Goal: Transaction & Acquisition: Book appointment/travel/reservation

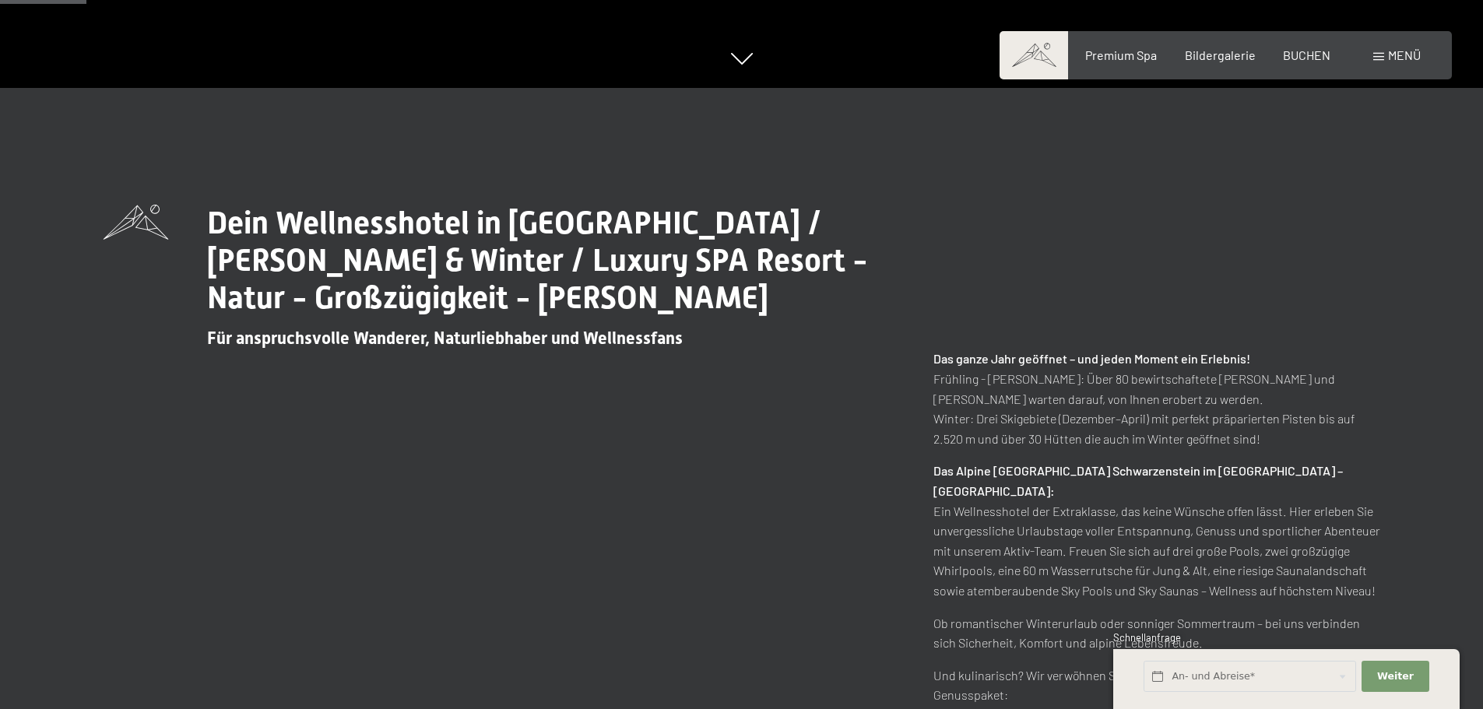
scroll to position [623, 0]
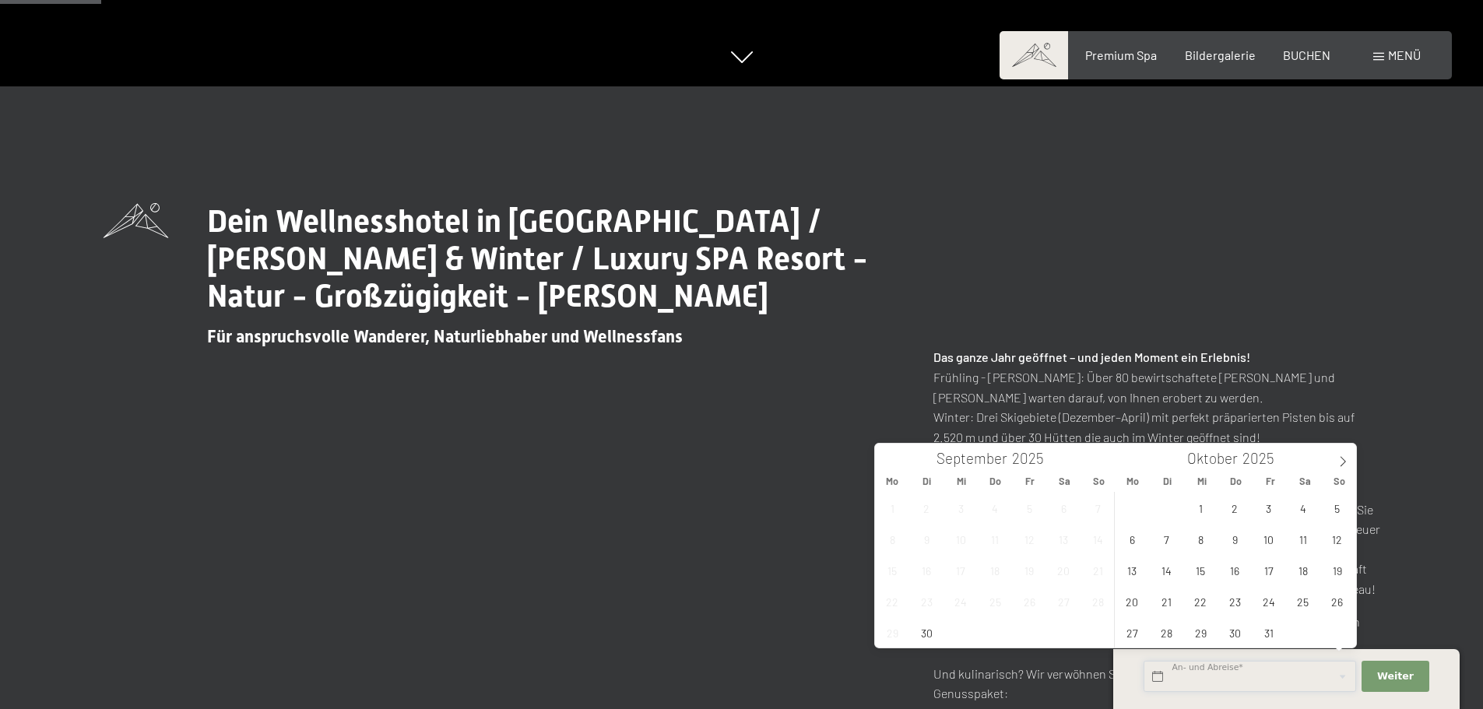
click at [1238, 671] on input "text" at bounding box center [1250, 677] width 213 height 32
click at [1332, 461] on span at bounding box center [1343, 457] width 26 height 26
click at [1337, 463] on icon at bounding box center [1342, 461] width 11 height 11
type input "2026"
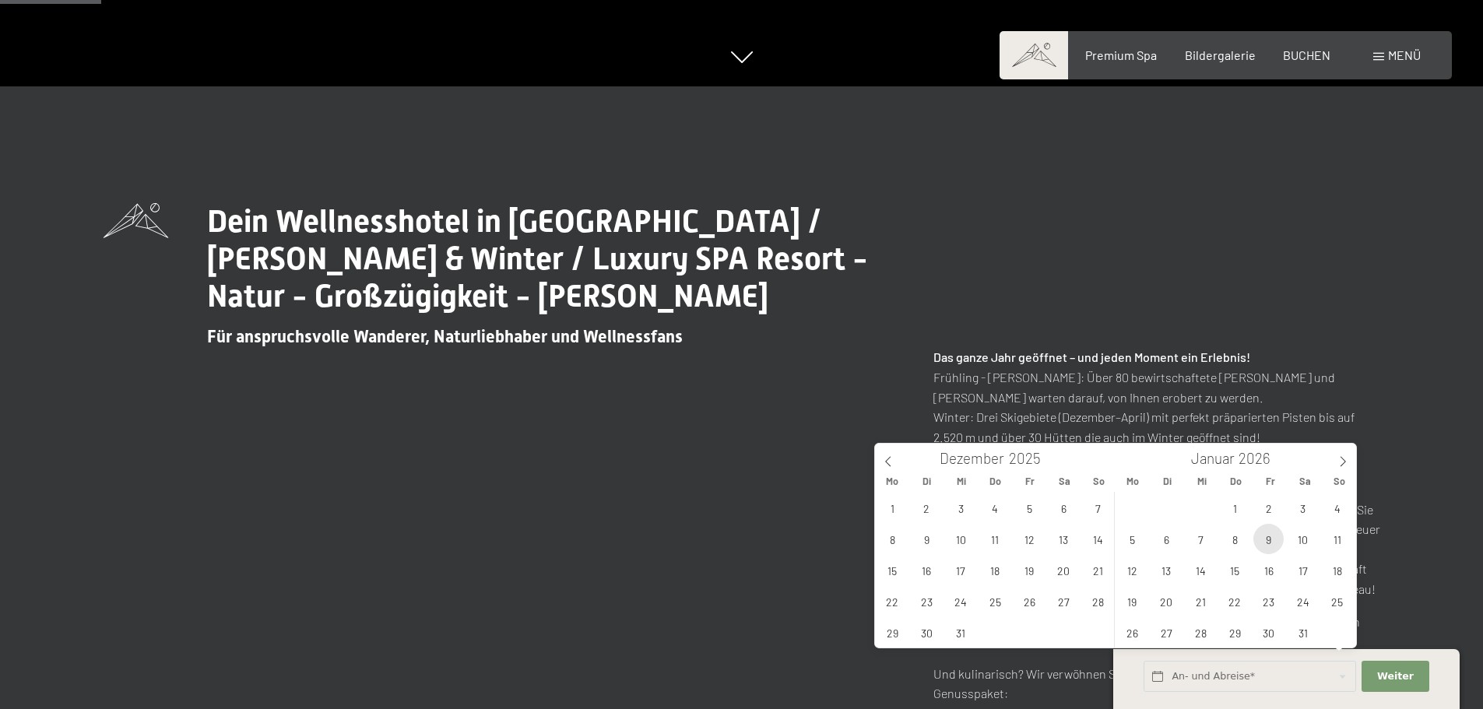
click at [1271, 540] on span "9" at bounding box center [1268, 539] width 30 height 30
click at [1346, 536] on span "11" at bounding box center [1337, 539] width 30 height 30
type input "Fr. 09.01.2026 - So. 11.01.2026"
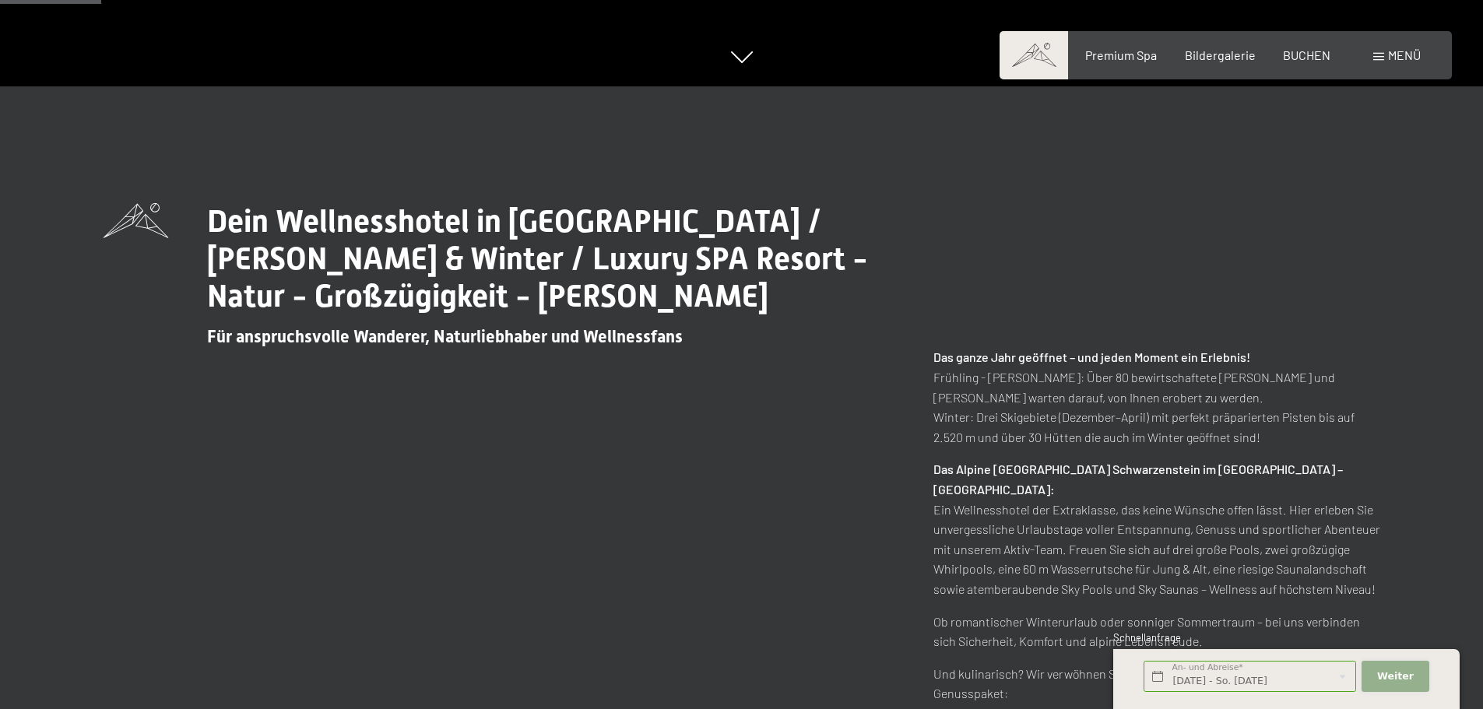
click at [1405, 666] on button "Weiter Adressfelder ausblenden" at bounding box center [1395, 677] width 67 height 32
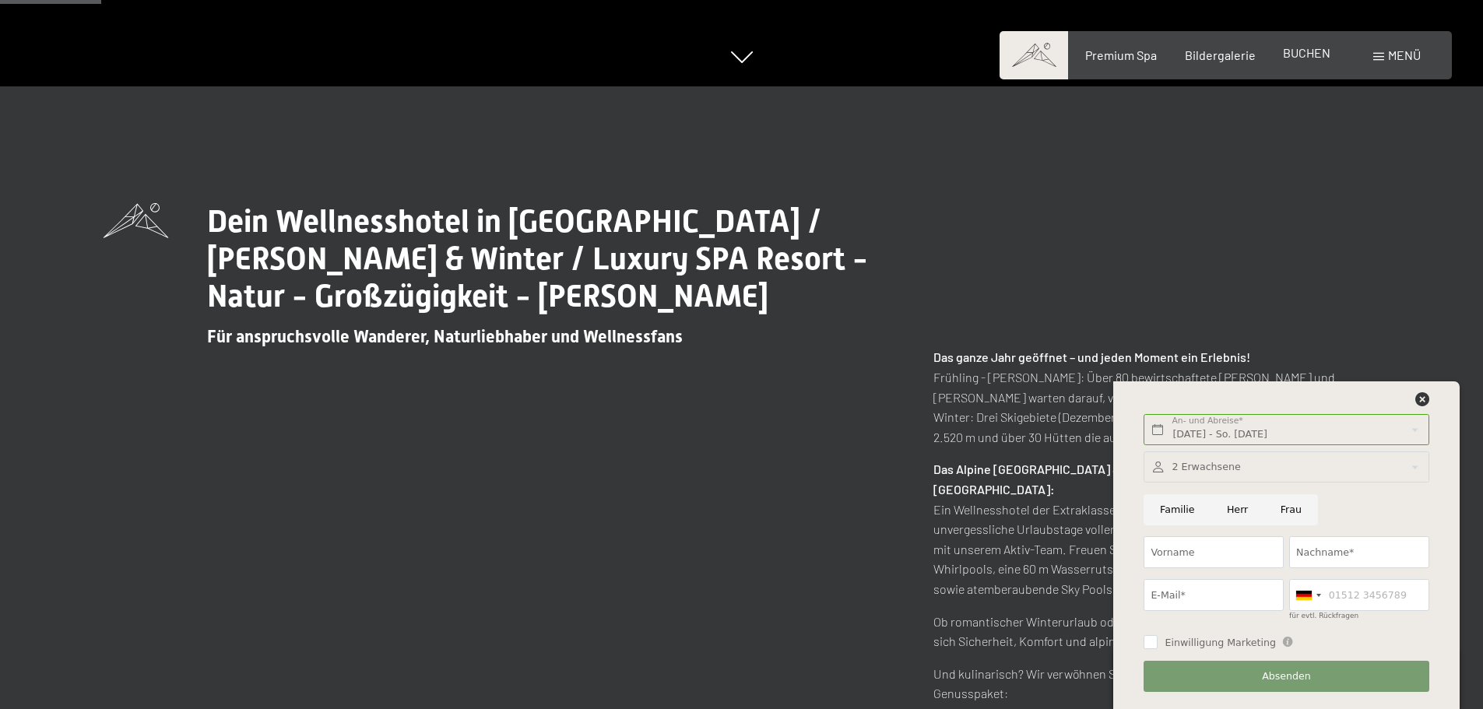
click at [1320, 59] on span "BUCHEN" at bounding box center [1306, 52] width 47 height 15
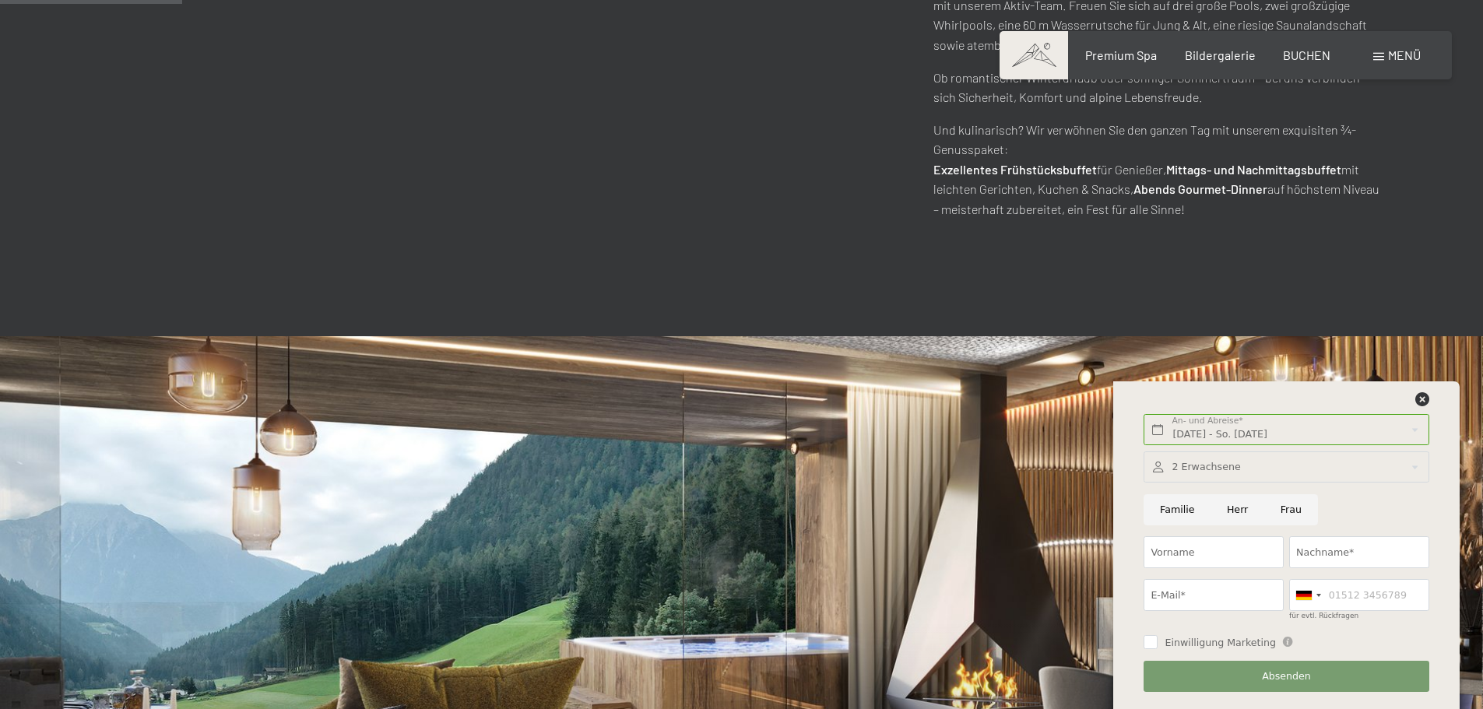
scroll to position [1401, 0]
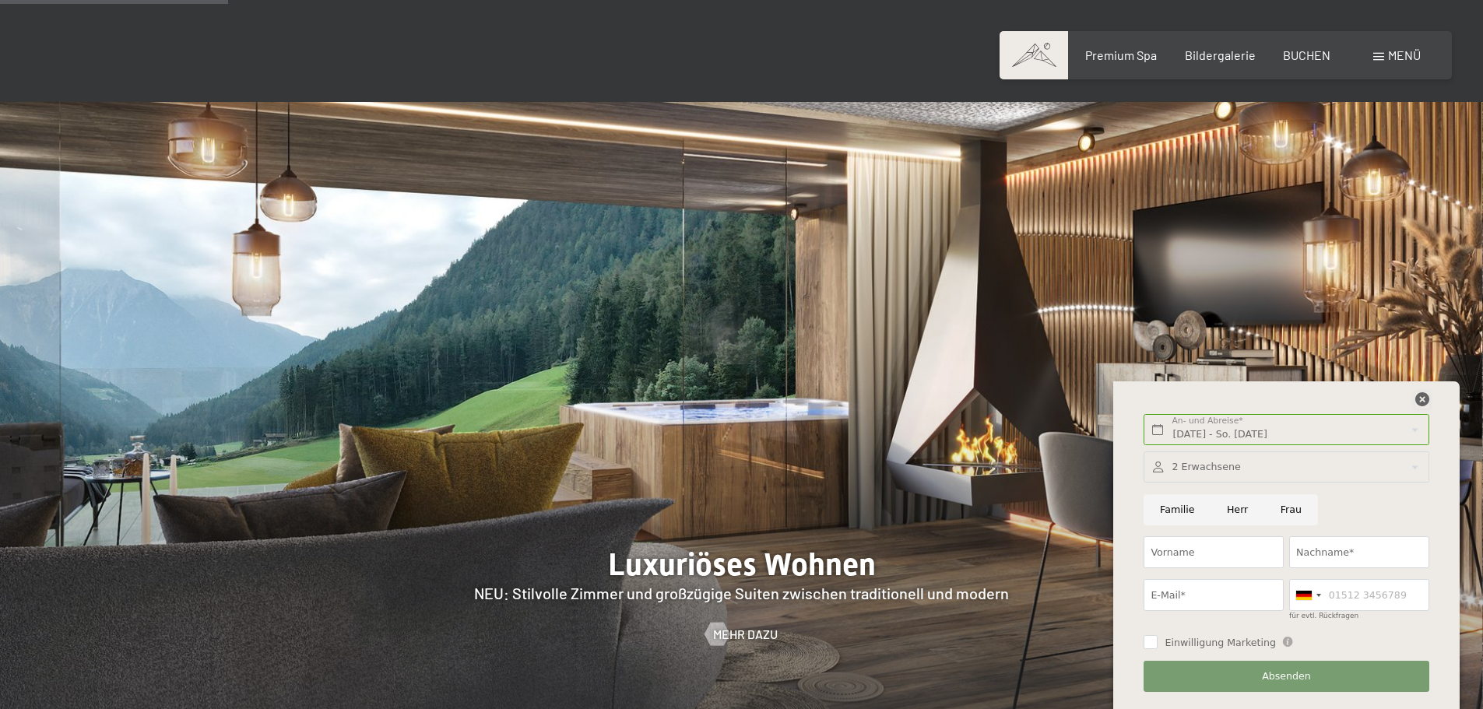
click at [1421, 399] on icon at bounding box center [1422, 399] width 14 height 14
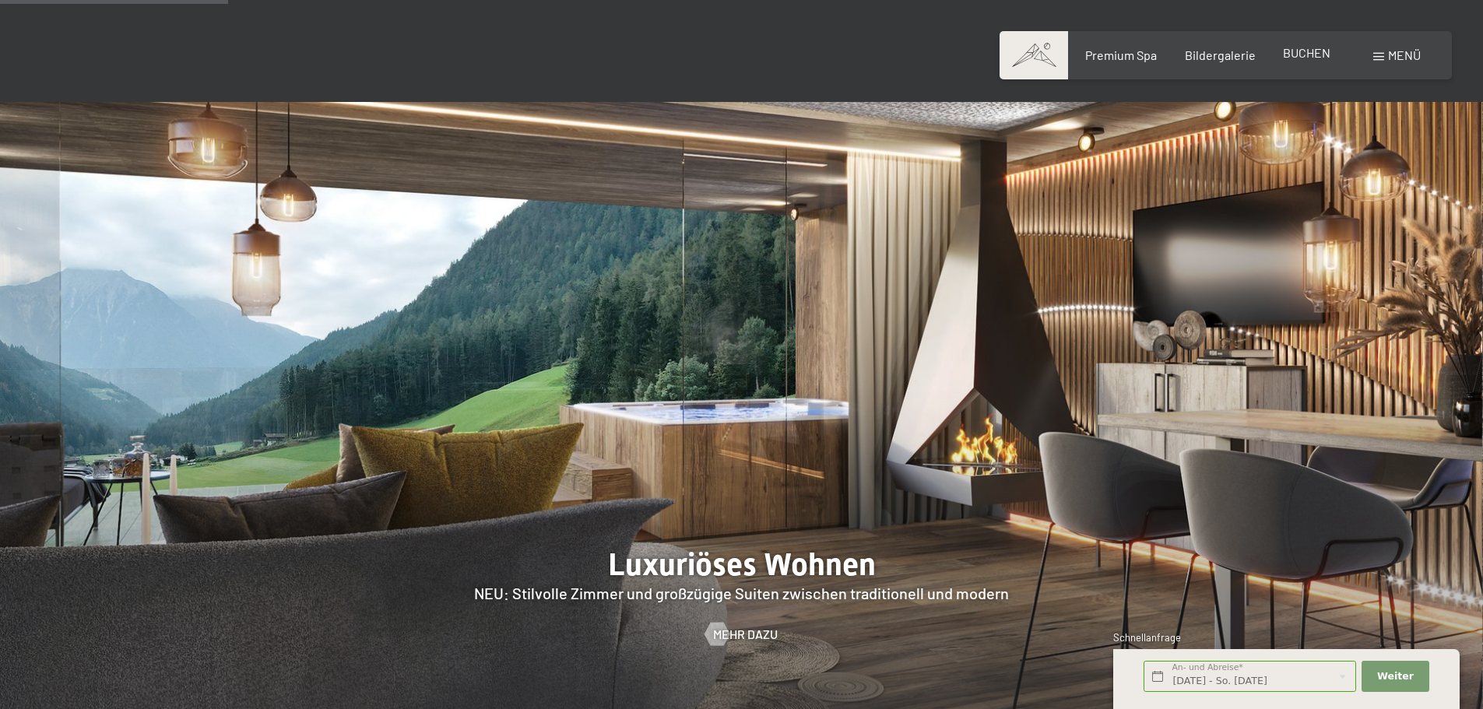
click at [1295, 51] on span "BUCHEN" at bounding box center [1306, 52] width 47 height 15
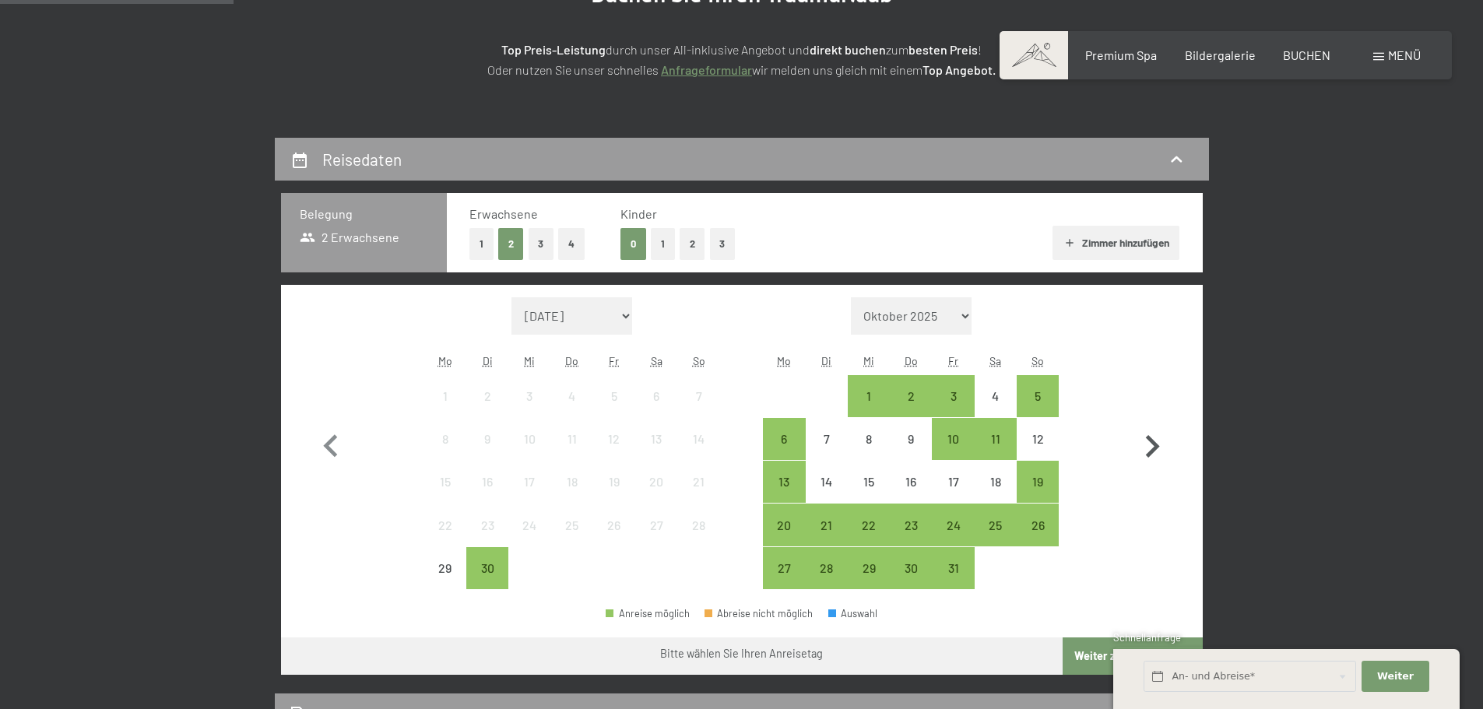
click at [1155, 444] on icon "button" at bounding box center [1153, 446] width 14 height 23
select select "2025-10-01"
select select "2025-11-01"
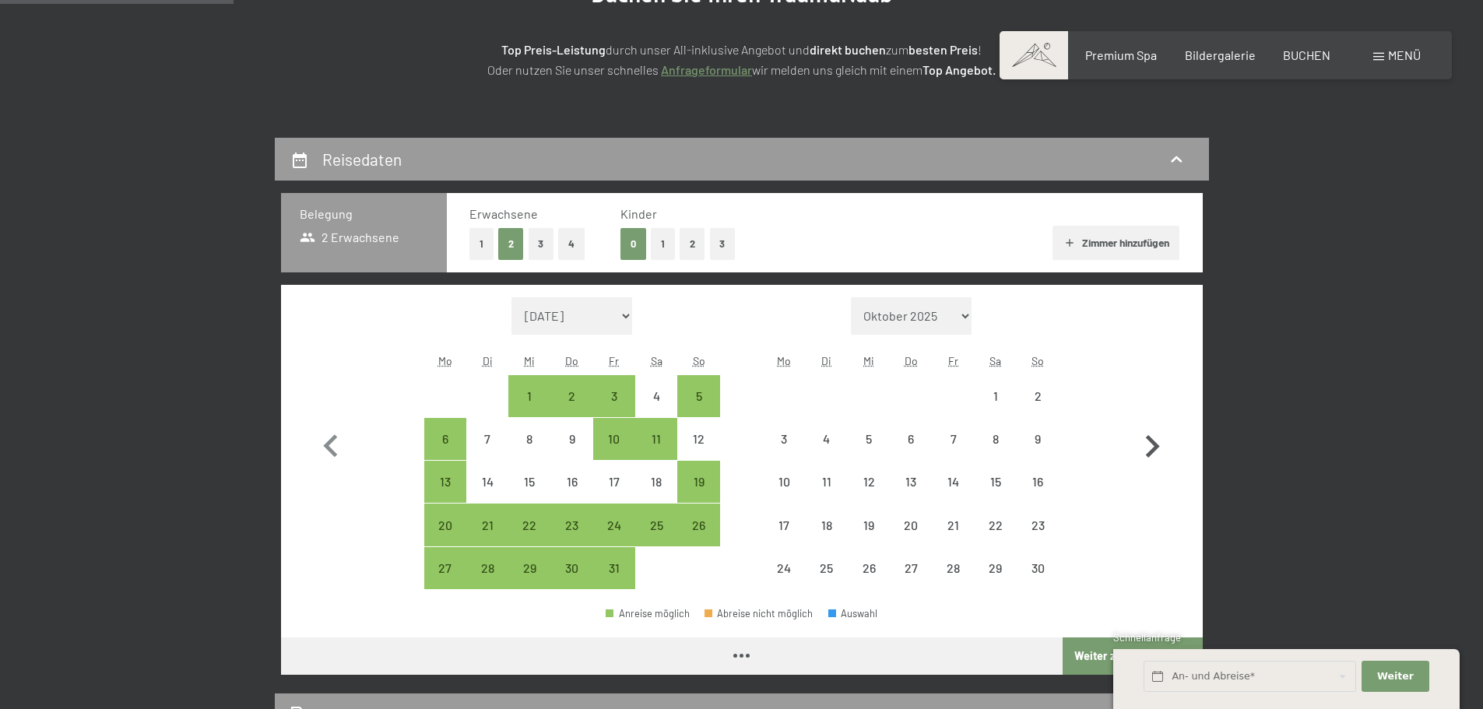
click at [1155, 444] on icon "button" at bounding box center [1153, 446] width 14 height 23
select select "2025-11-01"
select select "2025-12-01"
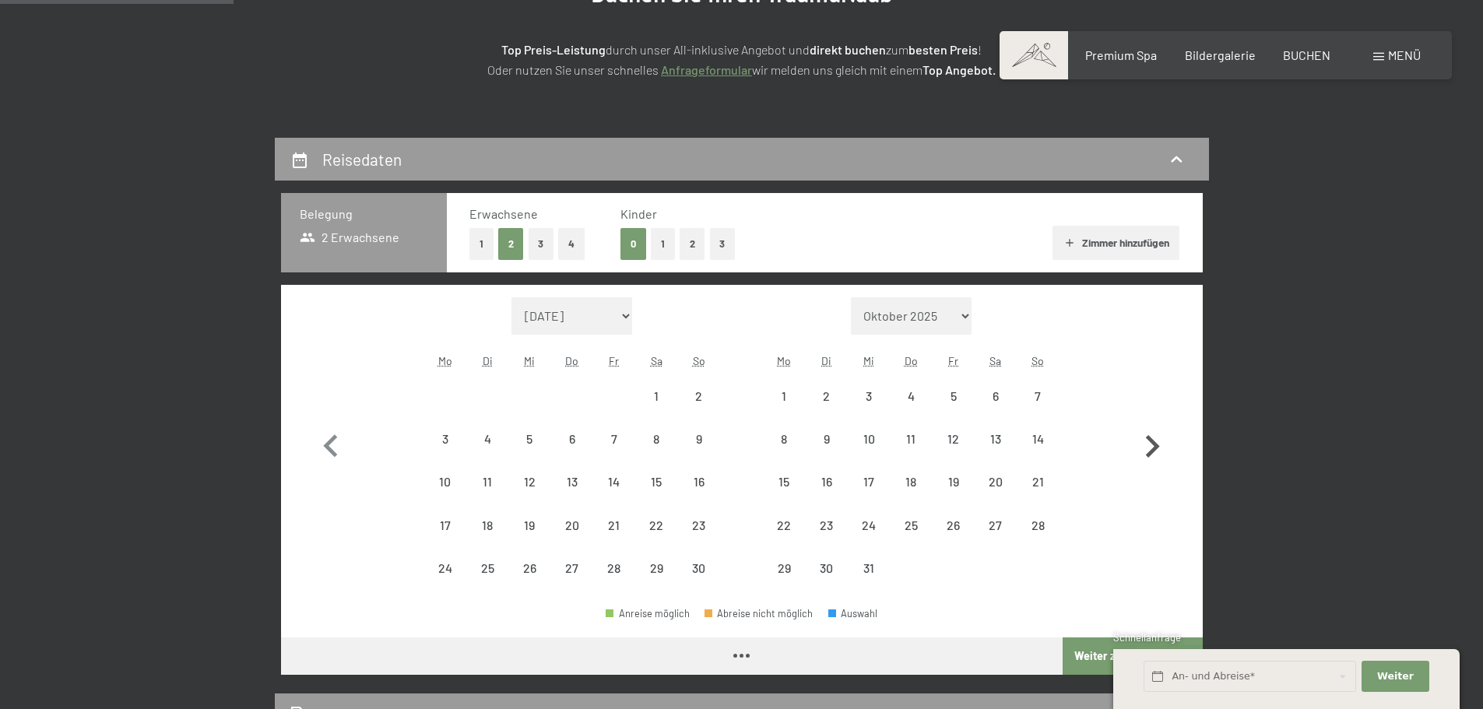
click at [1155, 444] on icon "button" at bounding box center [1153, 446] width 14 height 23
select select "2025-12-01"
select select "2026-01-01"
select select "2025-12-01"
select select "2026-01-01"
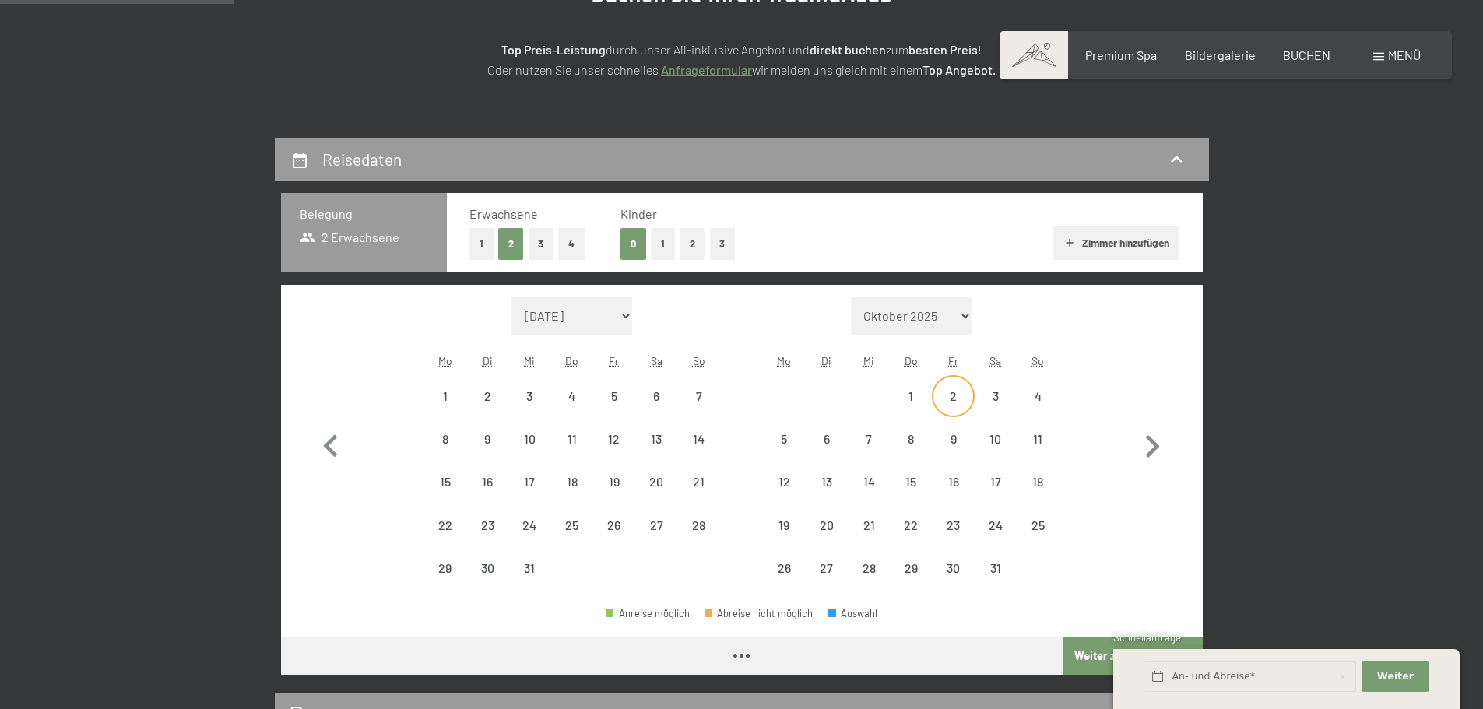
select select "2025-12-01"
select select "2026-01-01"
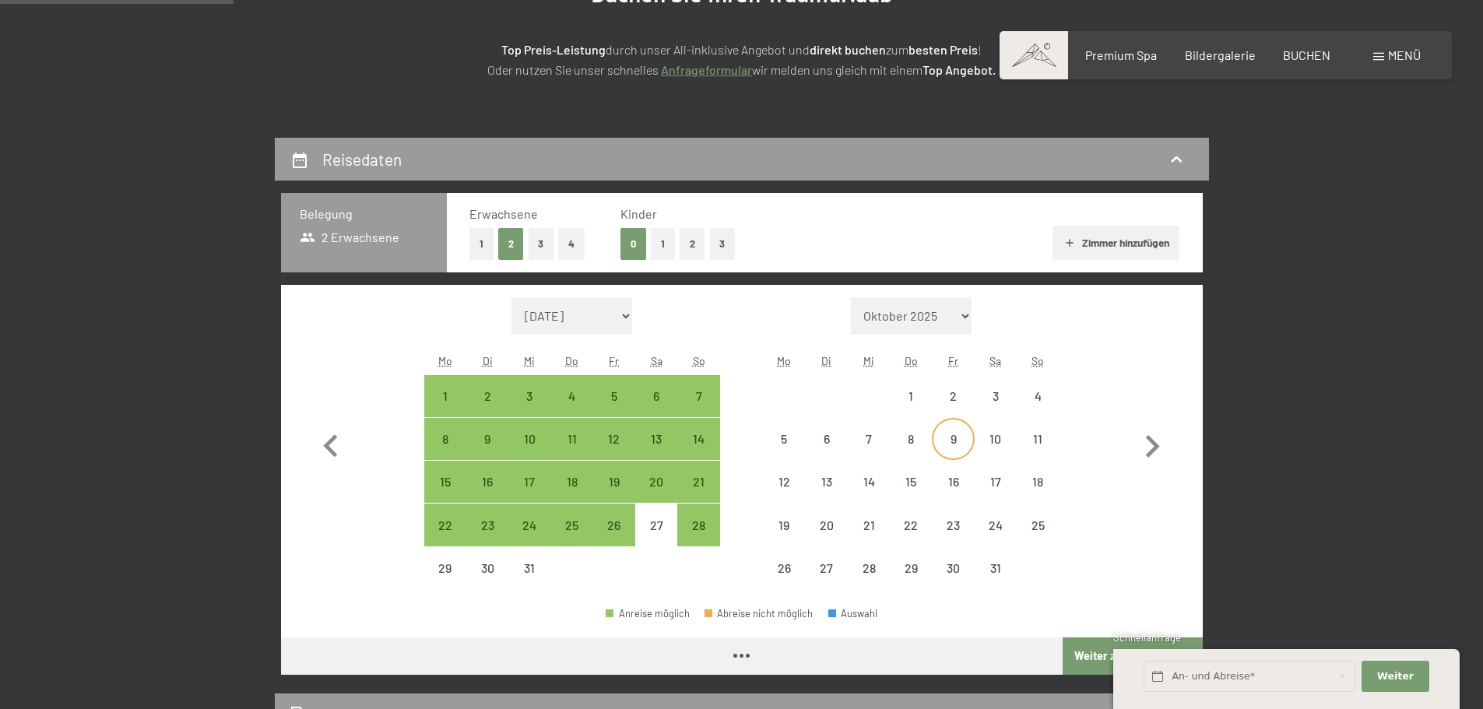
select select "2025-12-01"
select select "2026-01-01"
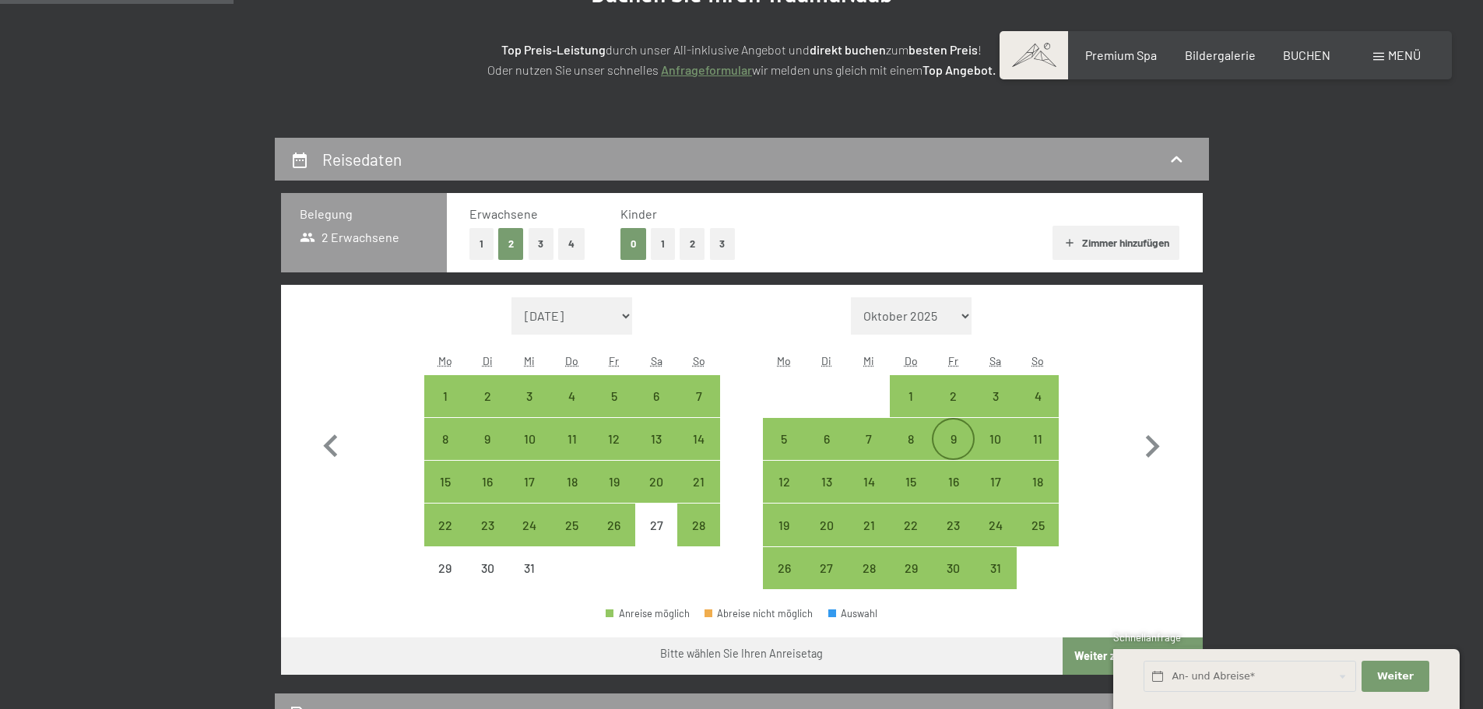
click at [967, 438] on div "9" at bounding box center [952, 452] width 39 height 39
select select "2025-12-01"
select select "2026-01-01"
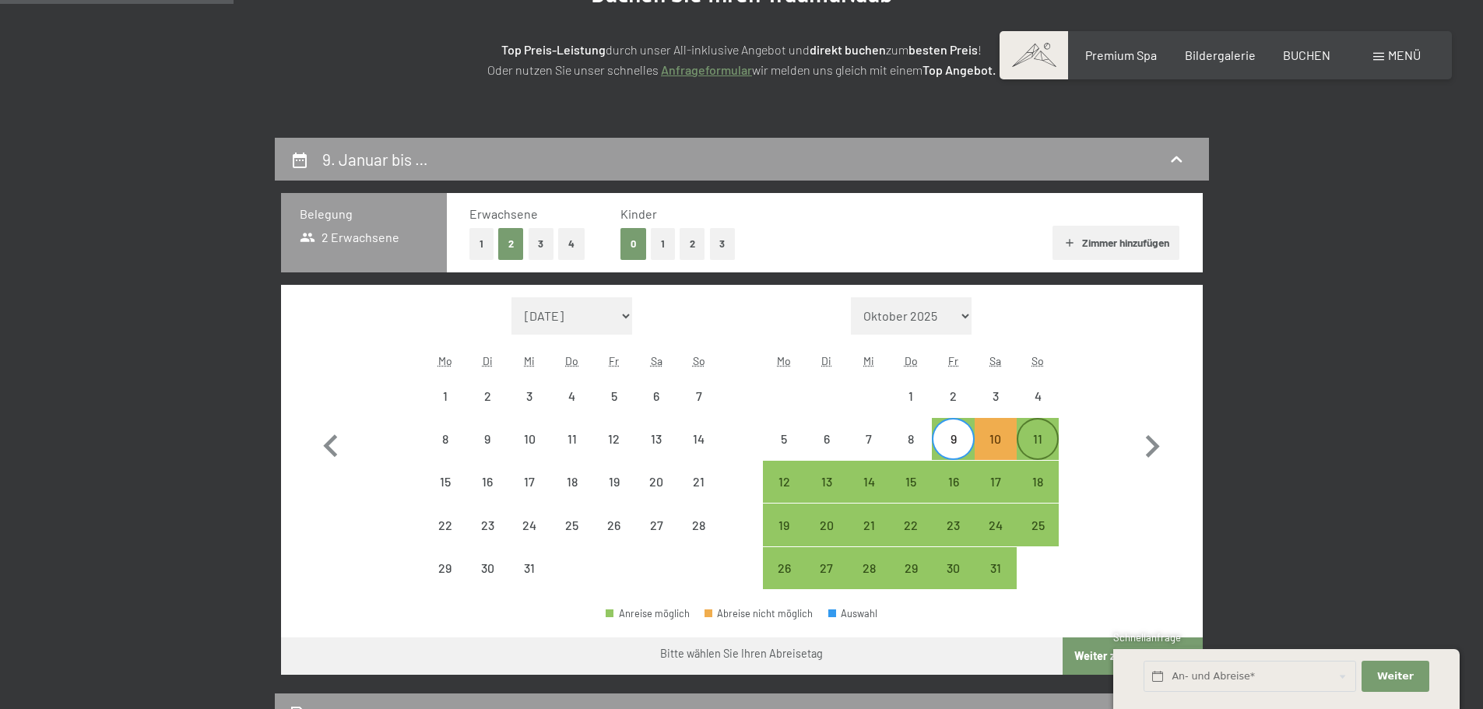
click at [1036, 439] on div "11" at bounding box center [1037, 452] width 39 height 39
select select "2025-12-01"
select select "2026-01-01"
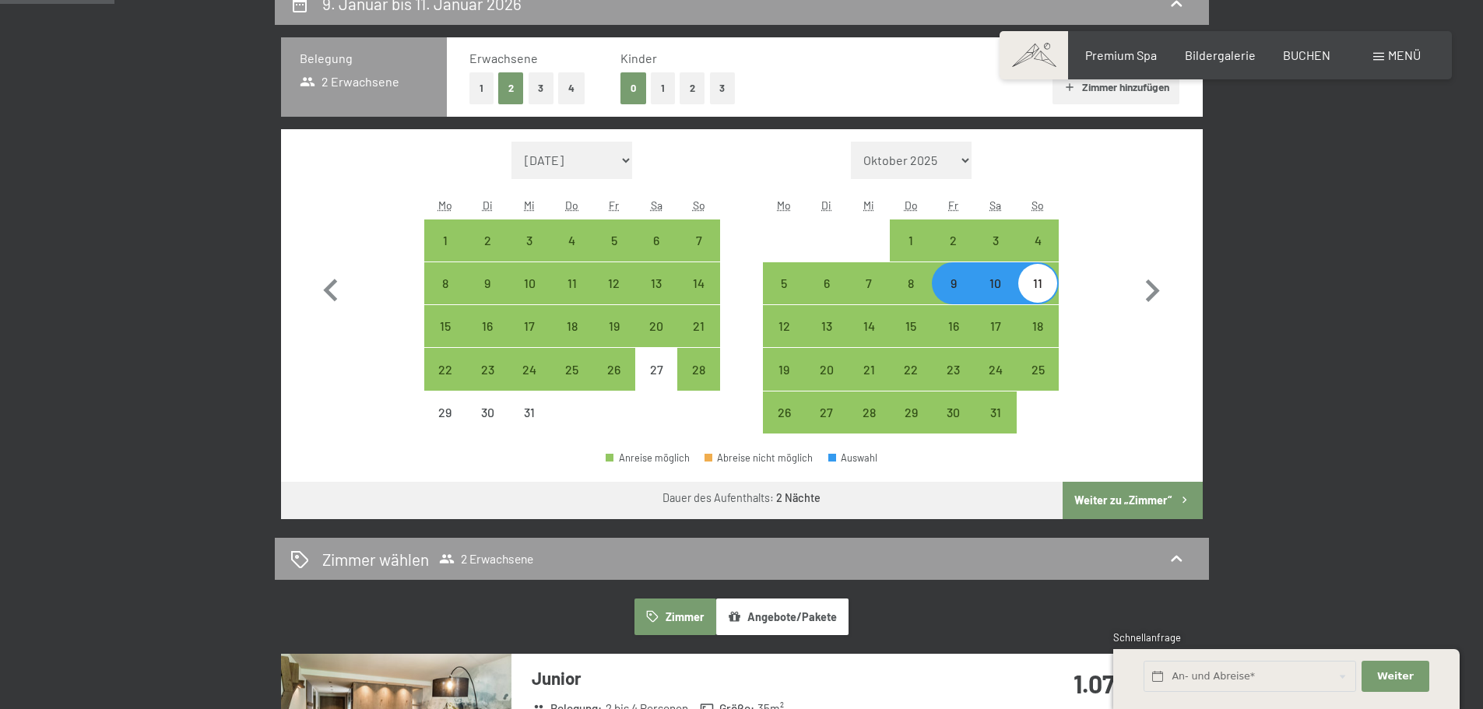
click at [1153, 498] on button "Weiter zu „Zimmer“" at bounding box center [1132, 500] width 139 height 37
select select "2025-12-01"
select select "2026-01-01"
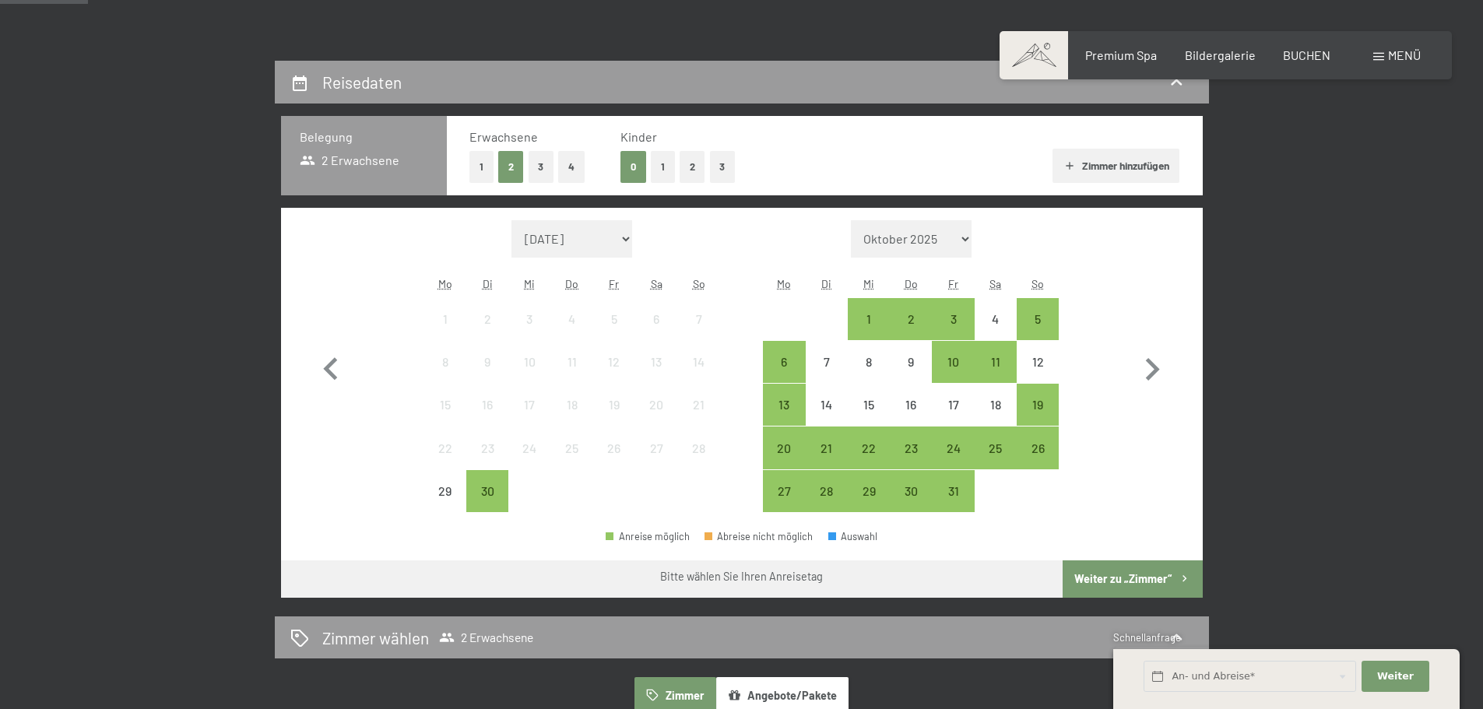
scroll to position [311, 0]
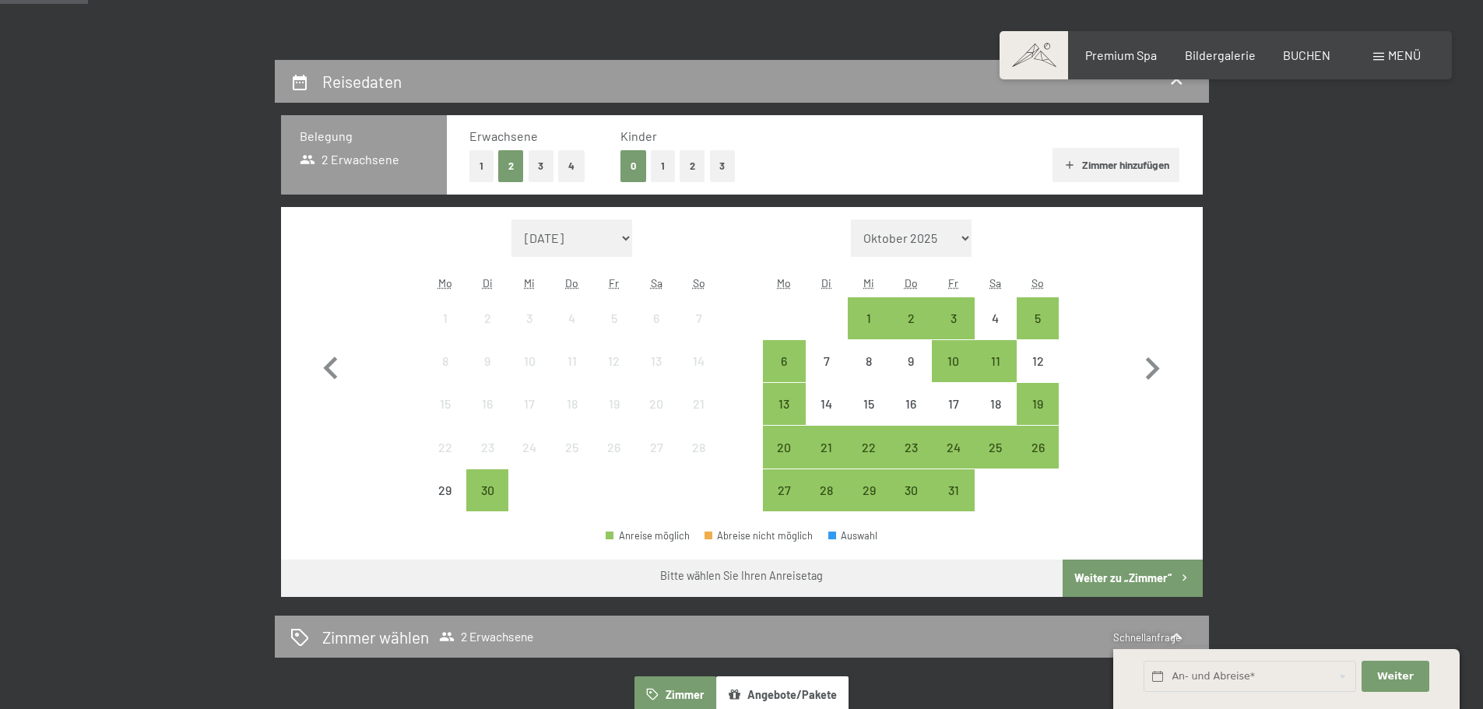
click at [1088, 169] on button "Zimmer hinzufügen" at bounding box center [1116, 165] width 127 height 34
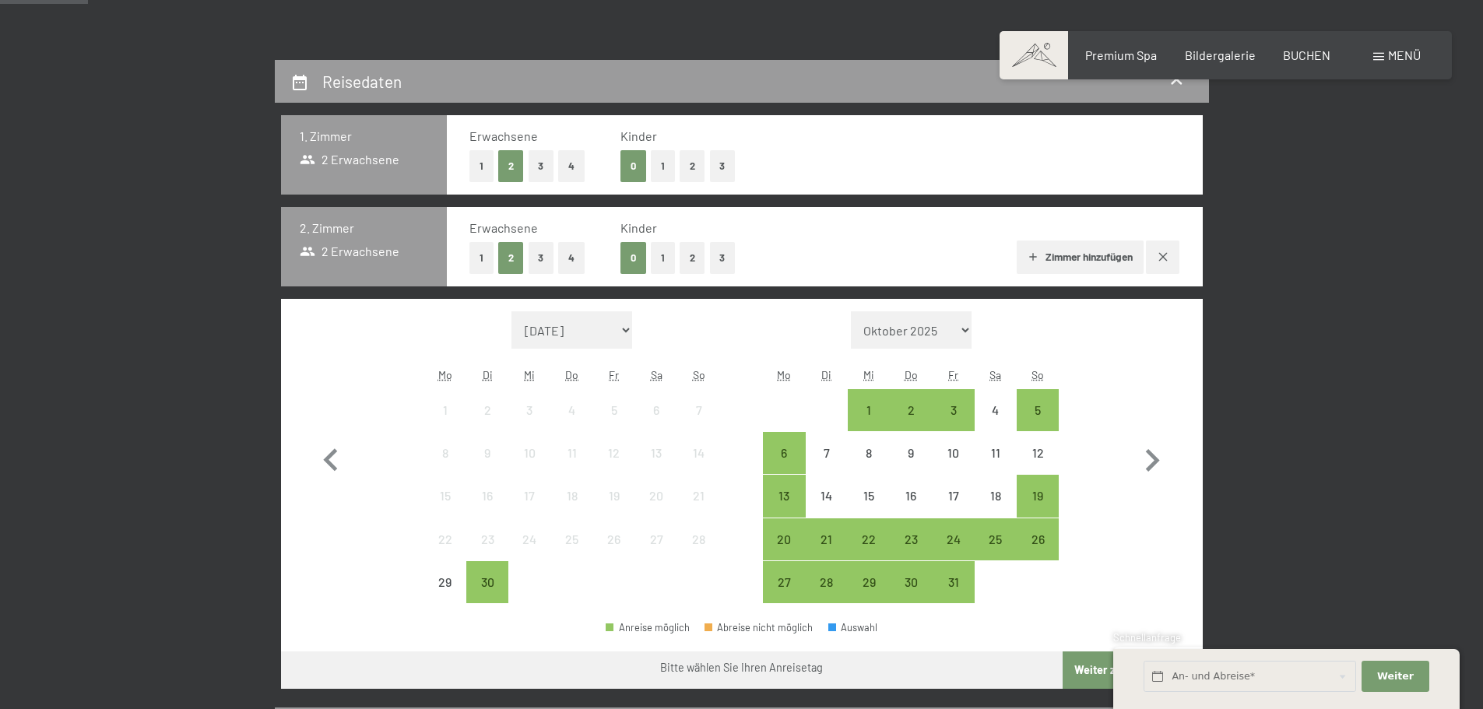
click at [1119, 261] on button "Zimmer hinzufügen" at bounding box center [1080, 258] width 127 height 34
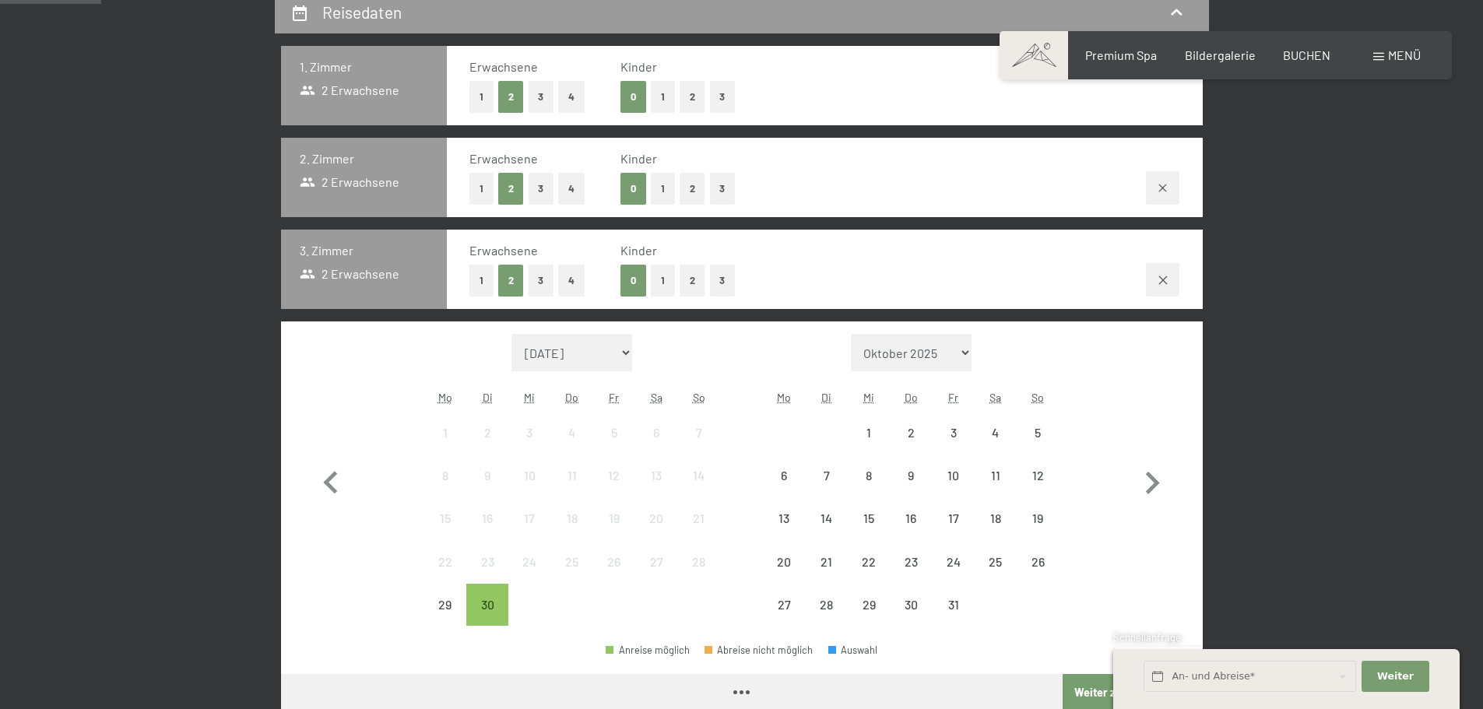
scroll to position [467, 0]
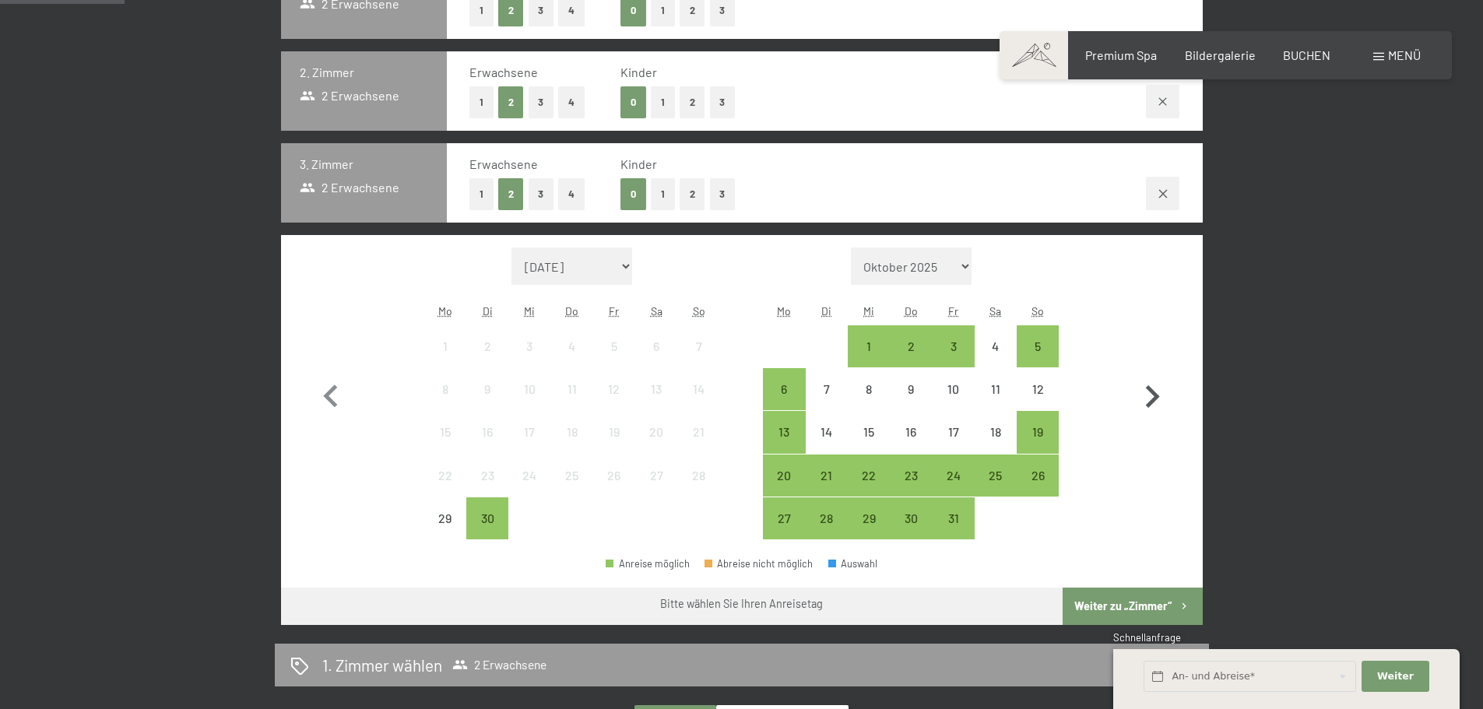
click at [1155, 402] on icon "button" at bounding box center [1152, 396] width 45 height 45
select select "2025-10-01"
select select "2025-11-01"
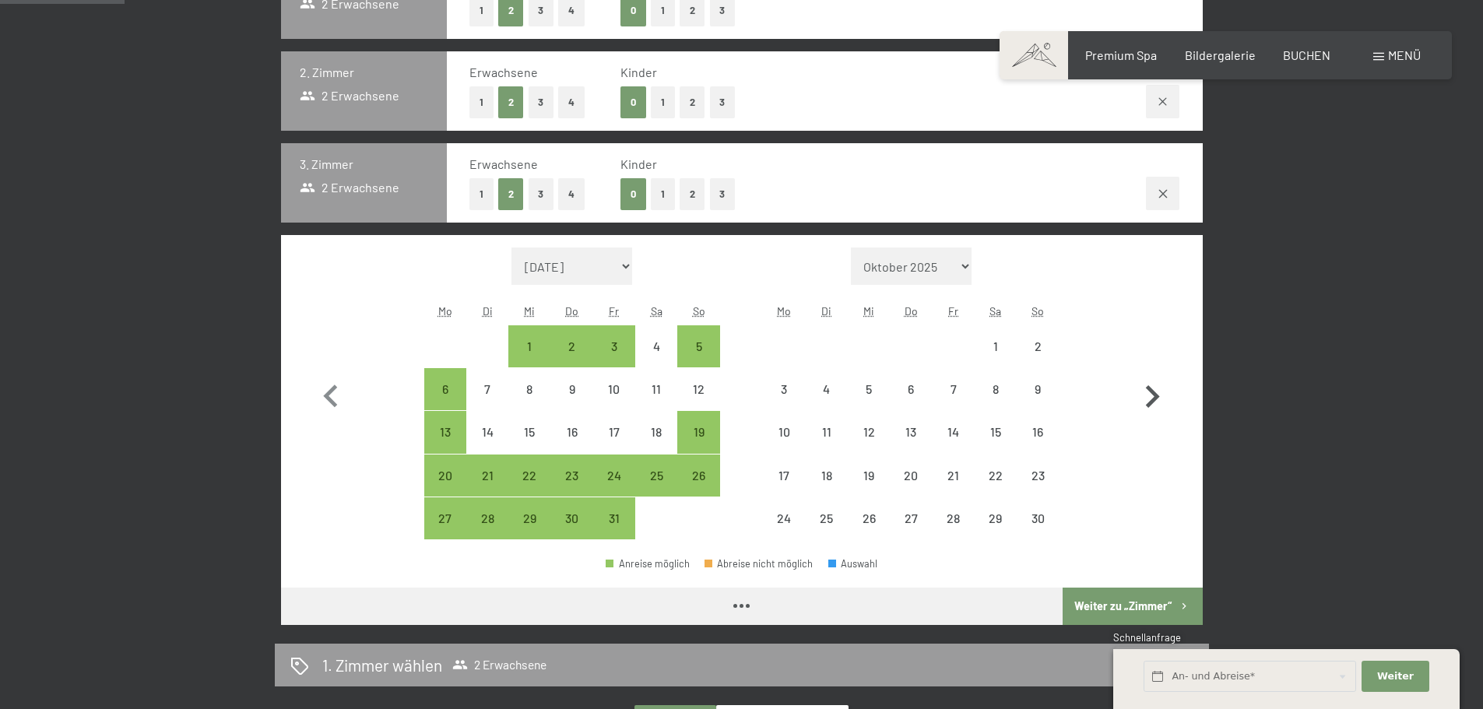
click at [1155, 402] on icon "button" at bounding box center [1152, 396] width 45 height 45
select select "2025-11-01"
select select "2025-12-01"
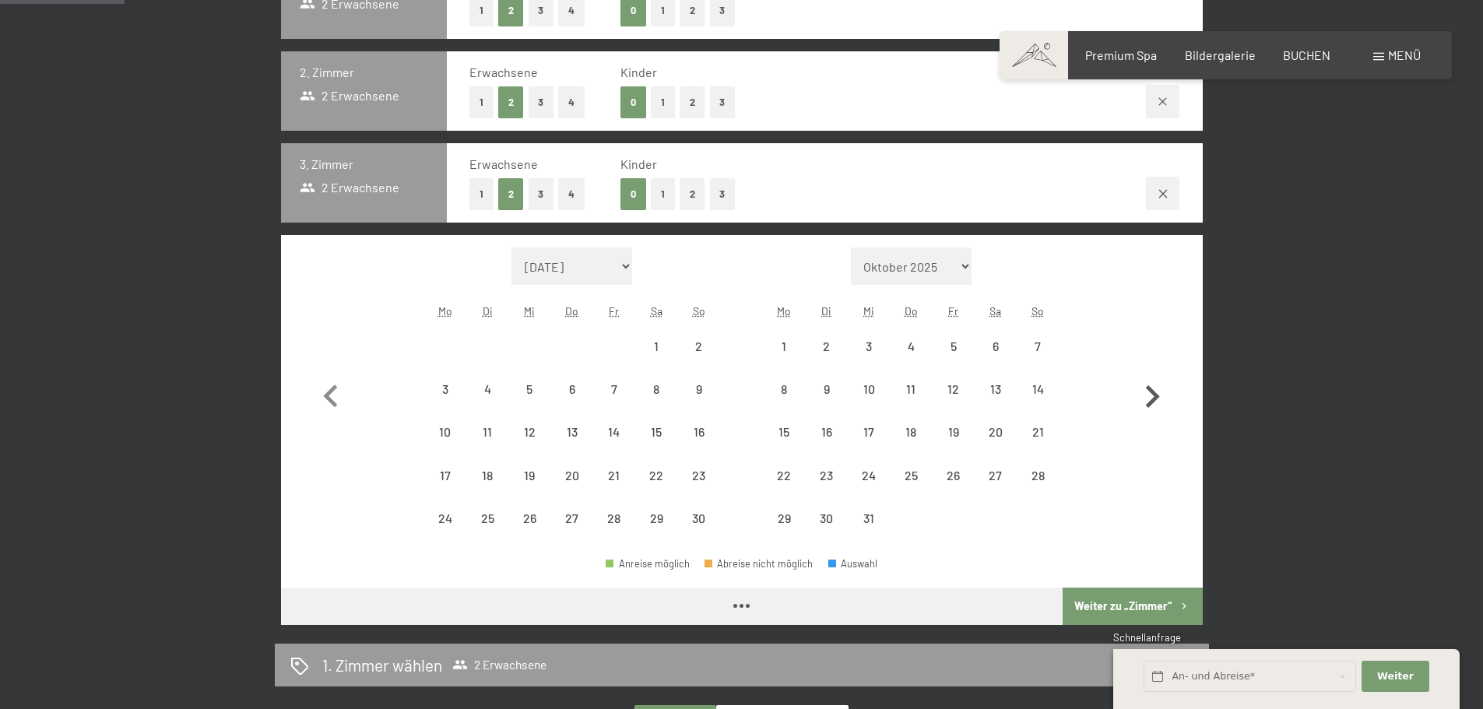
click at [1155, 402] on icon "button" at bounding box center [1152, 396] width 45 height 45
select select "2025-12-01"
select select "2026-01-01"
click at [1155, 402] on icon "button" at bounding box center [1152, 396] width 45 height 45
select select "2026-01-01"
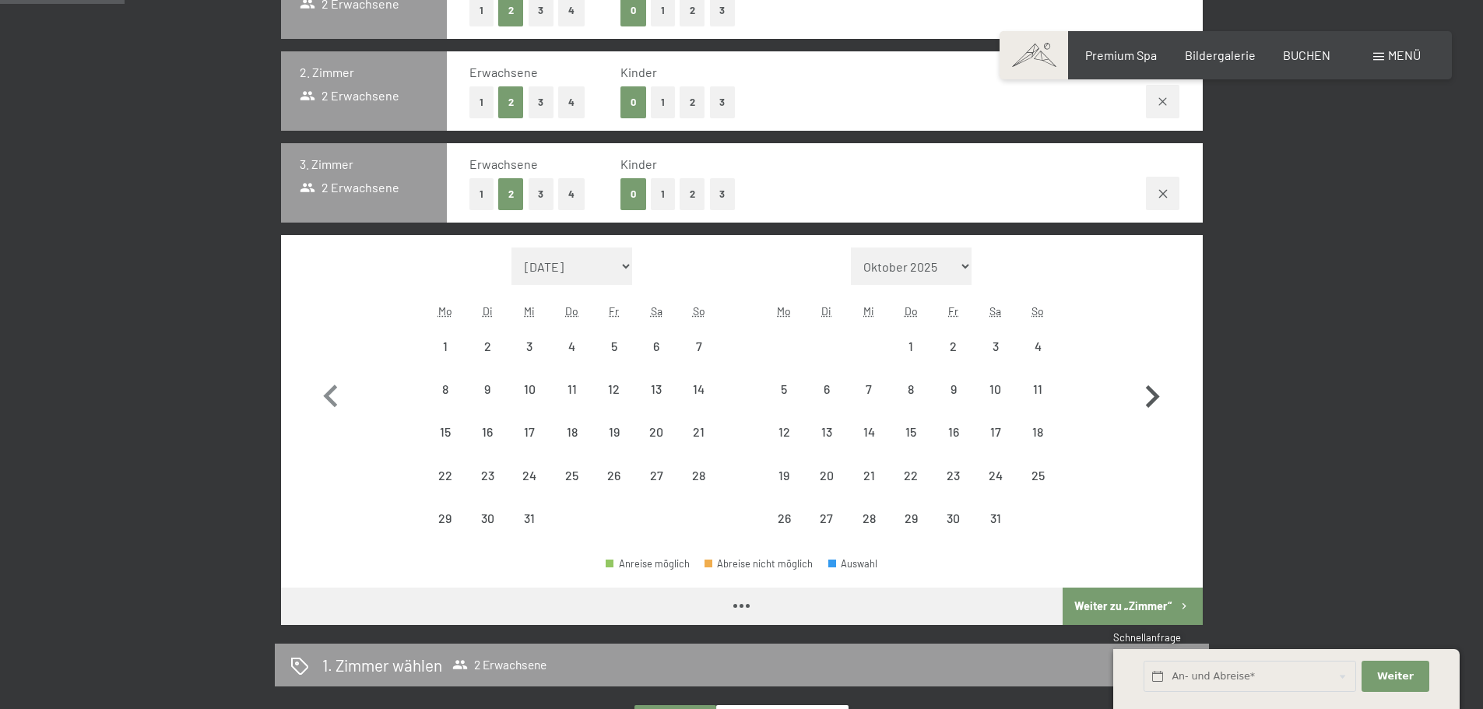
select select "2026-02-01"
click at [1155, 402] on icon "button" at bounding box center [1152, 396] width 45 height 45
select select "2026-02-01"
select select "2026-03-01"
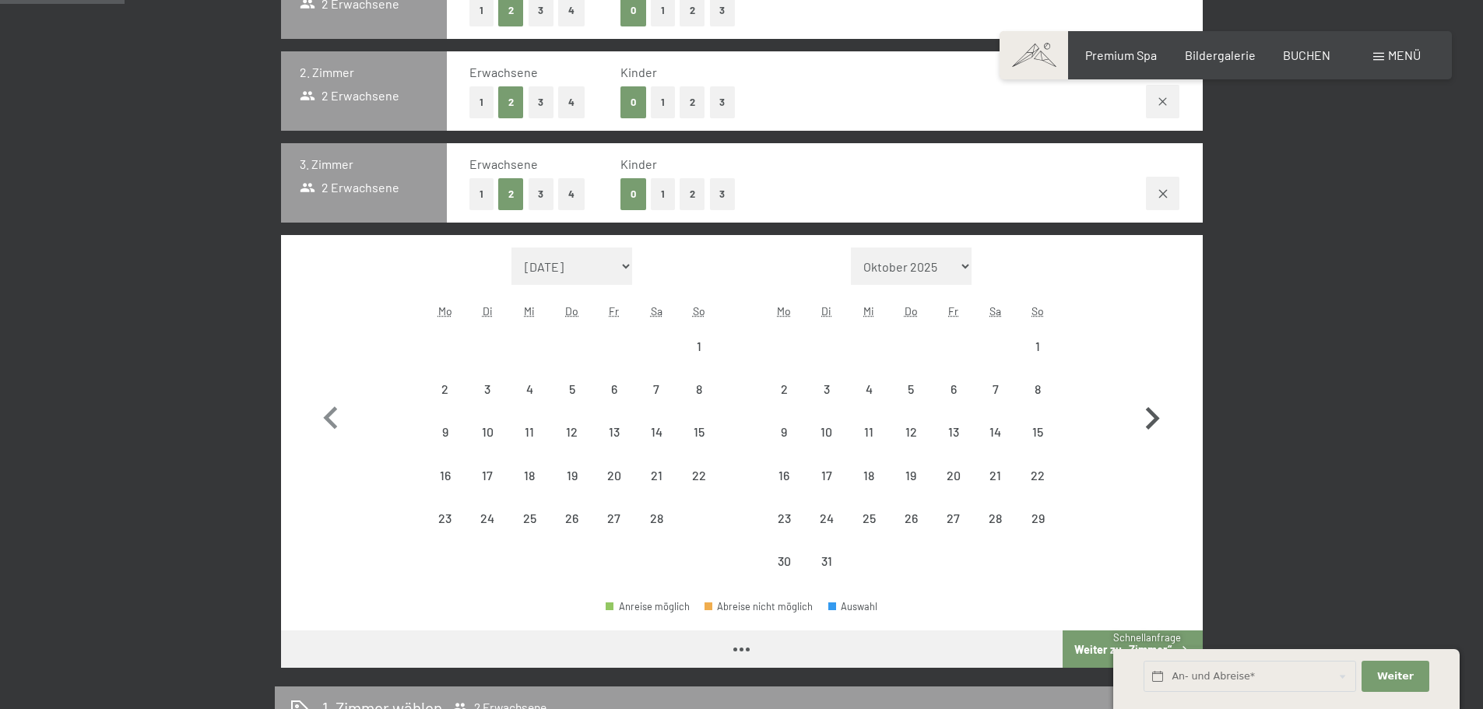
click at [1155, 399] on icon "button" at bounding box center [1152, 418] width 45 height 45
select select "2026-03-01"
select select "2026-04-01"
click at [1155, 399] on icon "button" at bounding box center [1152, 418] width 45 height 45
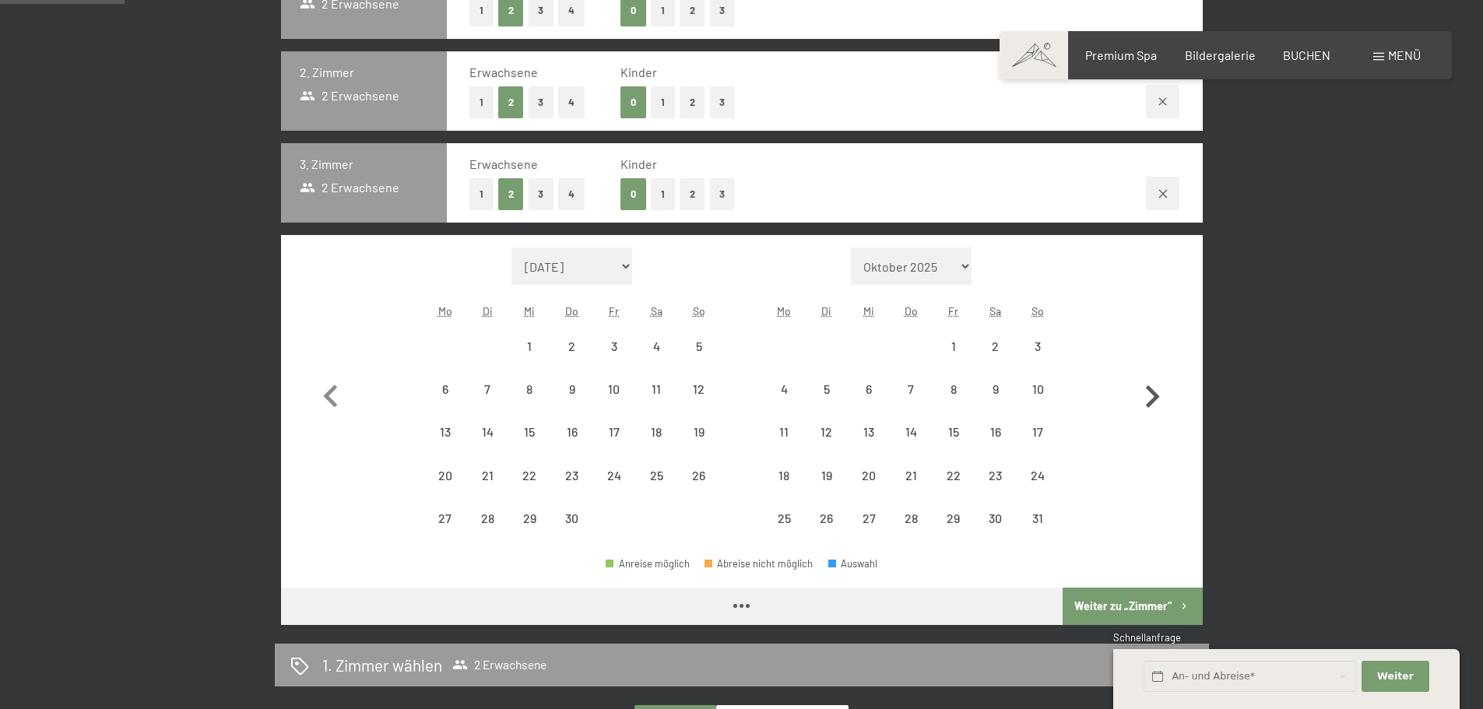
select select "2026-04-01"
select select "2026-05-01"
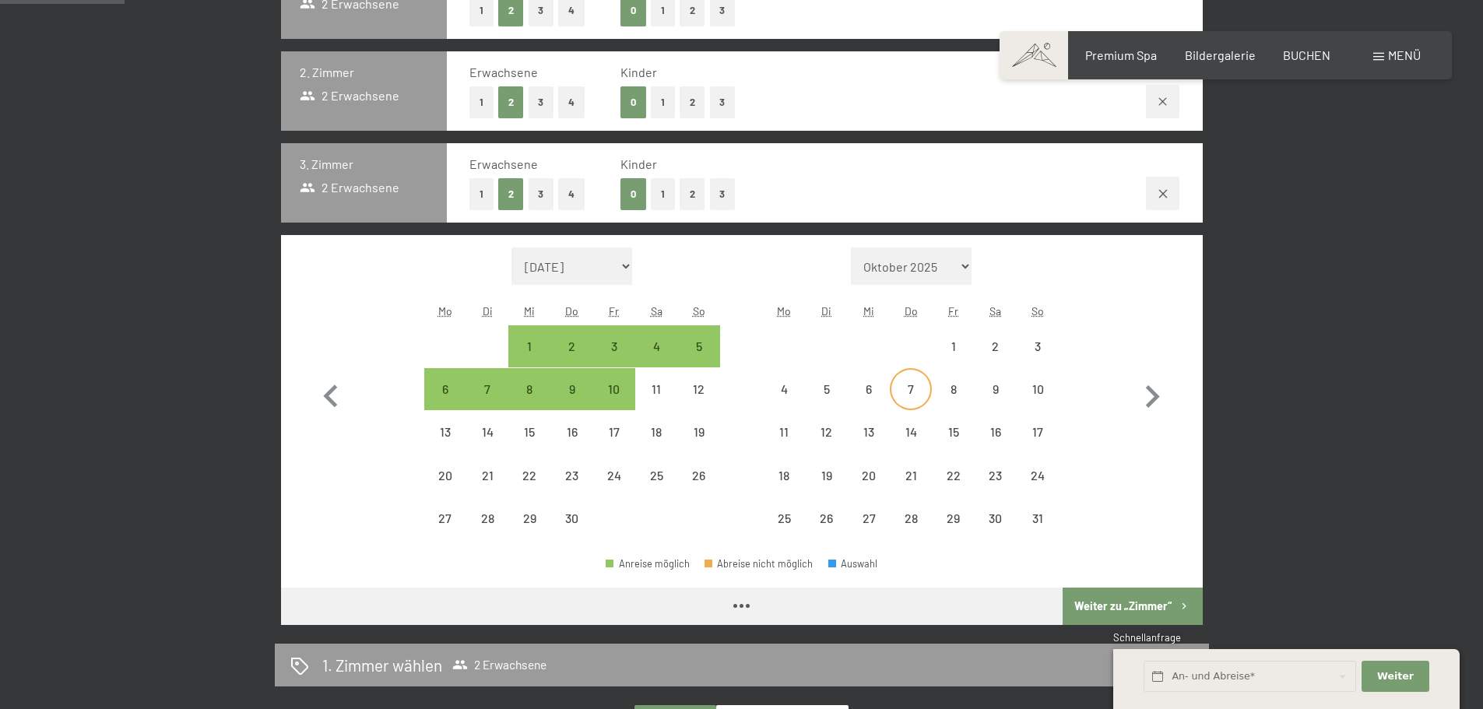
select select "2026-04-01"
select select "2026-05-01"
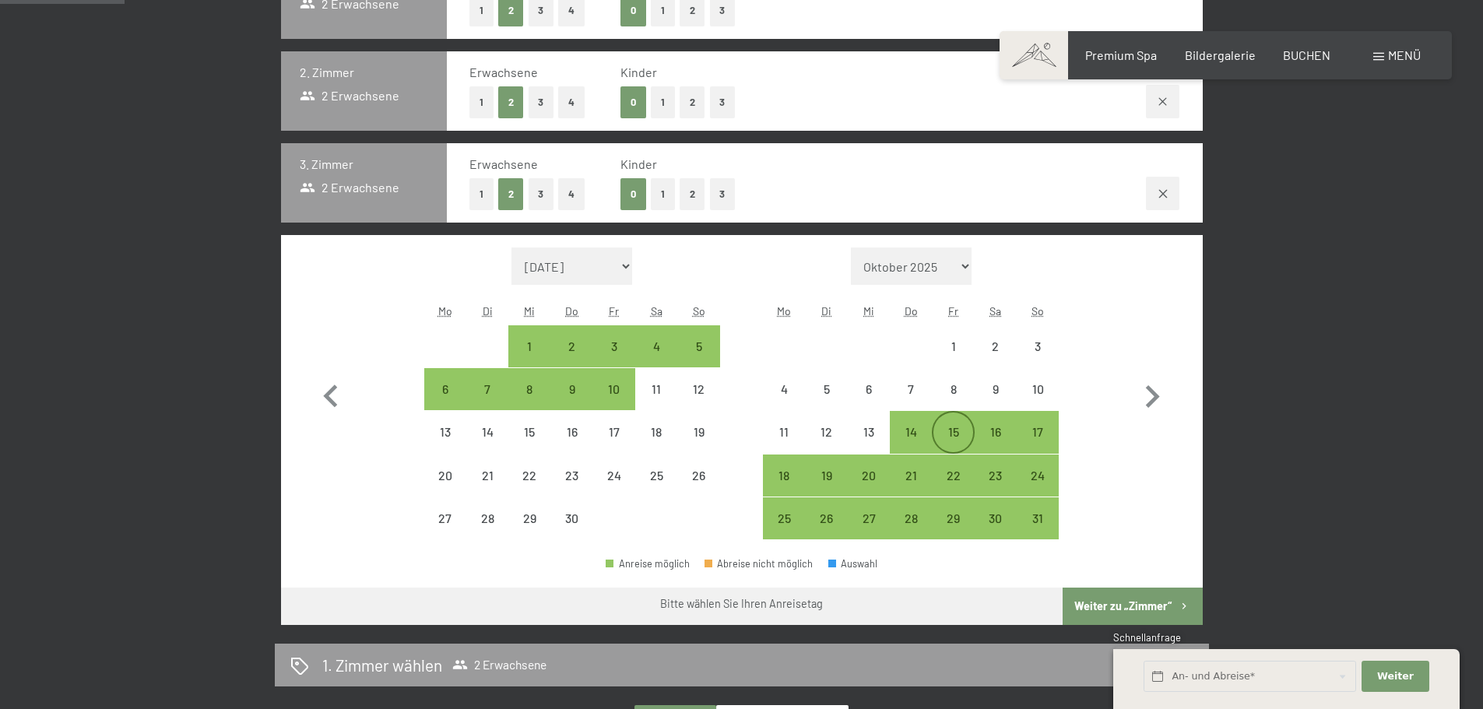
click at [936, 431] on div "15" at bounding box center [952, 445] width 39 height 39
select select "2026-04-01"
select select "2026-05-01"
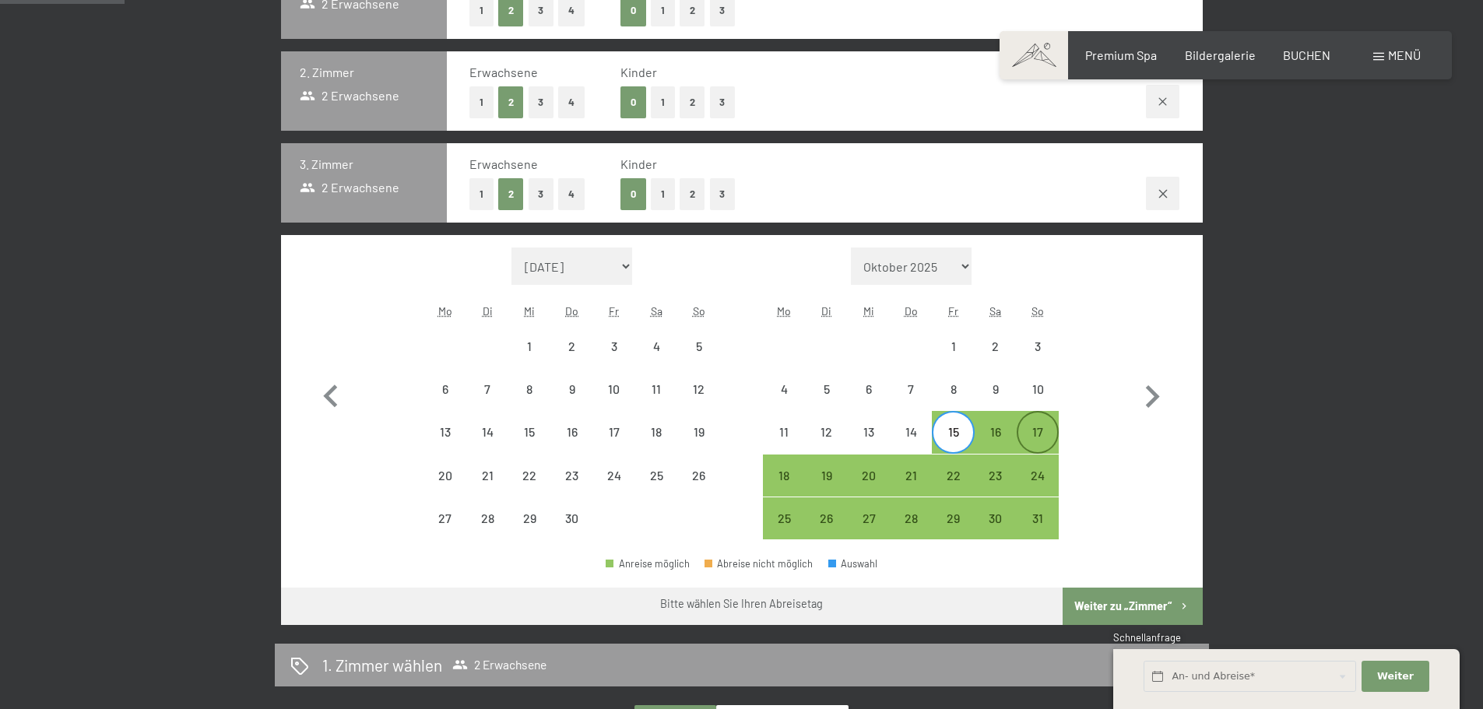
click at [1042, 438] on div "17" at bounding box center [1037, 445] width 39 height 39
select select "2026-04-01"
select select "2026-05-01"
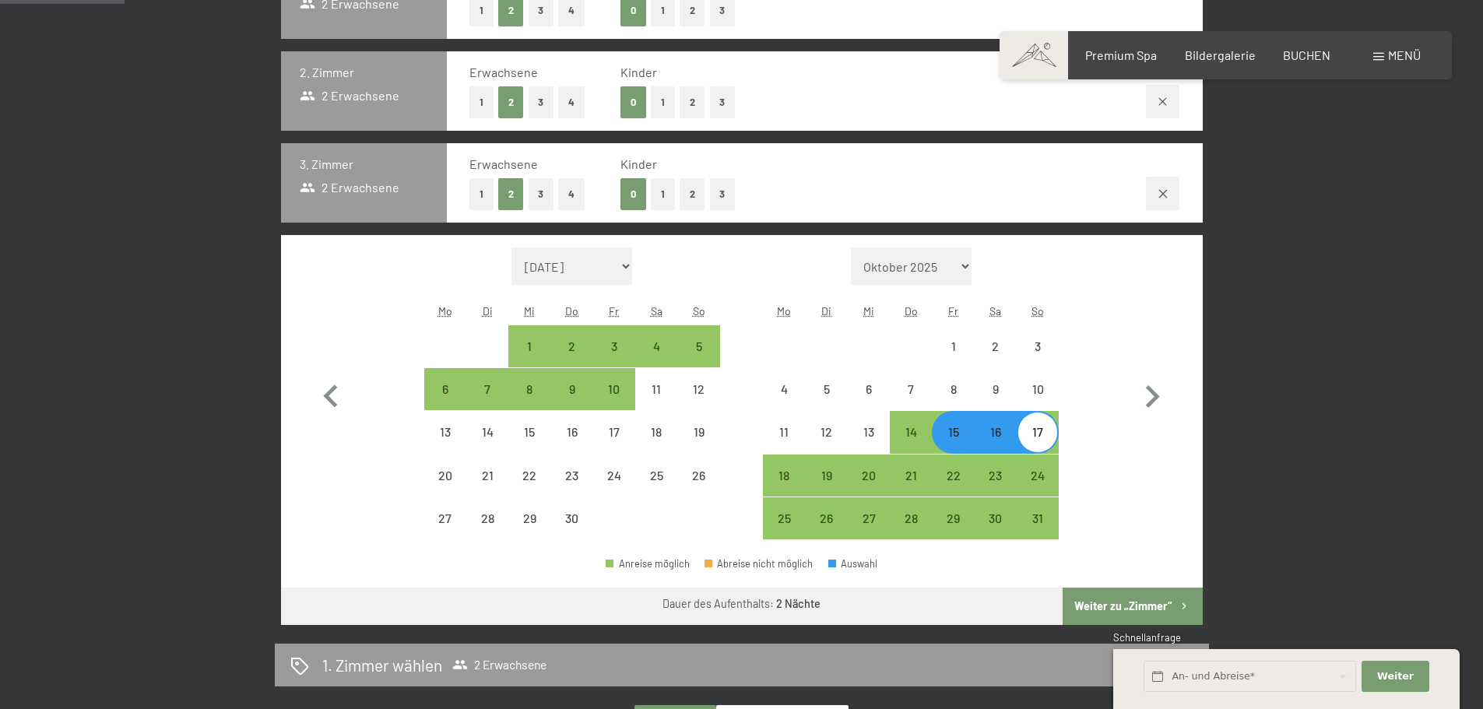
click at [1136, 603] on button "Weiter zu „Zimmer“" at bounding box center [1132, 606] width 139 height 37
select select "2026-04-01"
select select "2026-05-01"
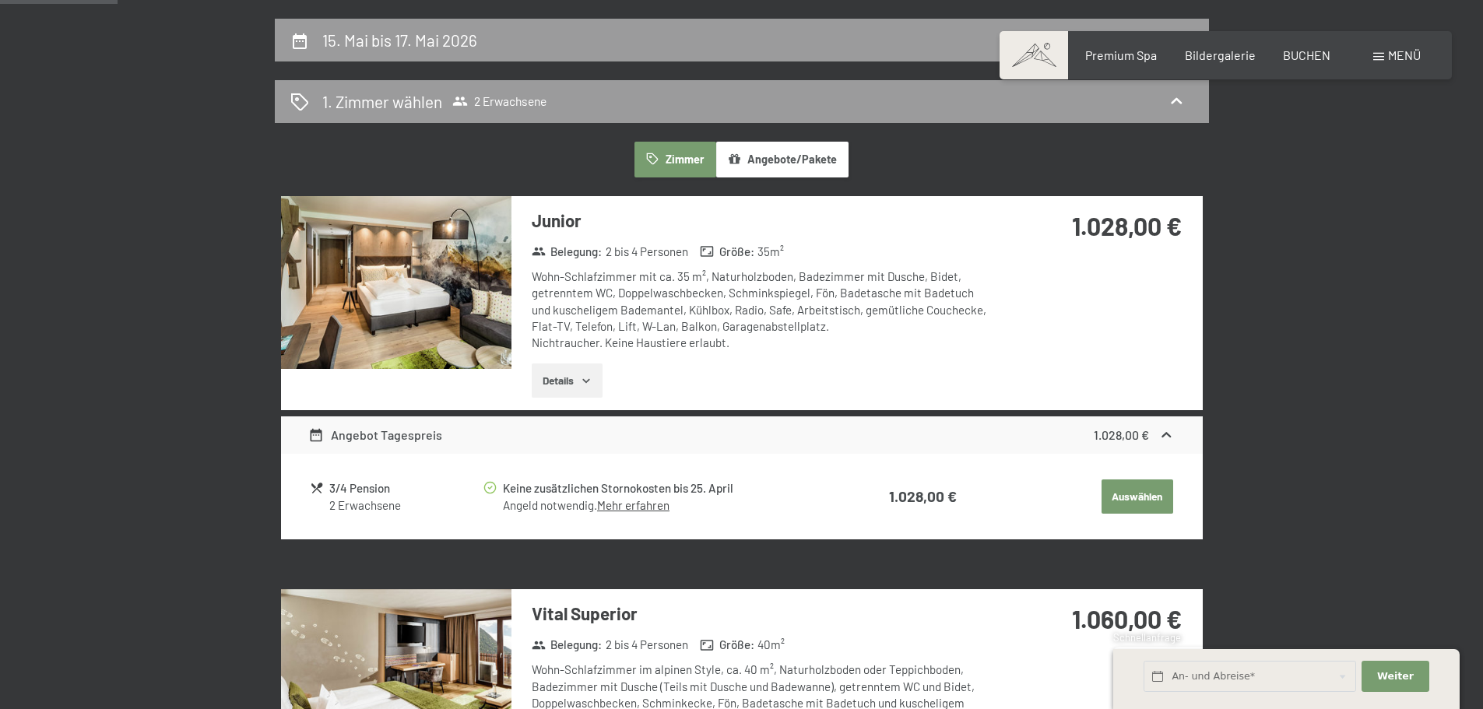
scroll to position [371, 0]
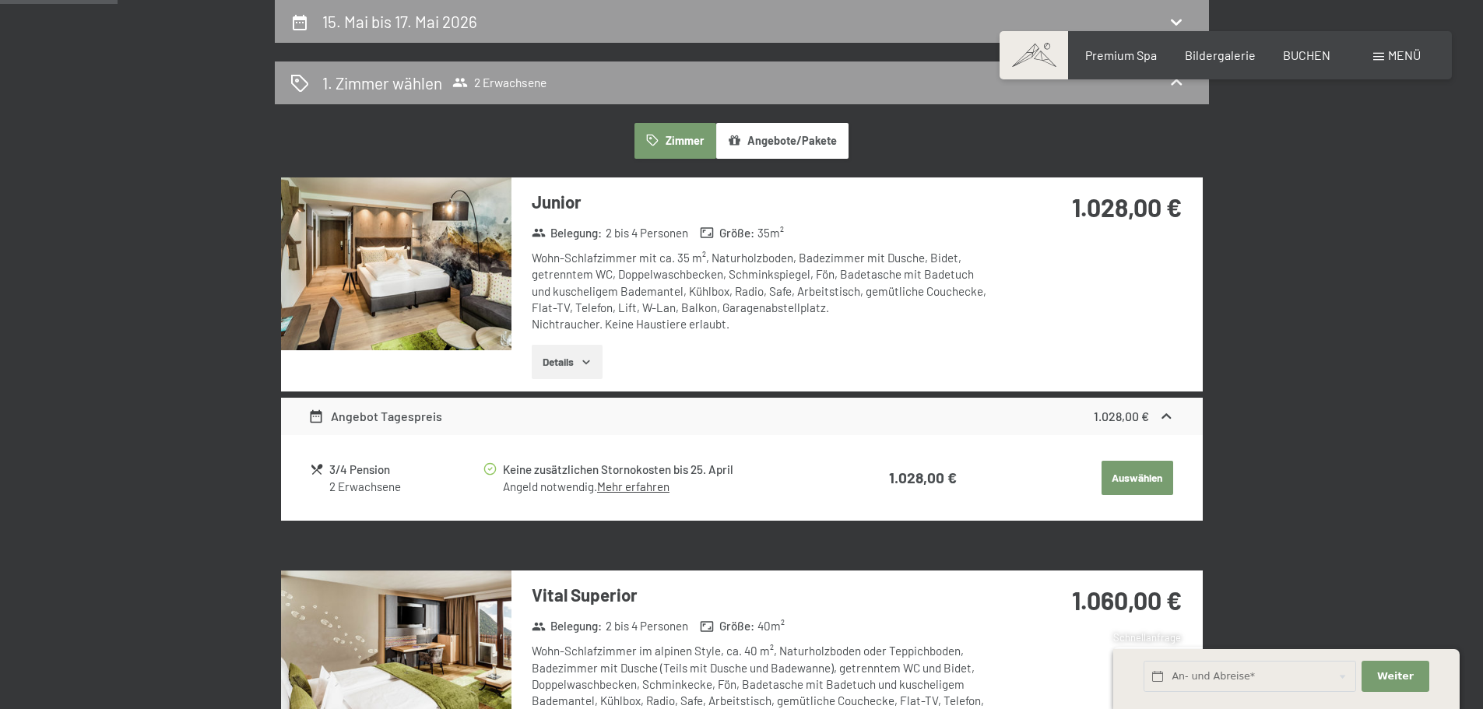
click at [1133, 490] on button "Auswählen" at bounding box center [1138, 478] width 72 height 34
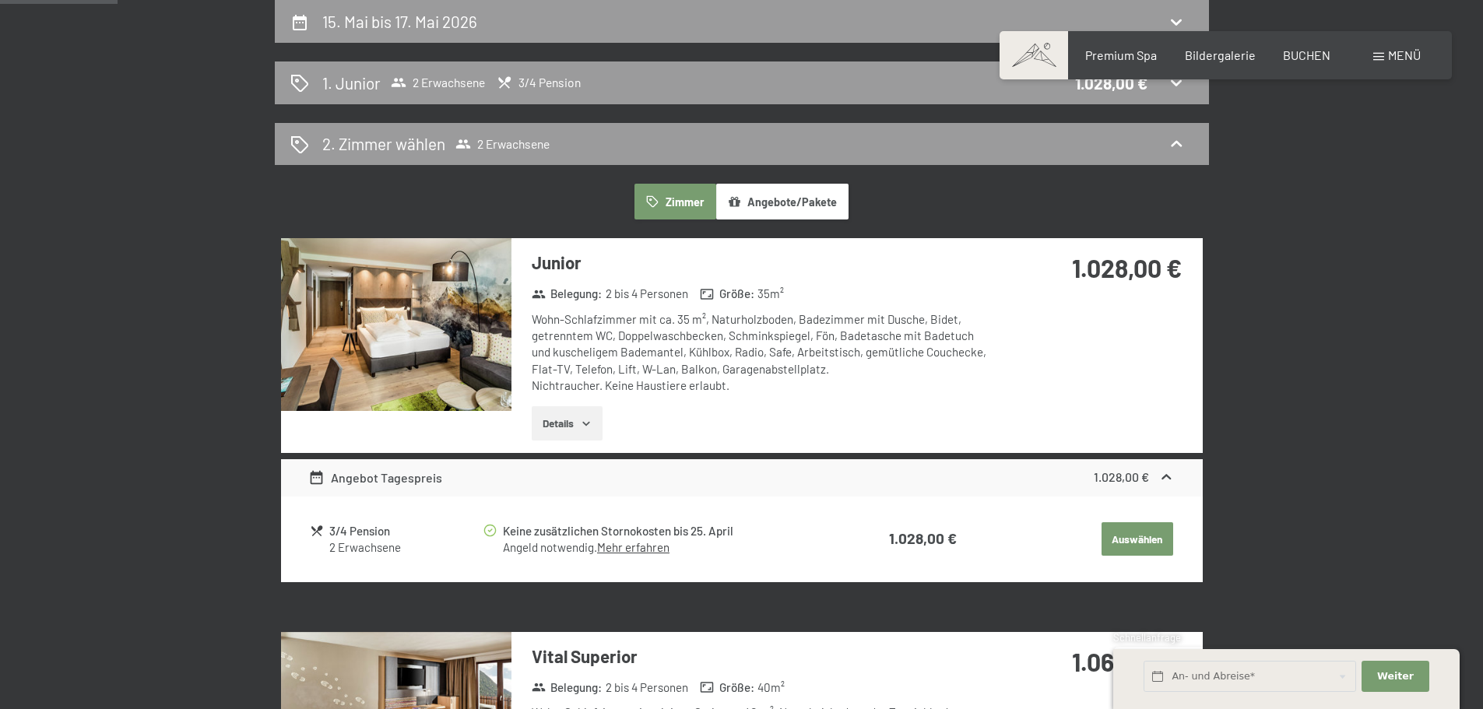
click at [1132, 539] on button "Auswählen" at bounding box center [1138, 539] width 72 height 34
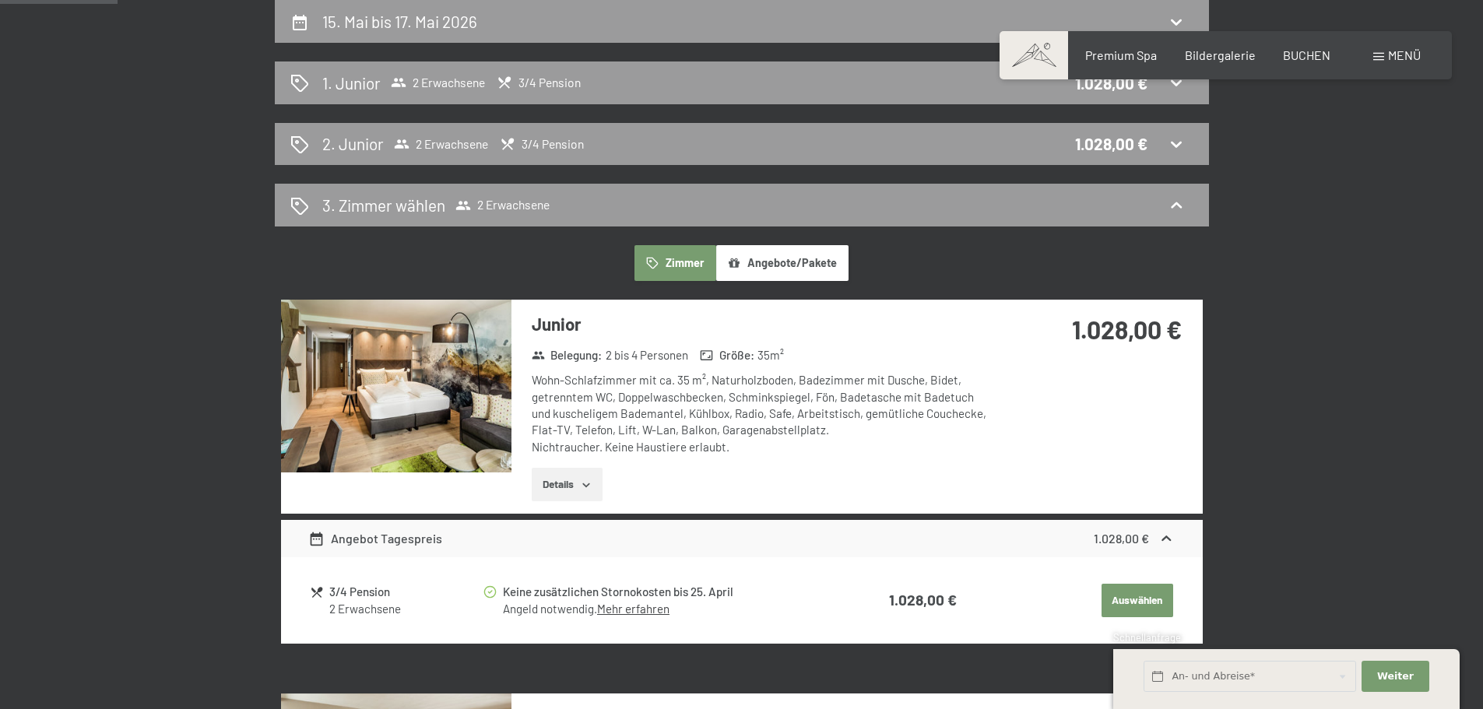
click at [1132, 539] on strong "1.028,00 €" at bounding box center [1121, 538] width 55 height 15
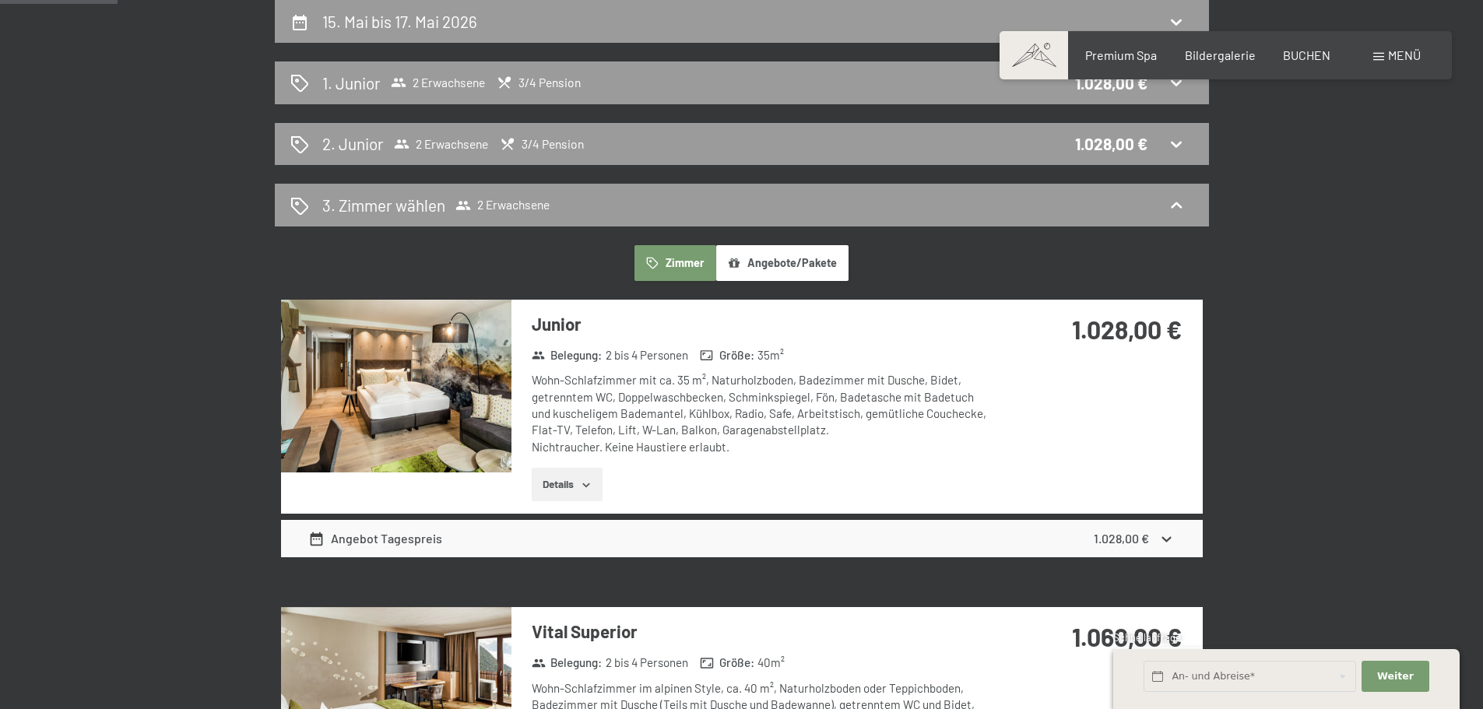
click at [1132, 539] on strong "1.028,00 €" at bounding box center [1121, 538] width 55 height 15
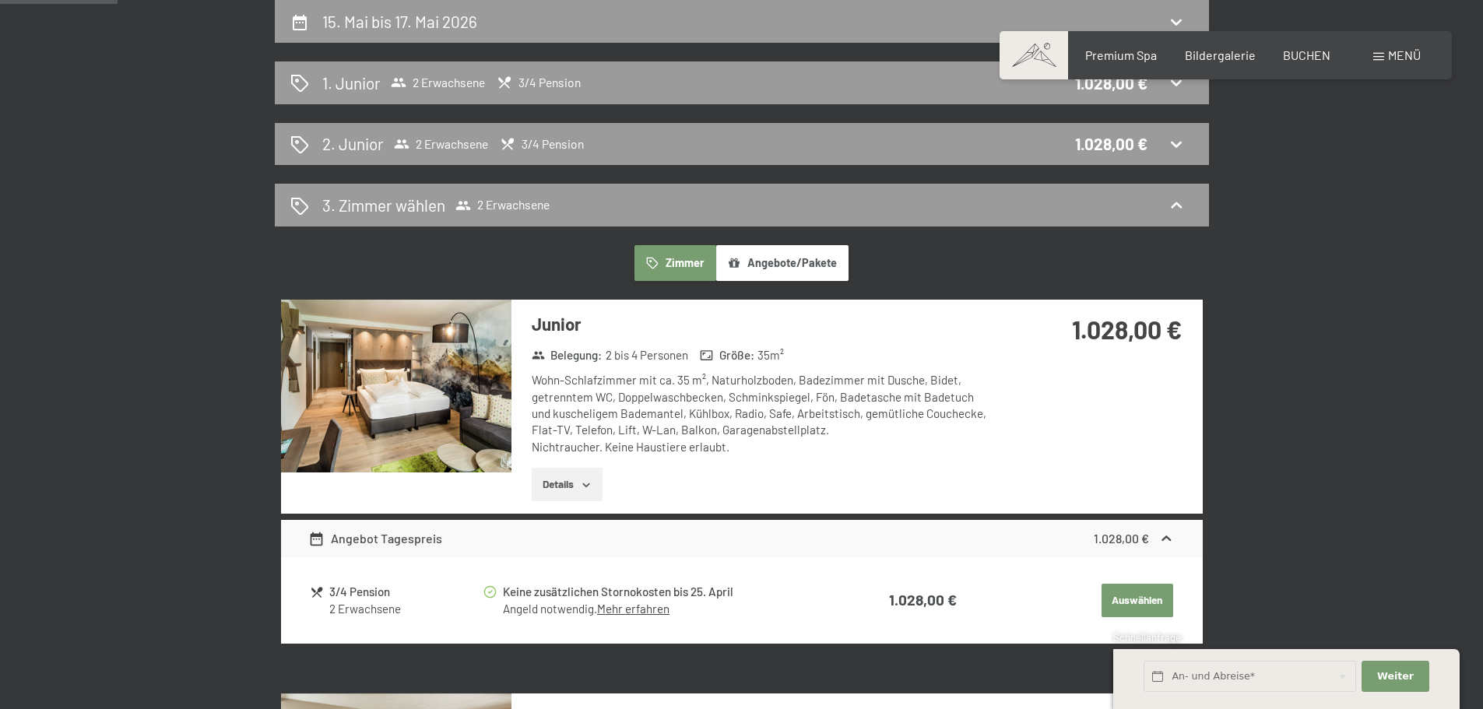
click at [1138, 594] on button "Auswählen" at bounding box center [1138, 601] width 72 height 34
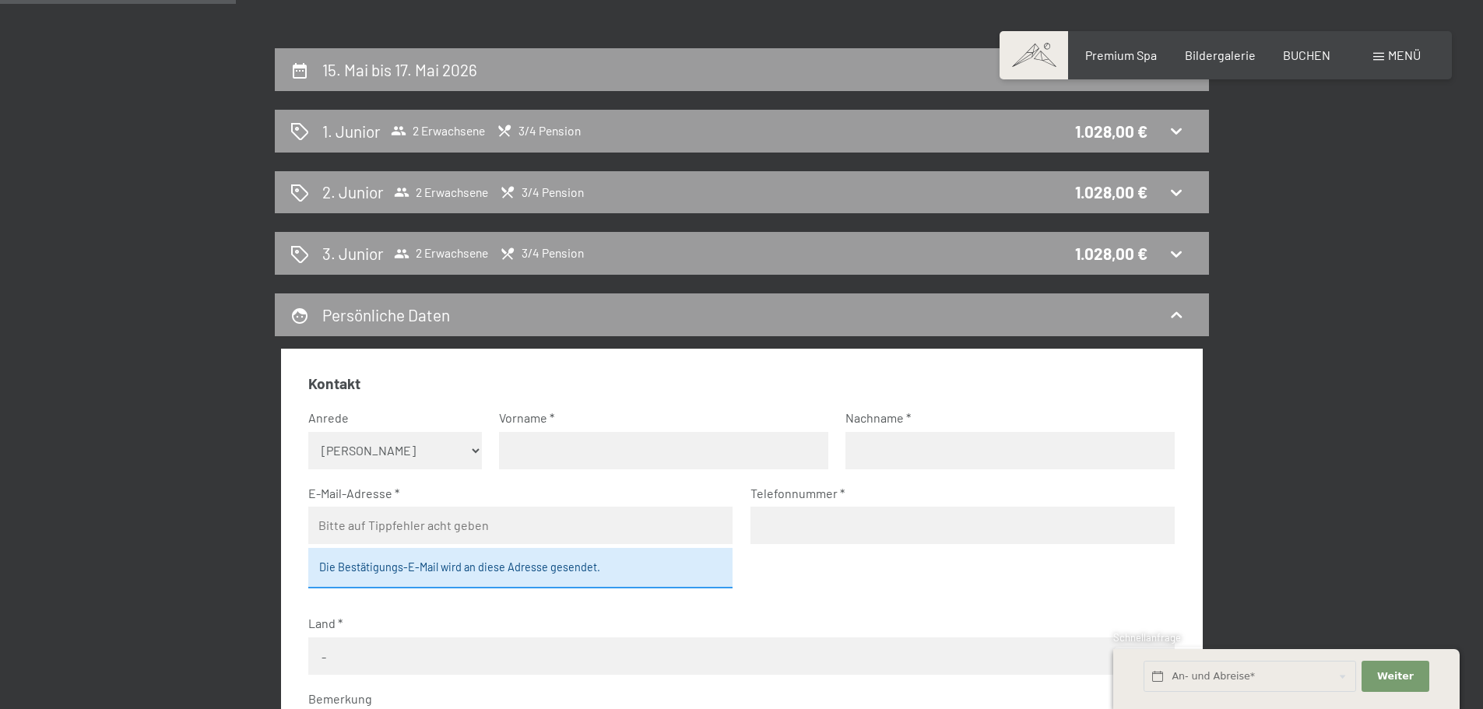
scroll to position [311, 0]
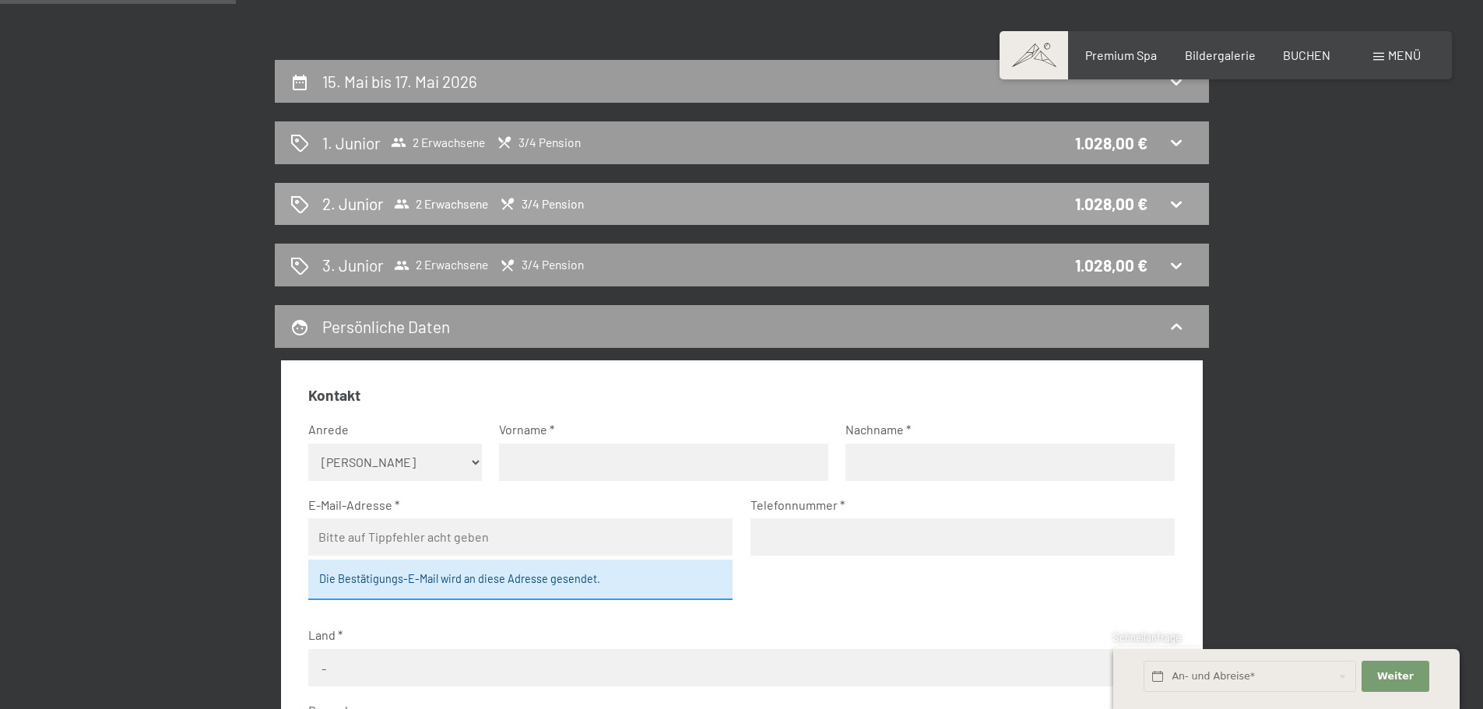
click at [540, 200] on span "3/4 Pension" at bounding box center [542, 204] width 84 height 16
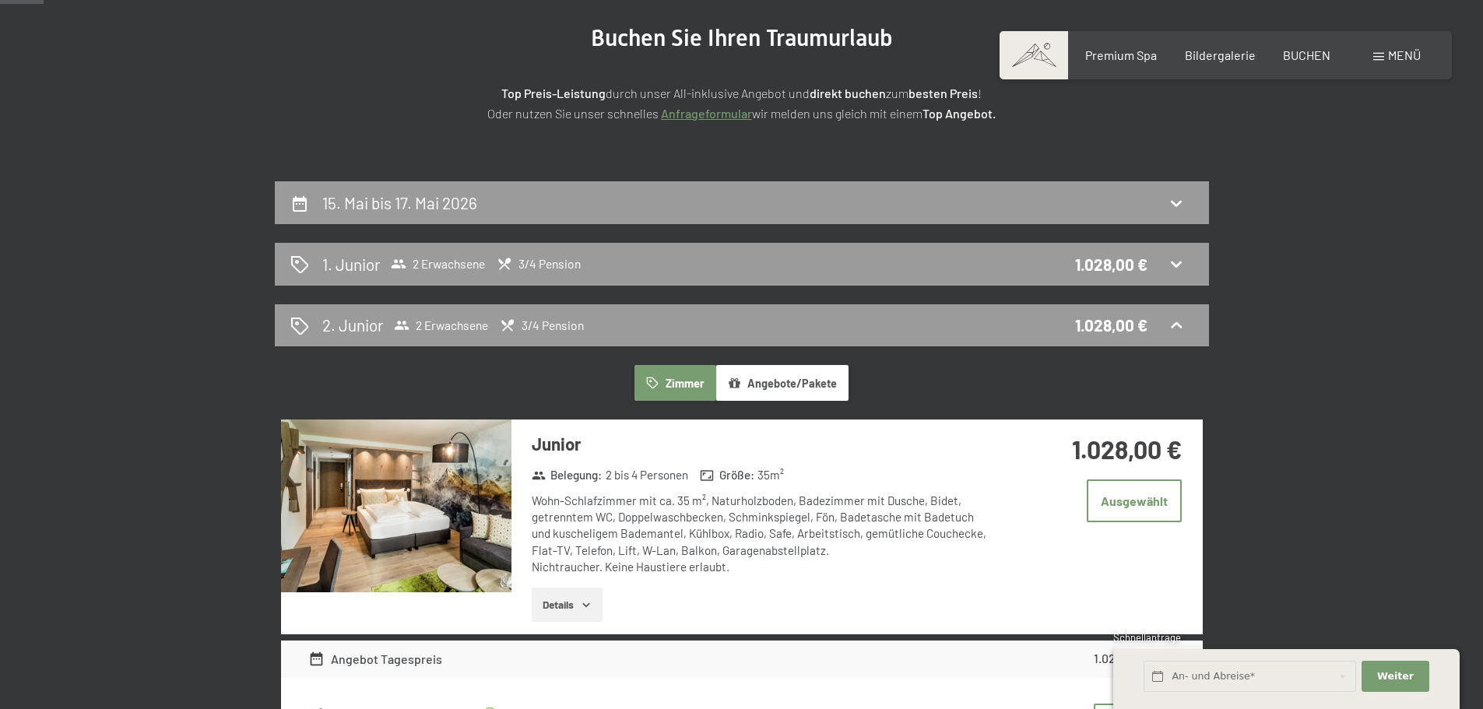
scroll to position [60, 0]
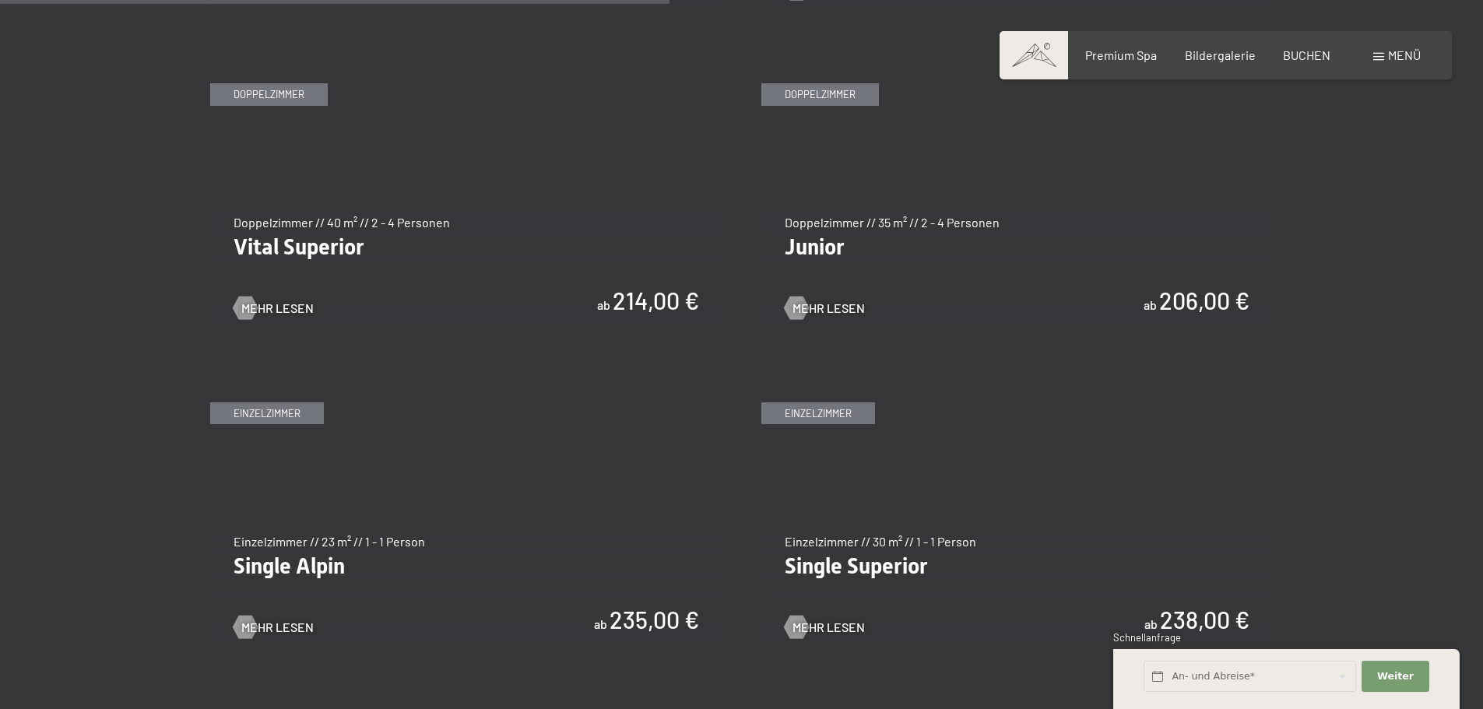
scroll to position [2258, 0]
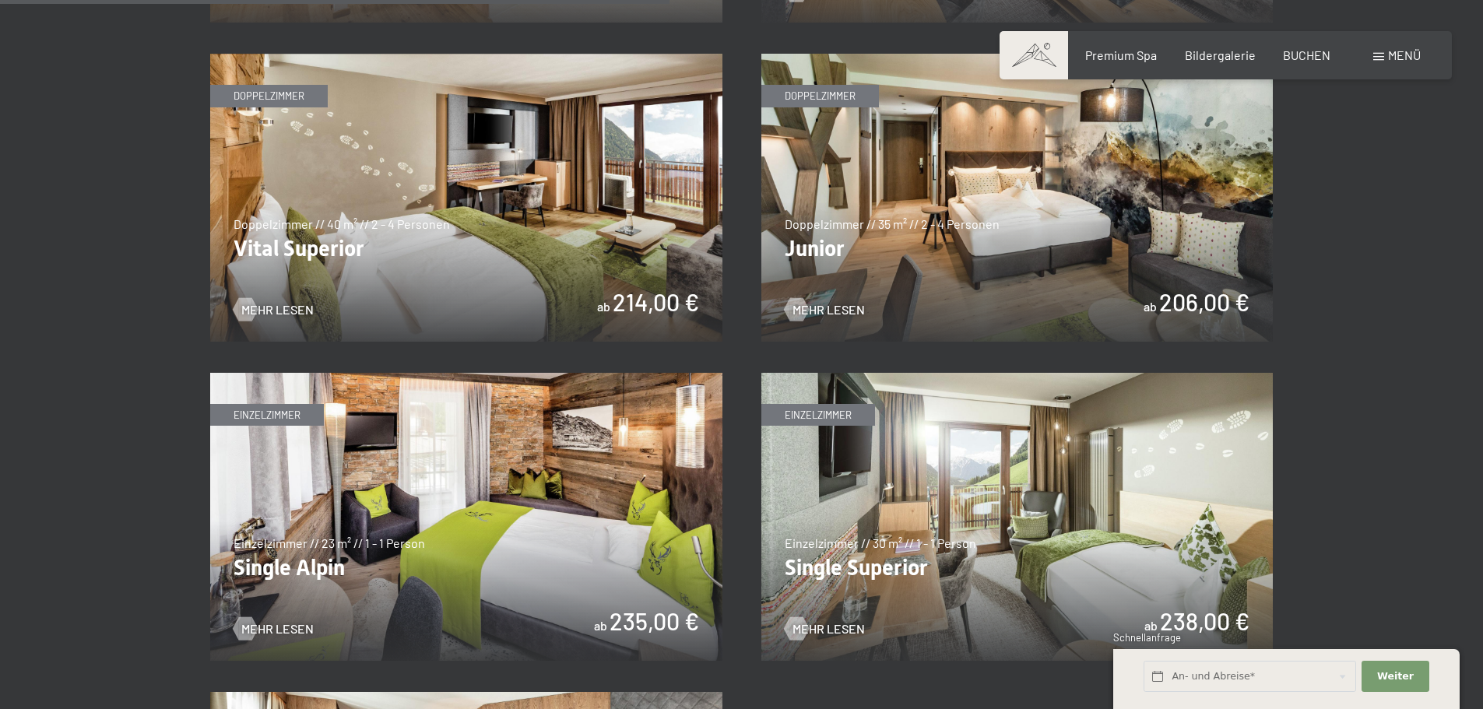
click at [992, 248] on img at bounding box center [1017, 198] width 512 height 288
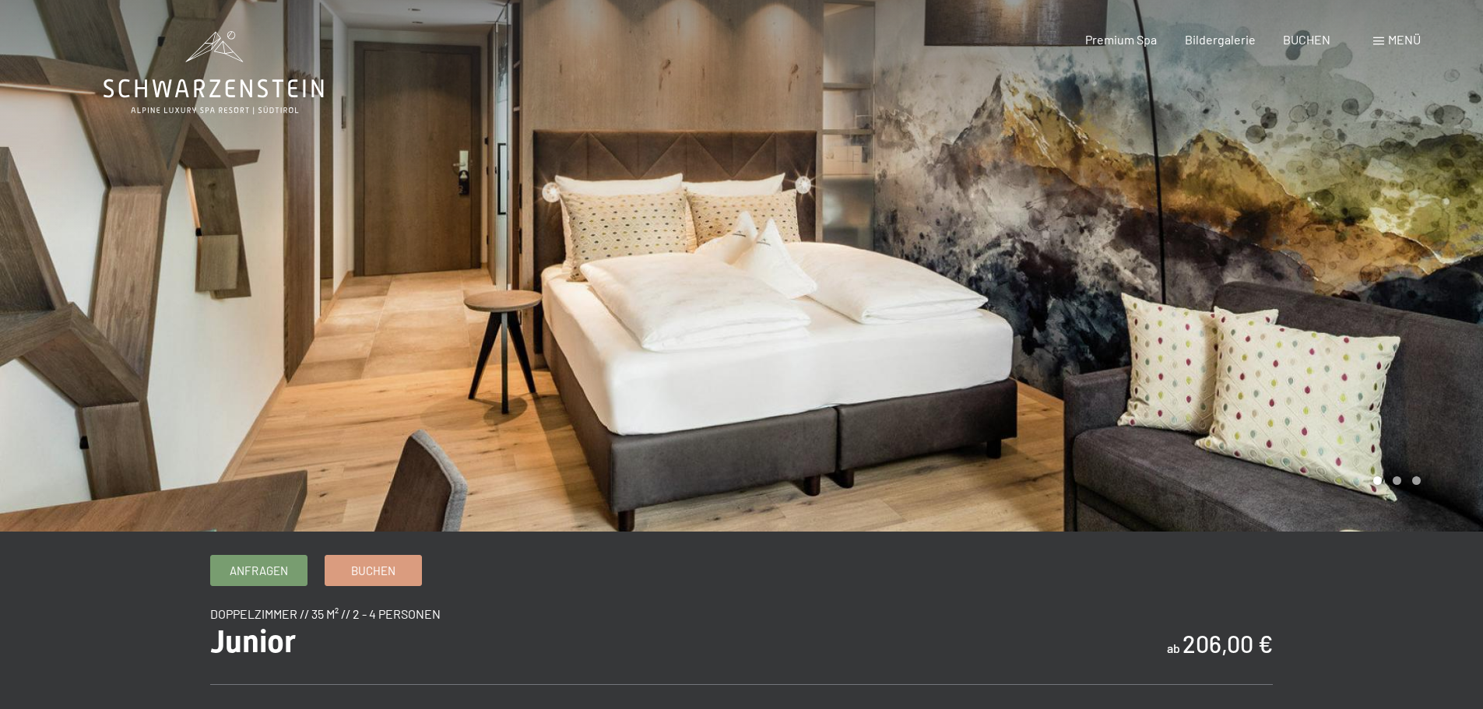
click at [1431, 280] on div at bounding box center [1113, 266] width 742 height 532
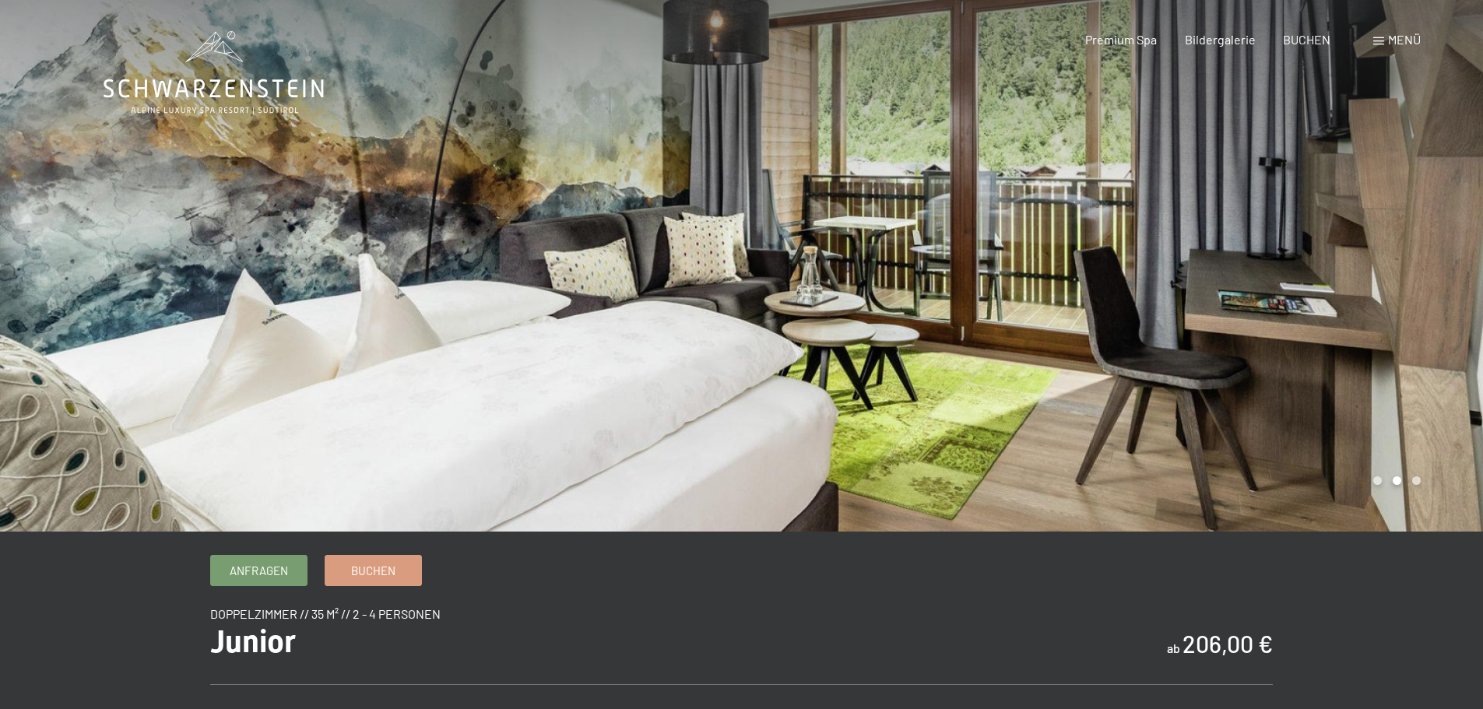
click at [1431, 266] on div at bounding box center [1113, 266] width 742 height 532
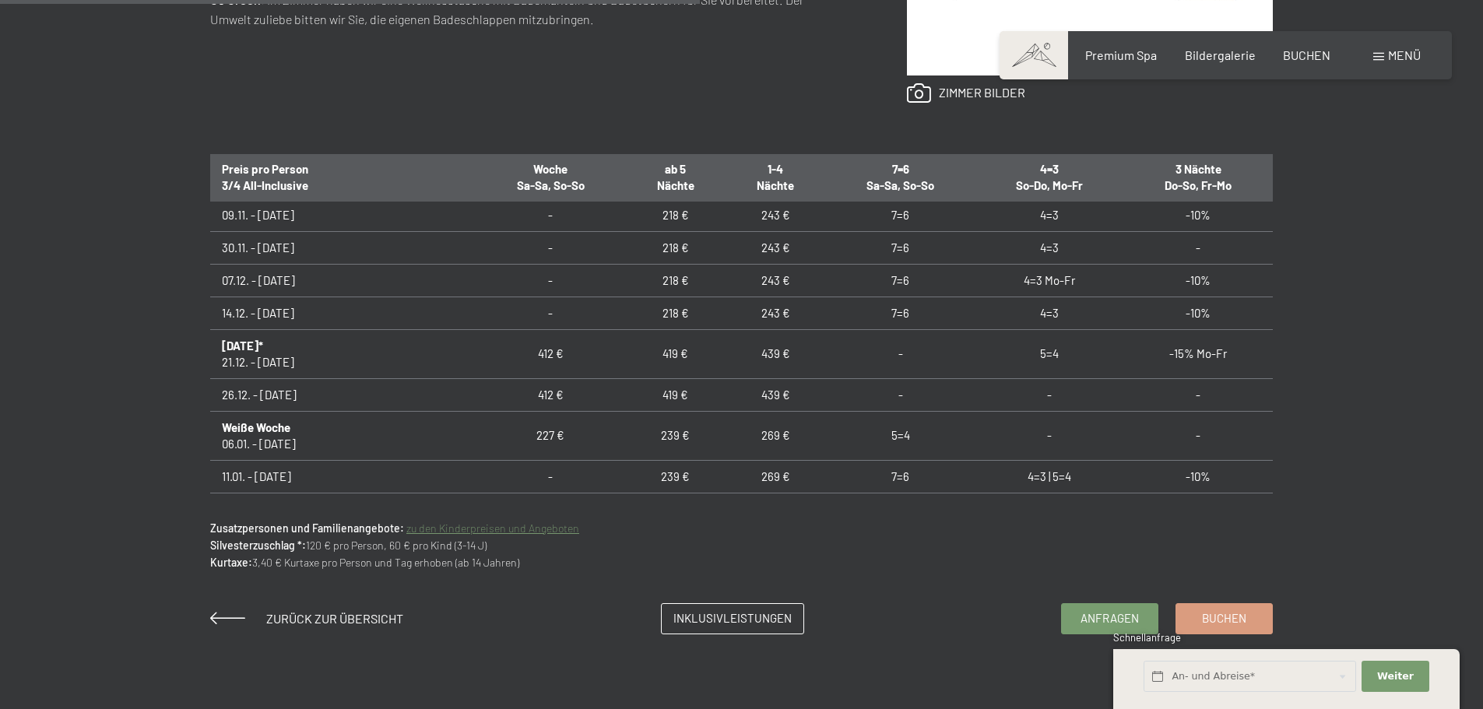
scroll to position [311, 0]
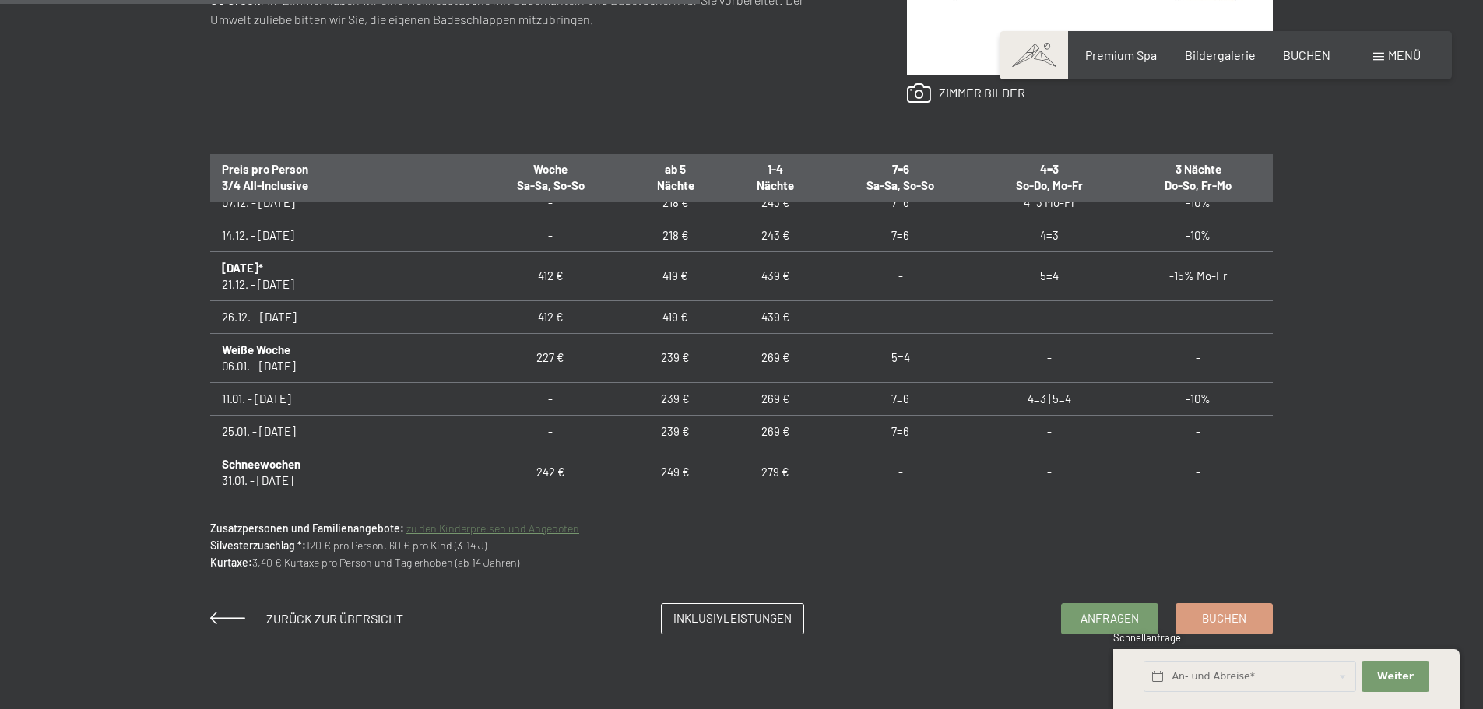
click at [726, 360] on td "269 €" at bounding box center [776, 357] width 100 height 49
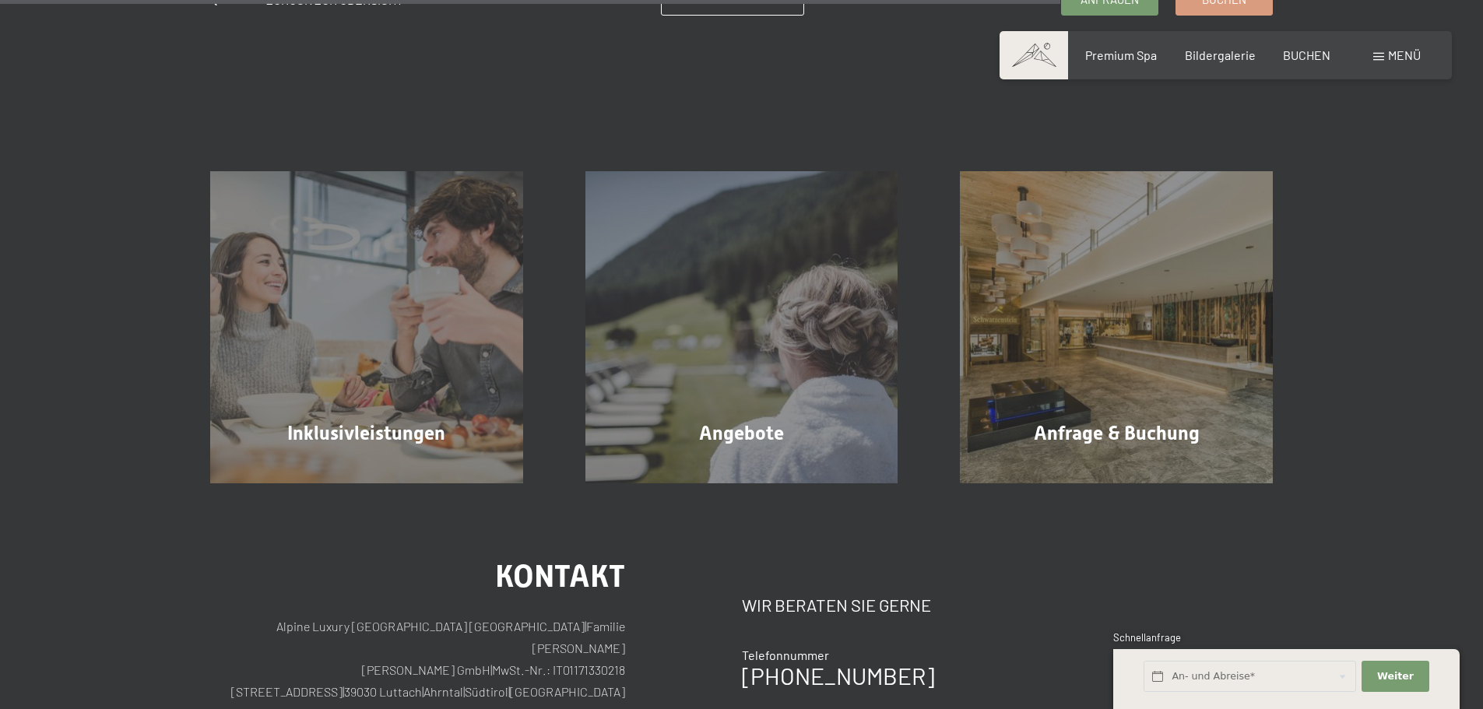
scroll to position [1557, 0]
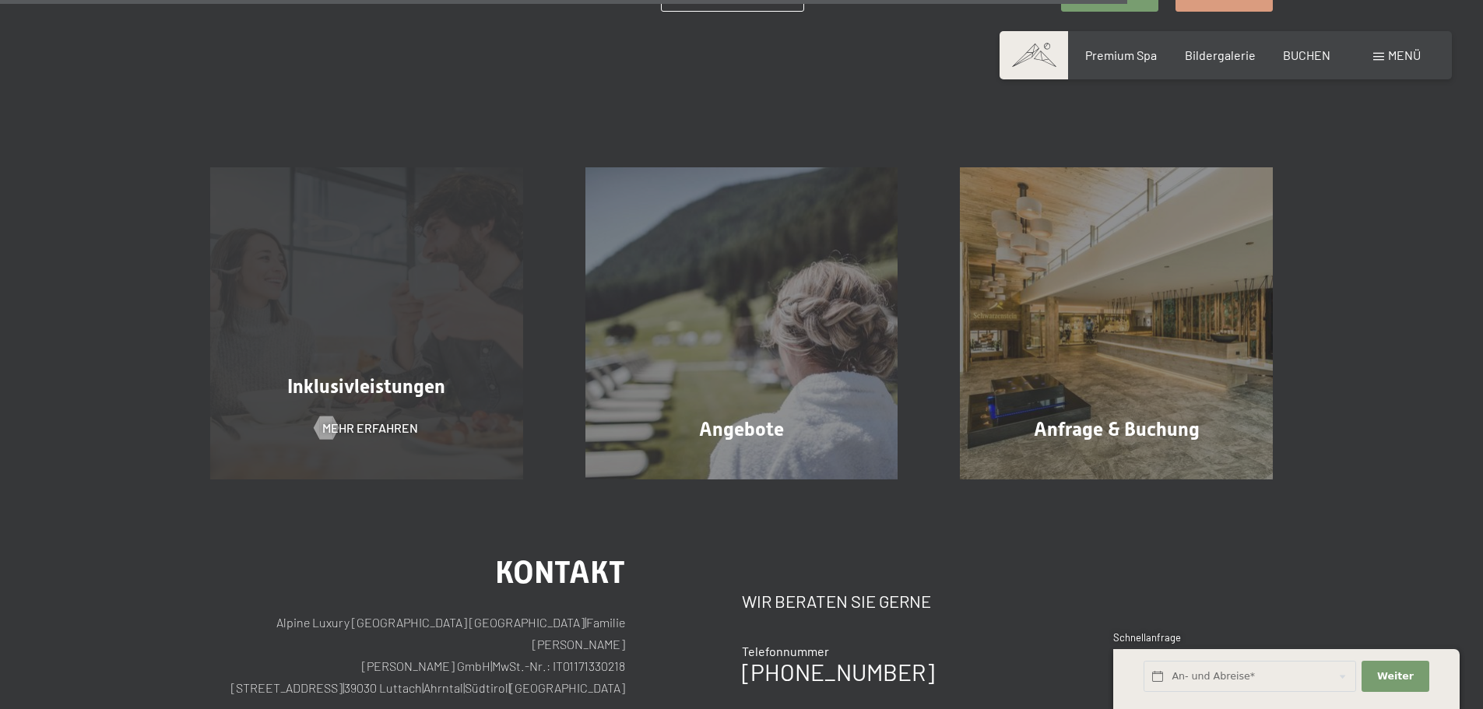
click at [343, 338] on div "Inklusivleistungen Mehr erfahren" at bounding box center [366, 323] width 375 height 313
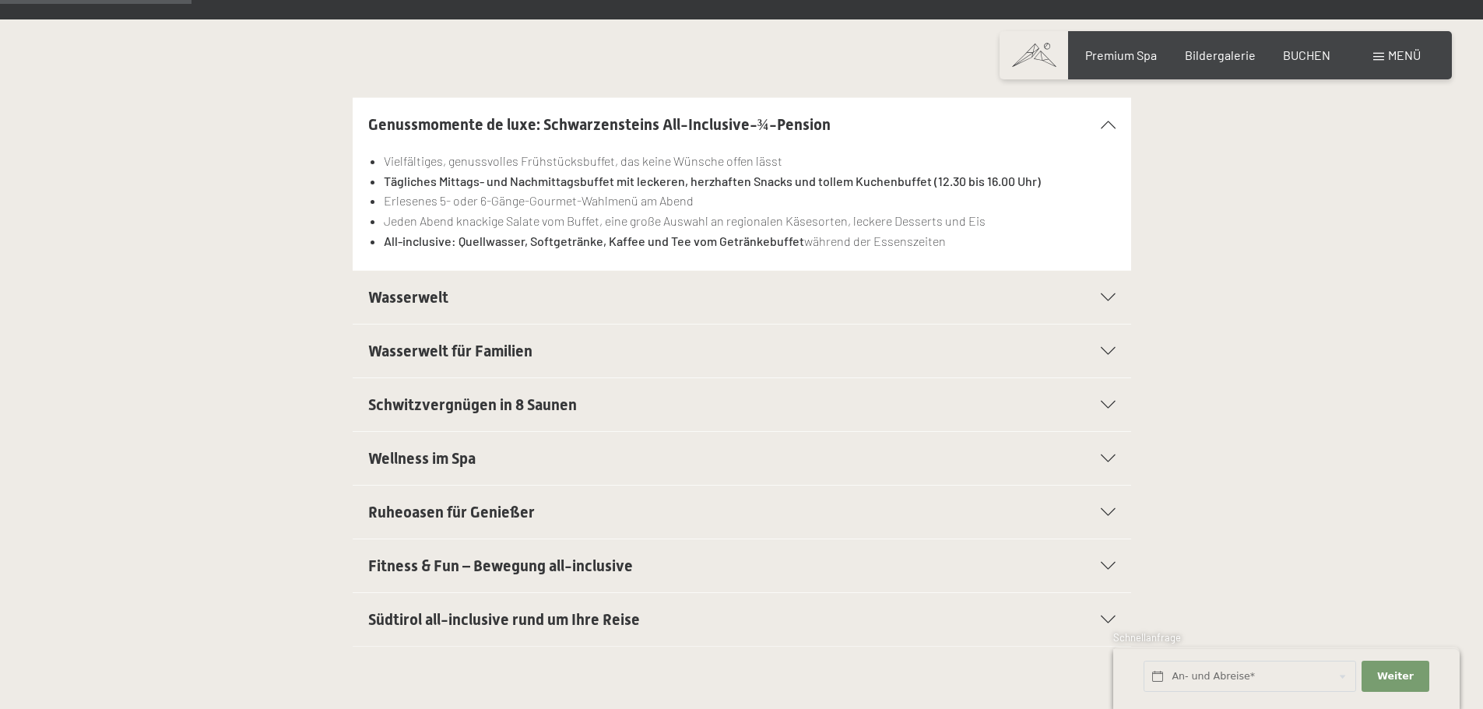
click at [617, 301] on h2 "Wasserwelt" at bounding box center [704, 297] width 673 height 22
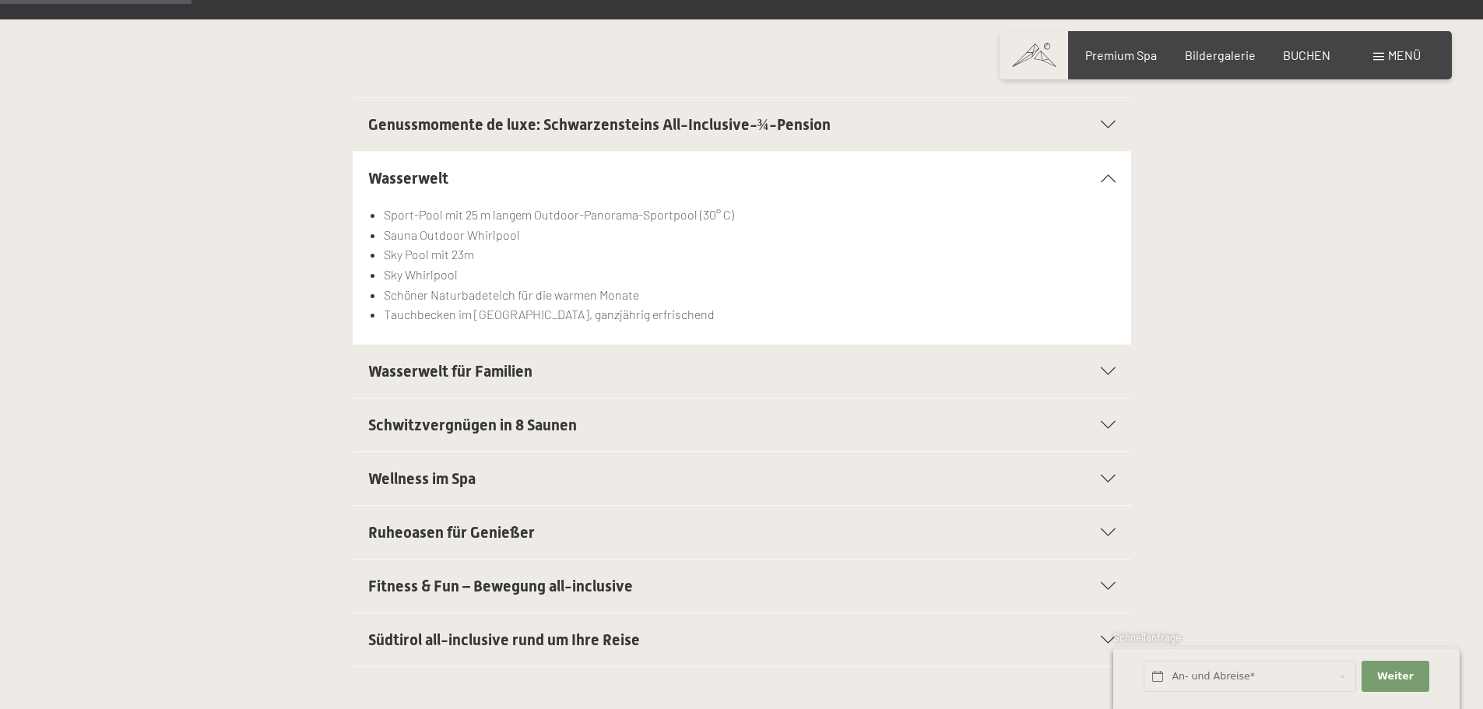
click at [706, 369] on h2 "Wasserwelt für Familien" at bounding box center [704, 371] width 673 height 22
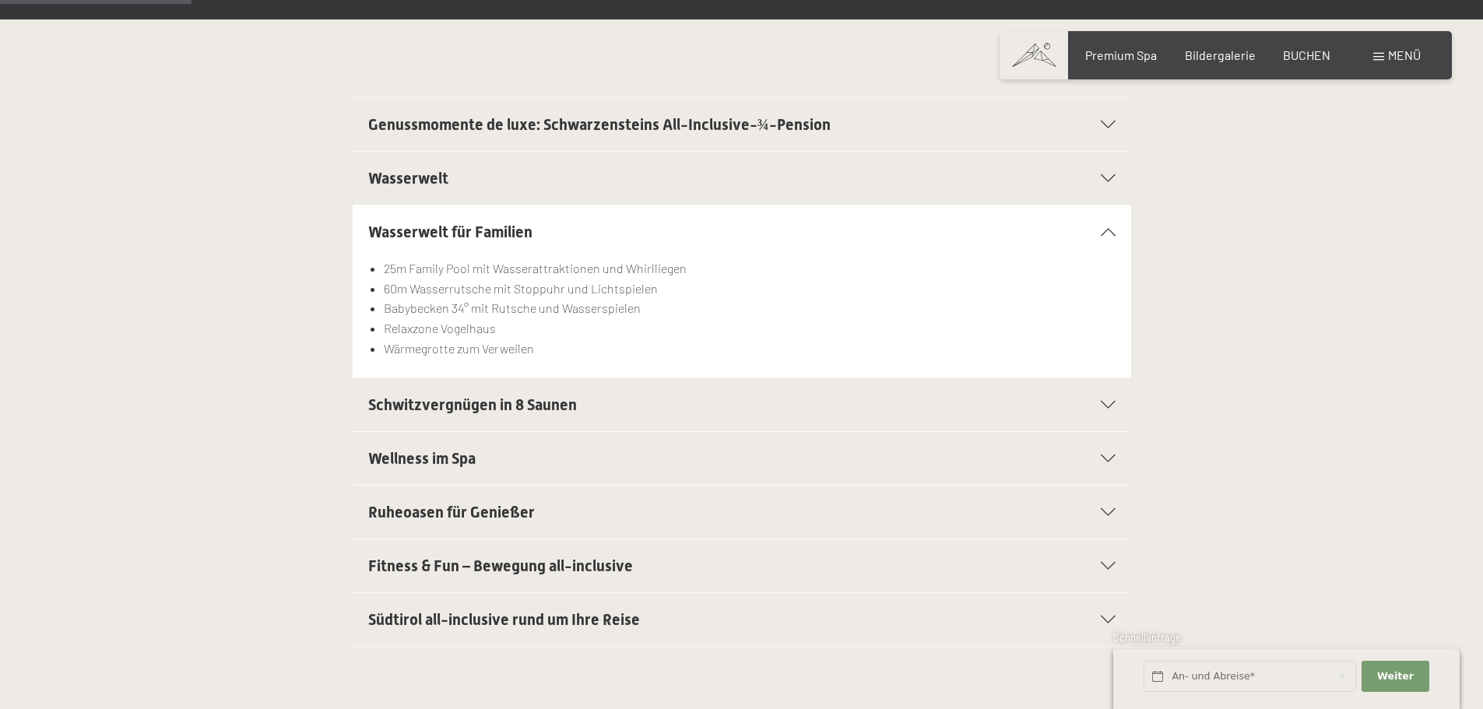
click at [686, 409] on h2 "Schwitzvergnügen in 8 Saunen" at bounding box center [704, 405] width 673 height 22
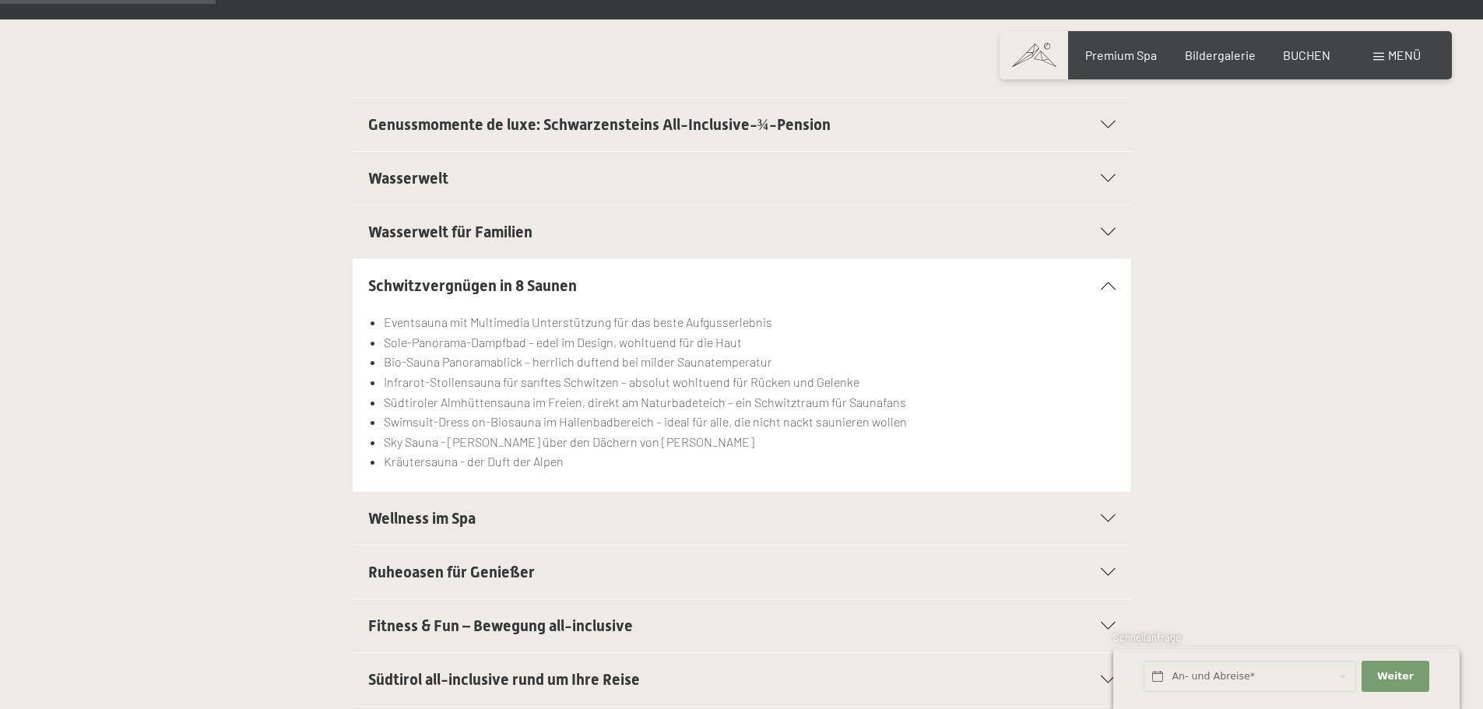
scroll to position [623, 0]
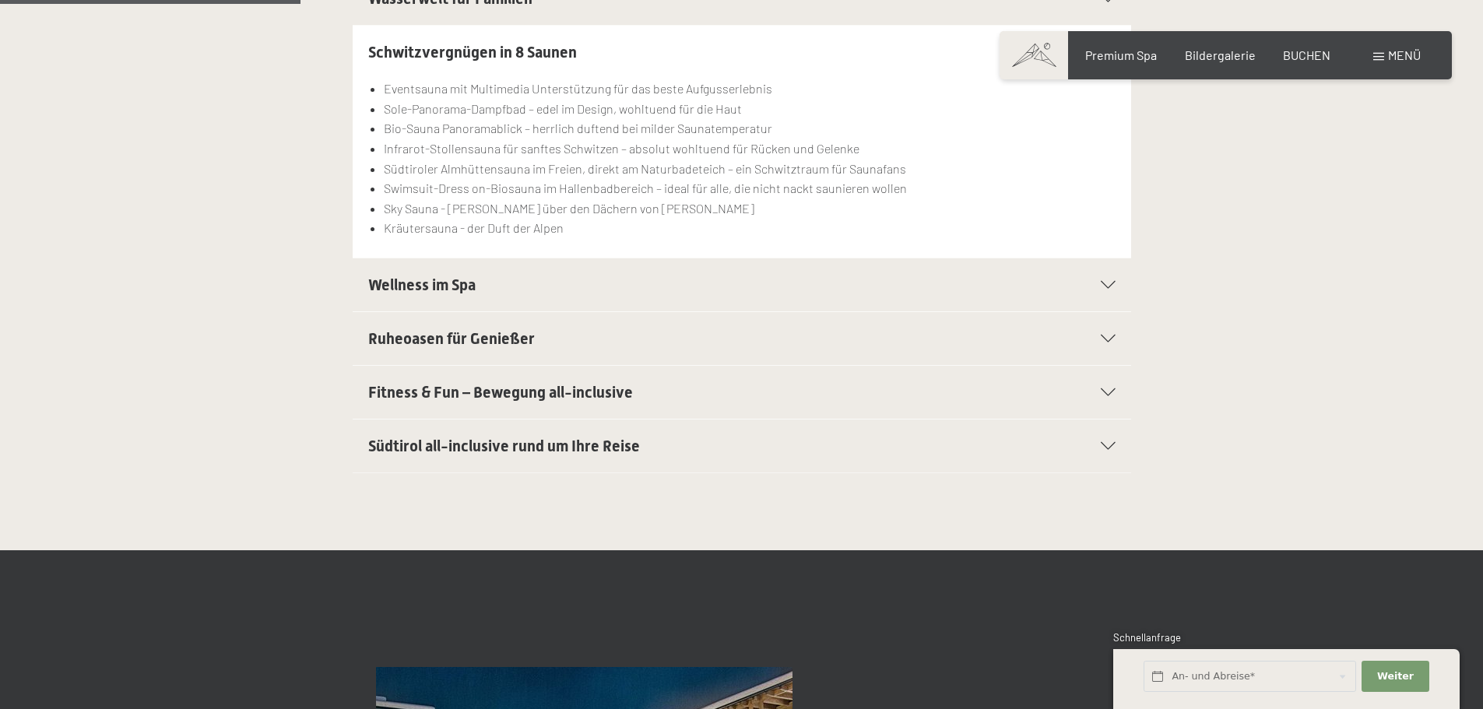
click at [635, 292] on h2 "Wellness im Spa" at bounding box center [704, 285] width 673 height 22
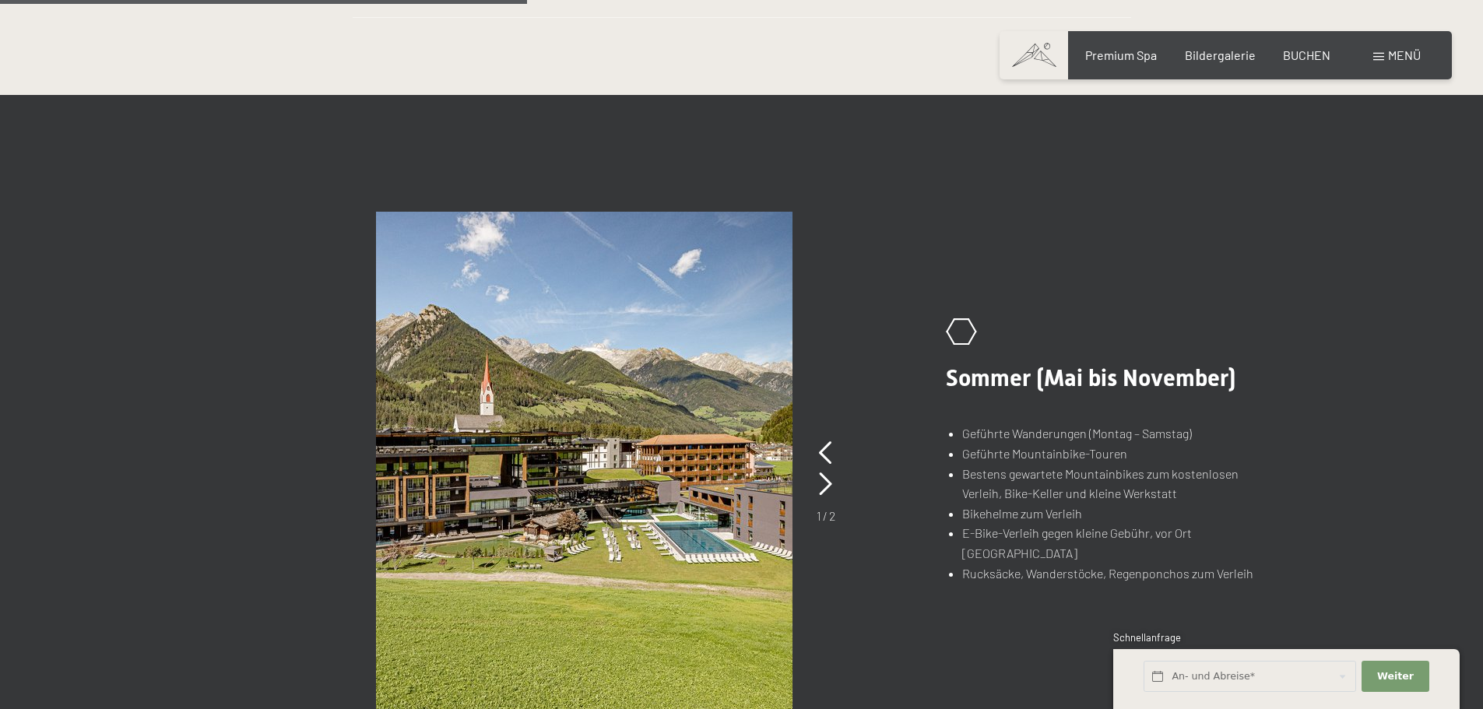
scroll to position [1168, 0]
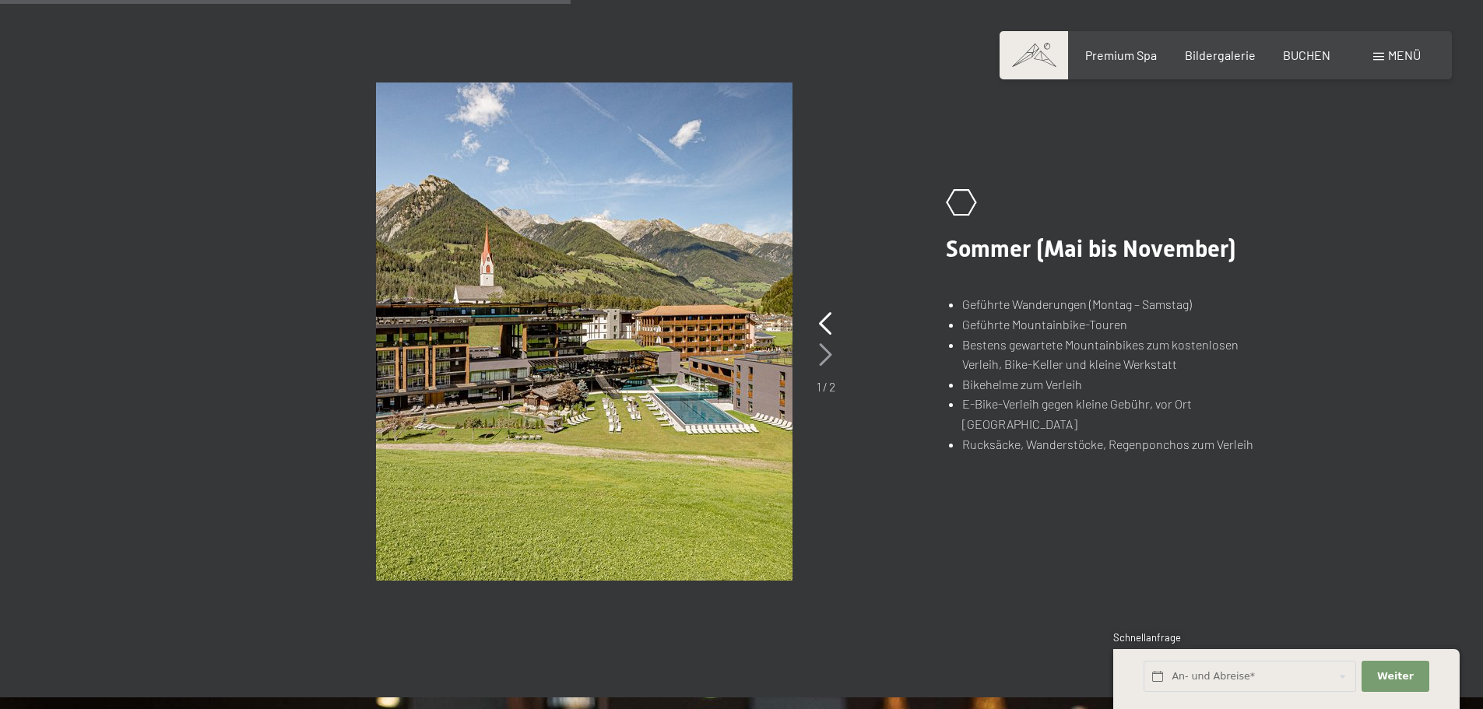
click at [829, 346] on icon at bounding box center [825, 354] width 13 height 23
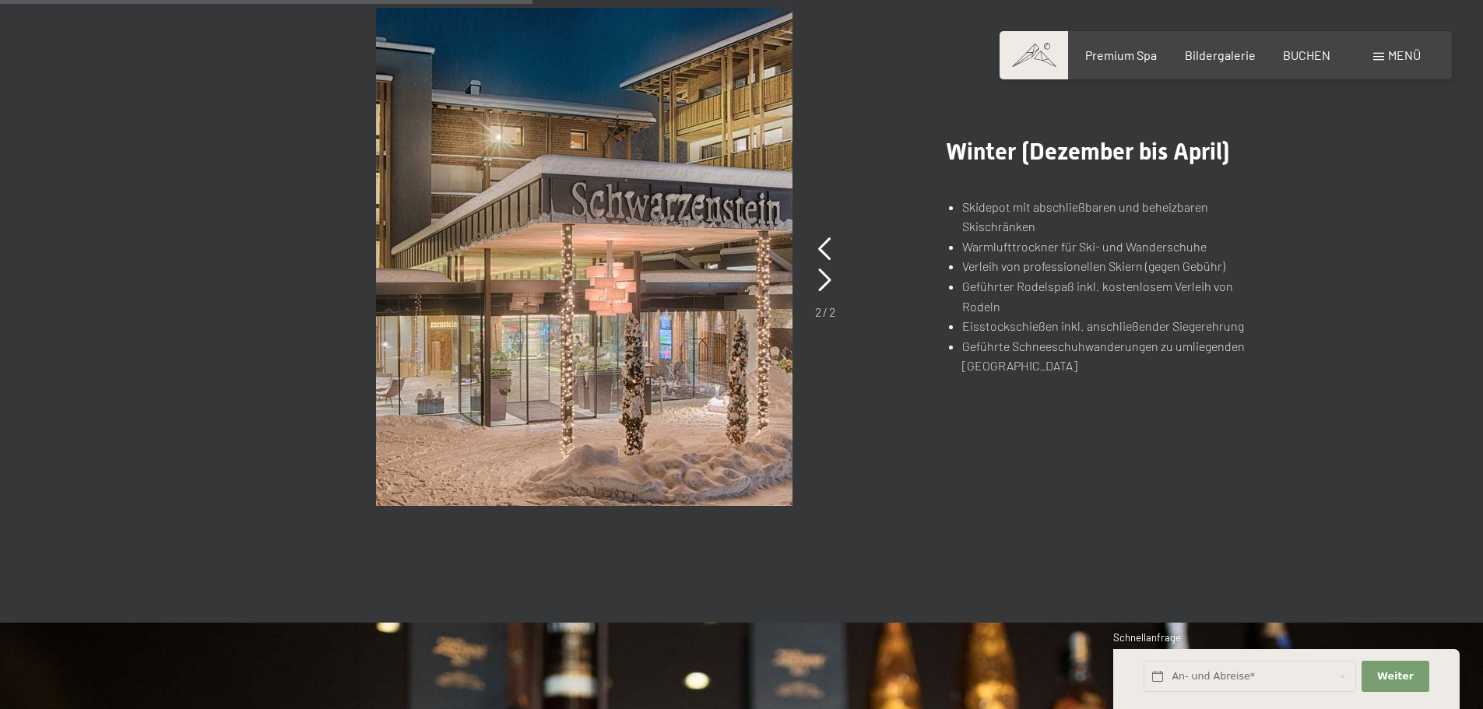
scroll to position [1090, 0]
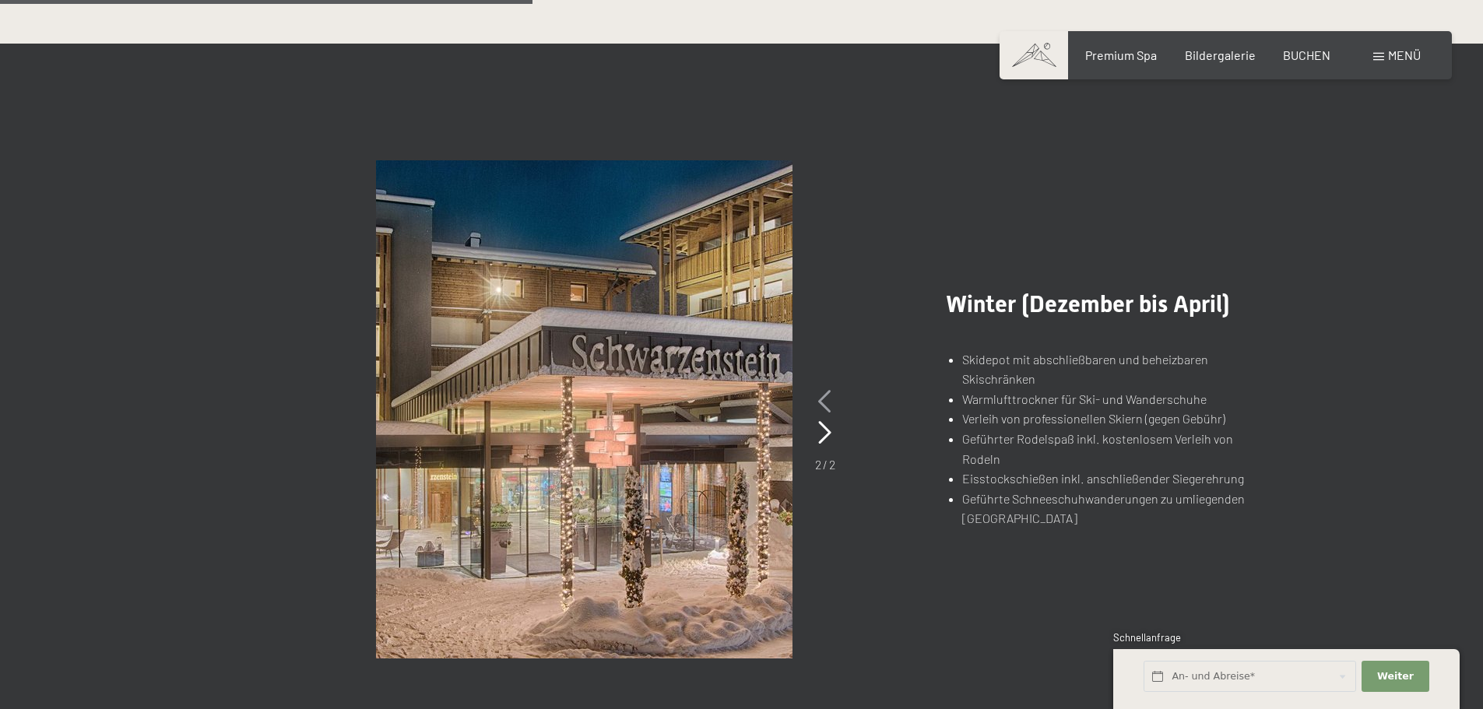
click at [828, 399] on icon at bounding box center [824, 401] width 13 height 23
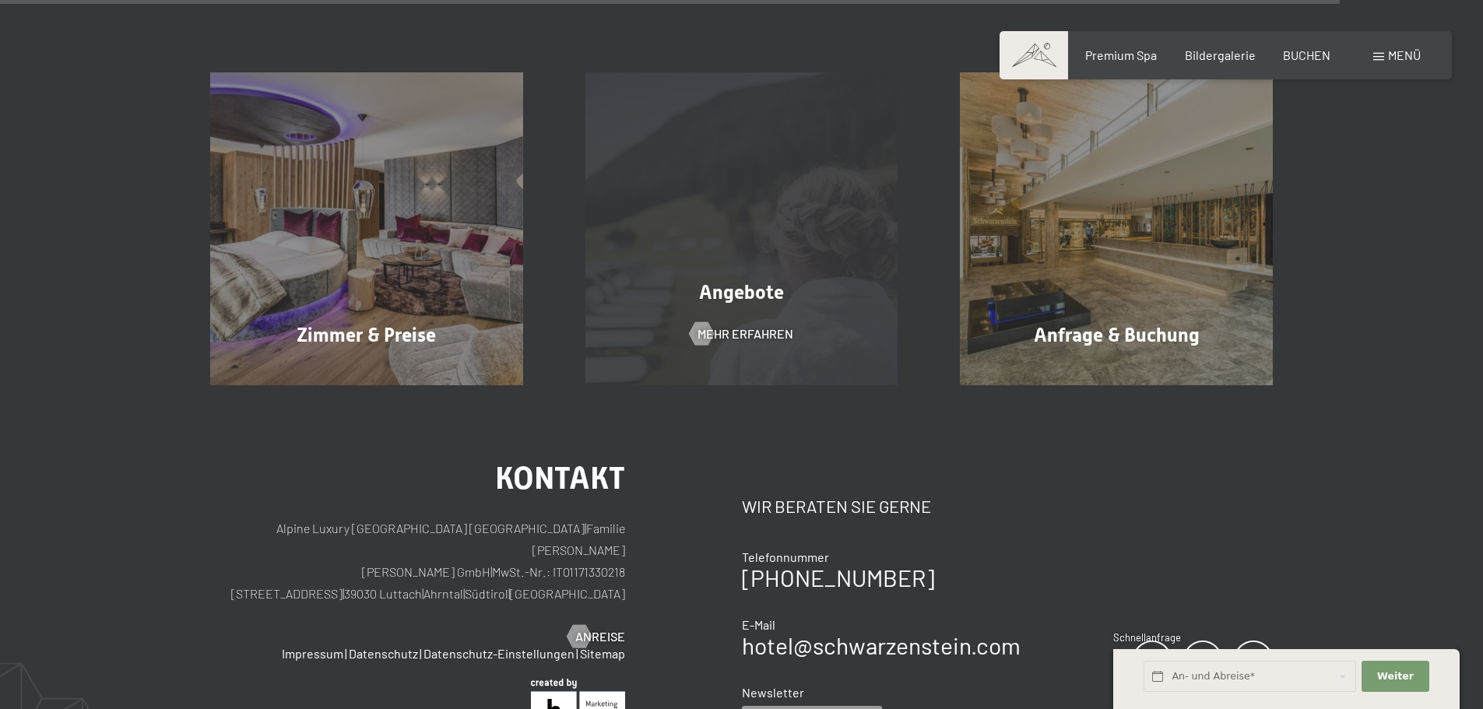
scroll to position [2647, 0]
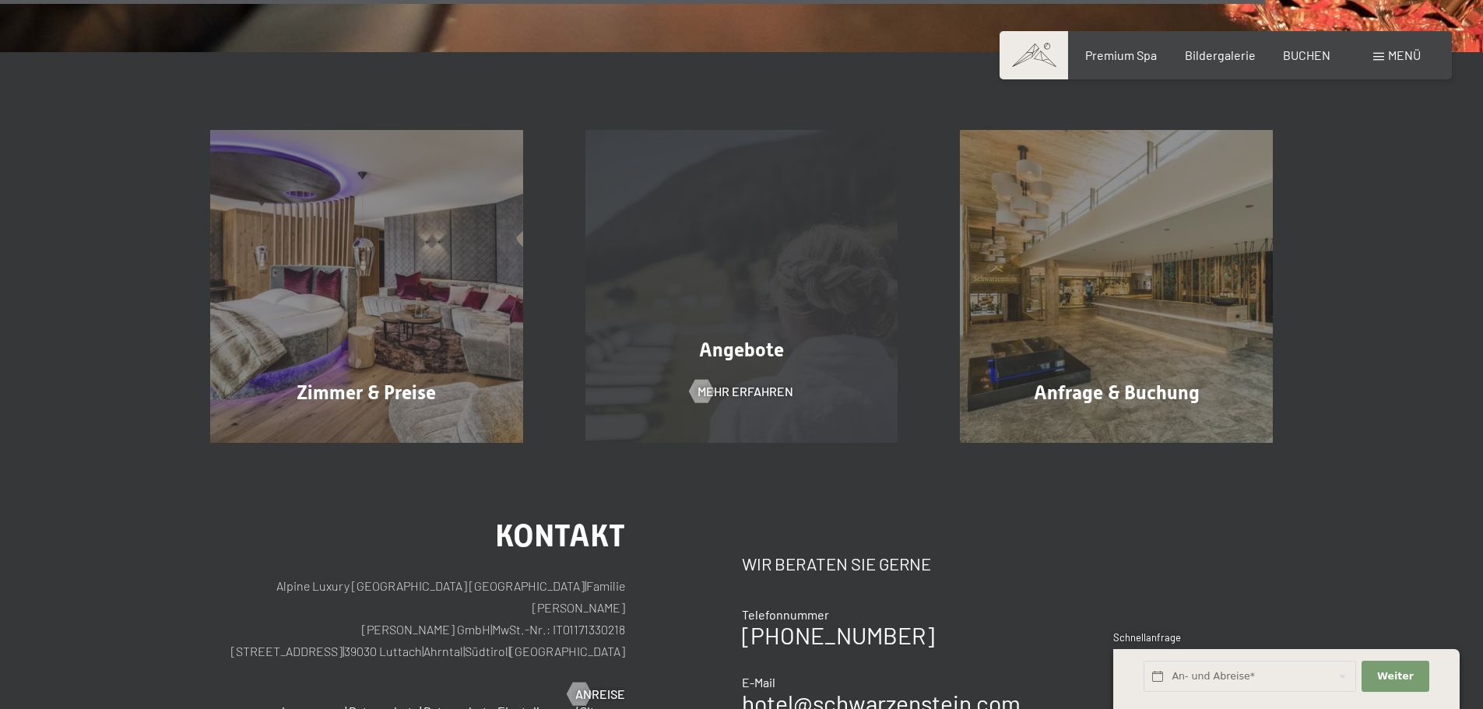
click at [768, 368] on div "Angebote Mehr erfahren" at bounding box center [741, 286] width 375 height 313
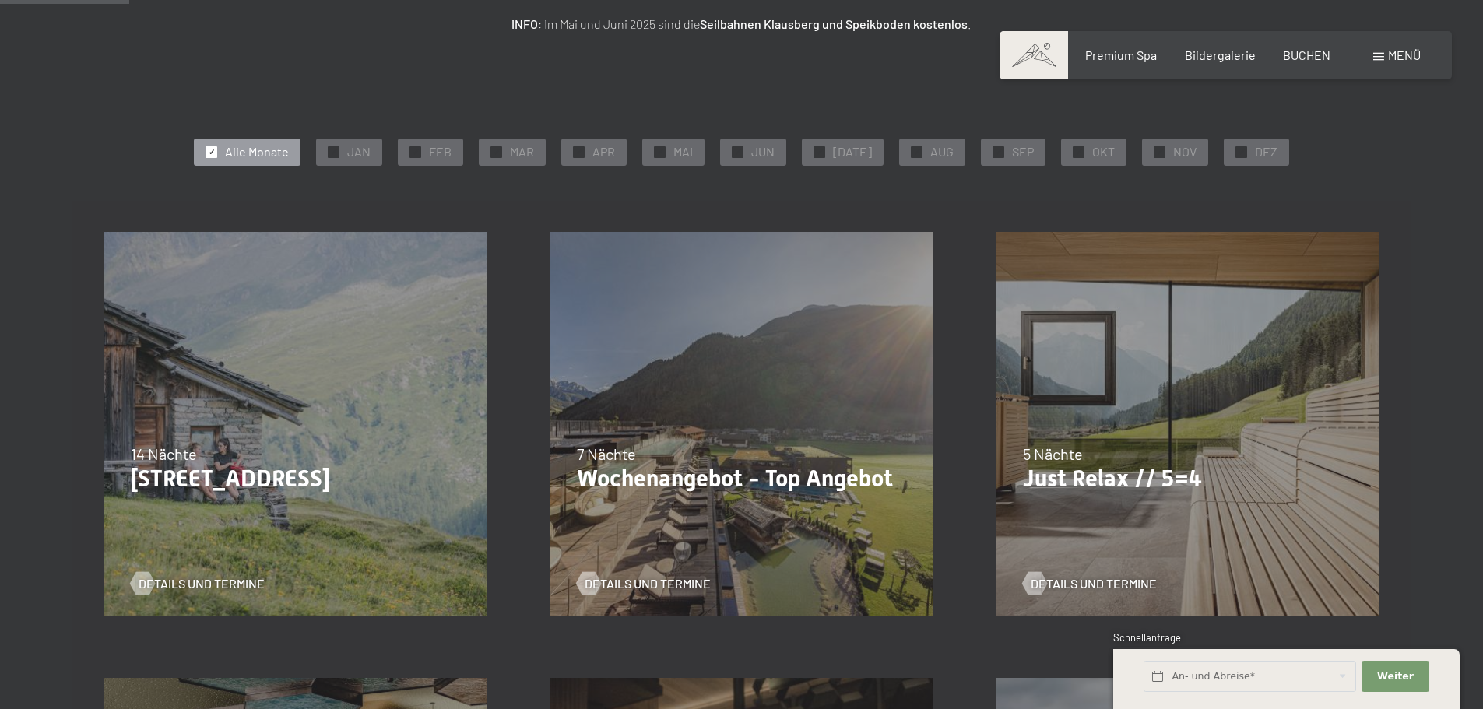
scroll to position [311, 0]
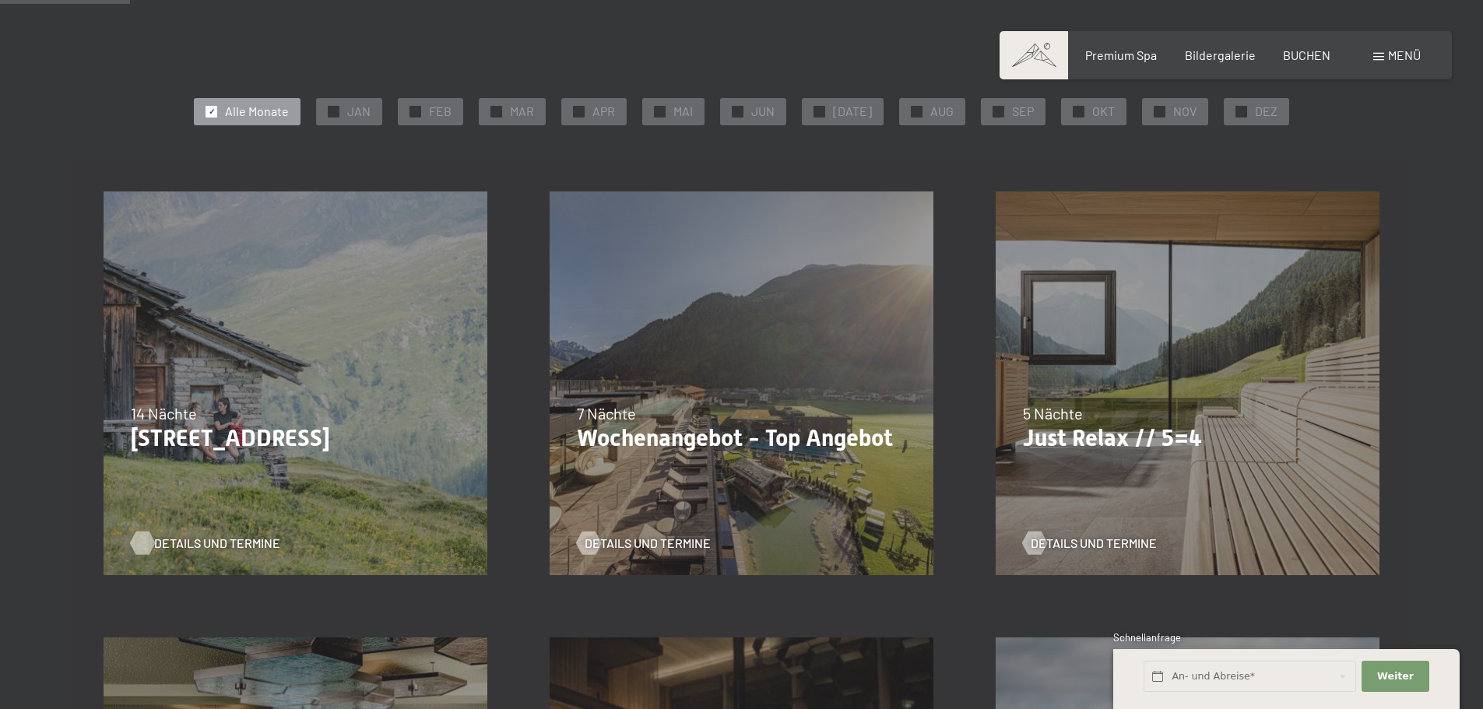
click at [246, 546] on span "Details und Termine" at bounding box center [217, 543] width 126 height 17
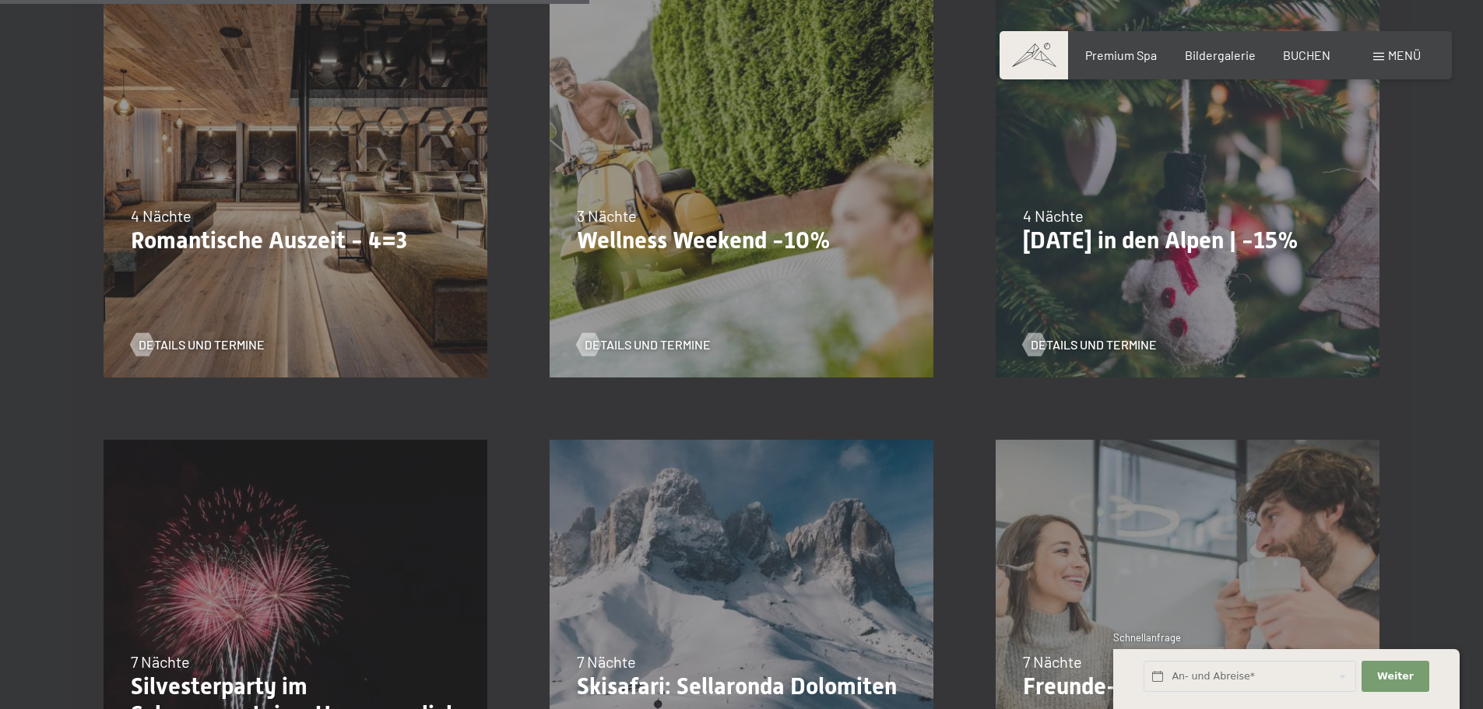
scroll to position [1401, 0]
click at [304, 265] on div "09.11.–[DATE] 08.12.–[DATE] 11.01.–[DATE] 08.03.–[DATE] 29.03.–[DATE] 06.04.–[D…" at bounding box center [295, 186] width 446 height 446
click at [224, 345] on span "Details und Termine" at bounding box center [217, 345] width 126 height 17
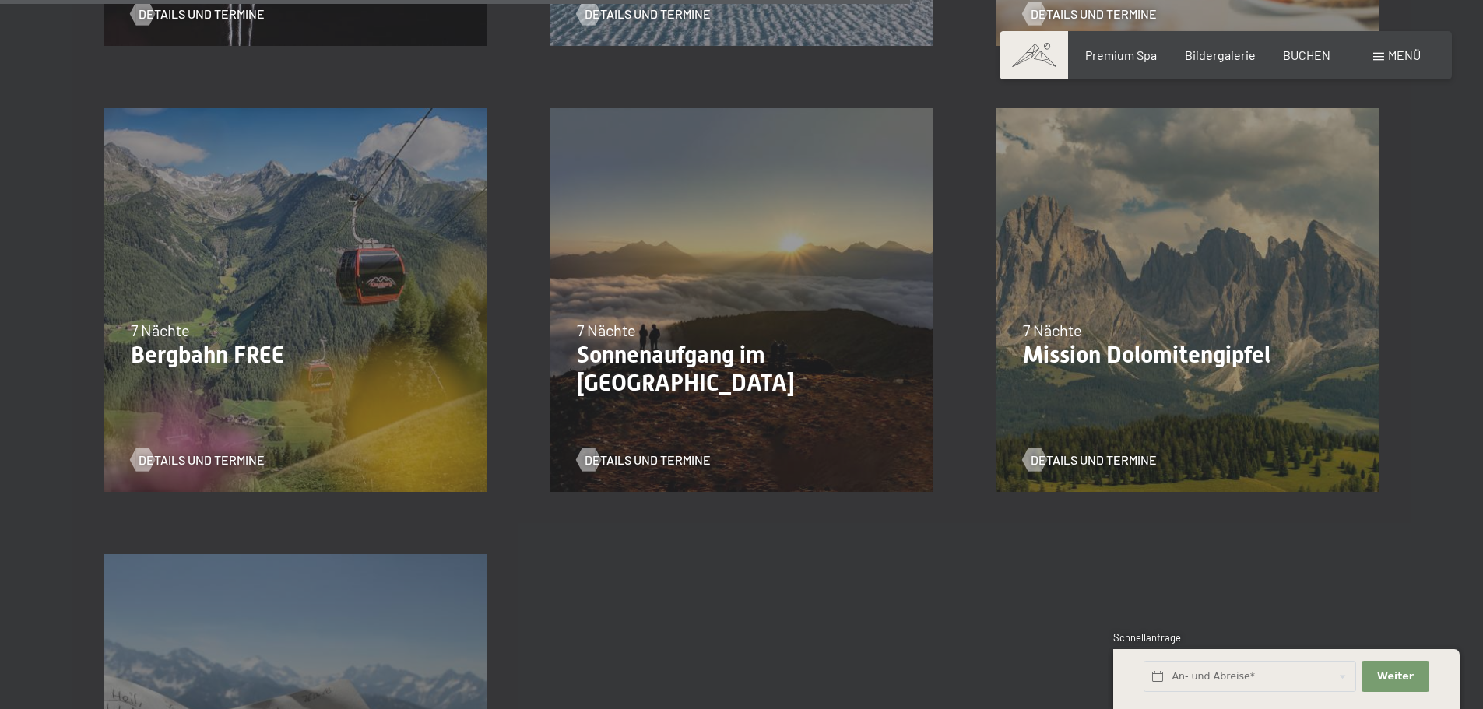
scroll to position [2647, 0]
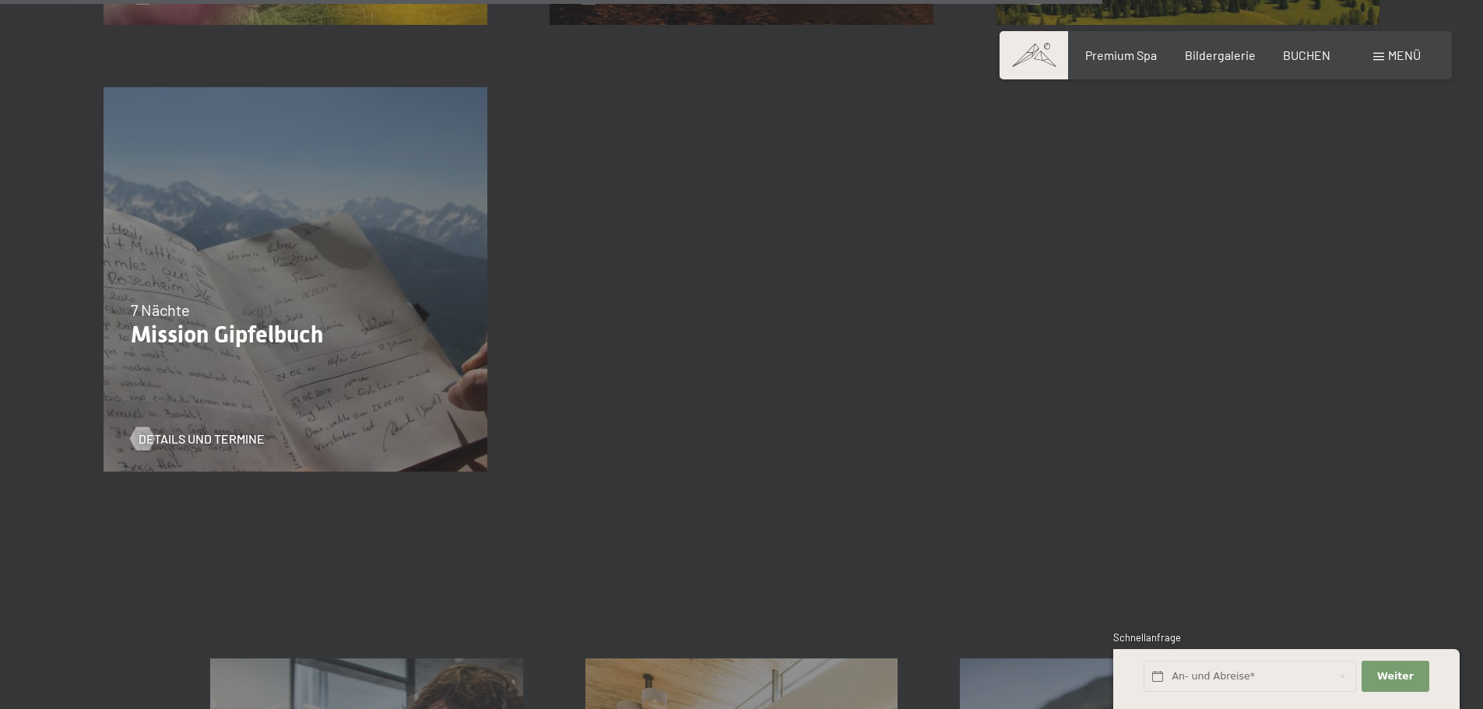
click at [417, 350] on div "12.09.–[DATE] 7 Nächte Mission Gipfelbuch Details und Termine" at bounding box center [295, 279] width 446 height 446
click at [240, 443] on span "Details und Termine" at bounding box center [217, 439] width 126 height 17
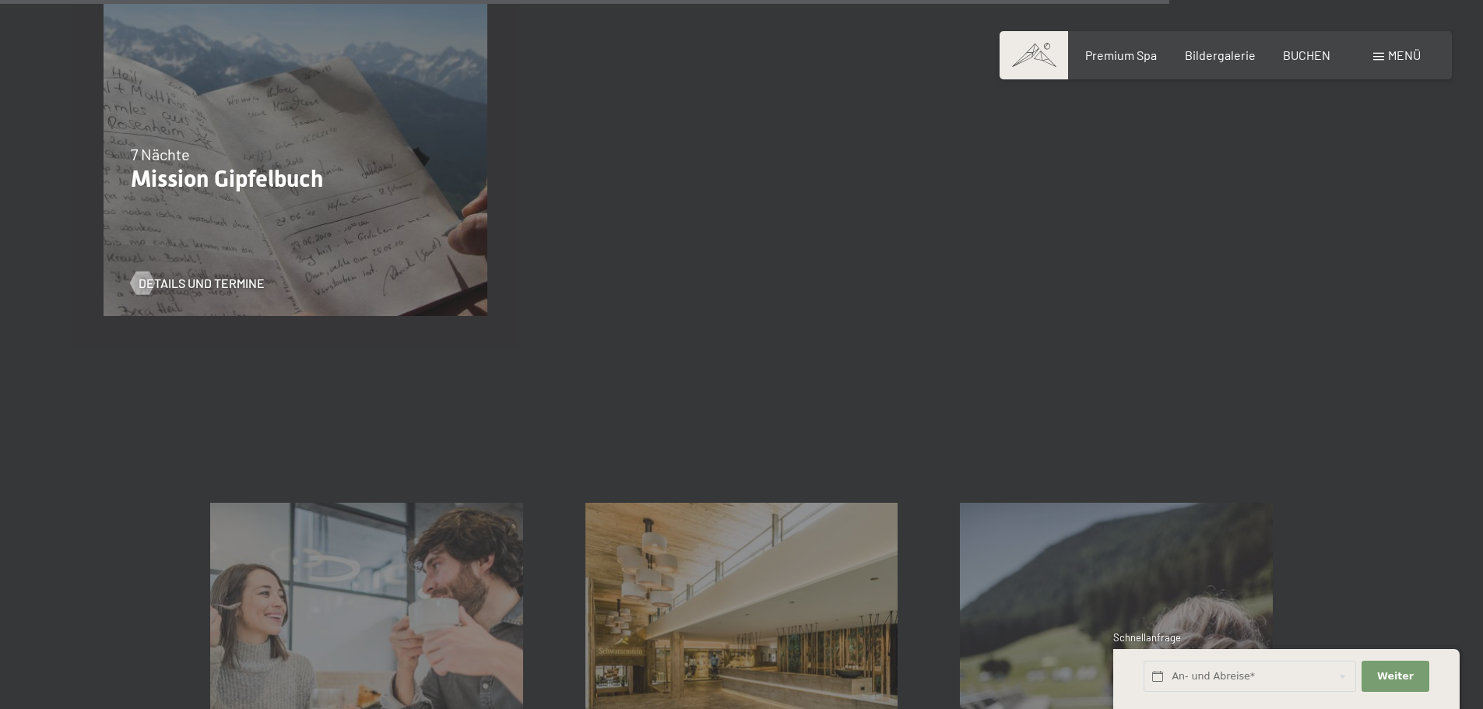
scroll to position [3192, 0]
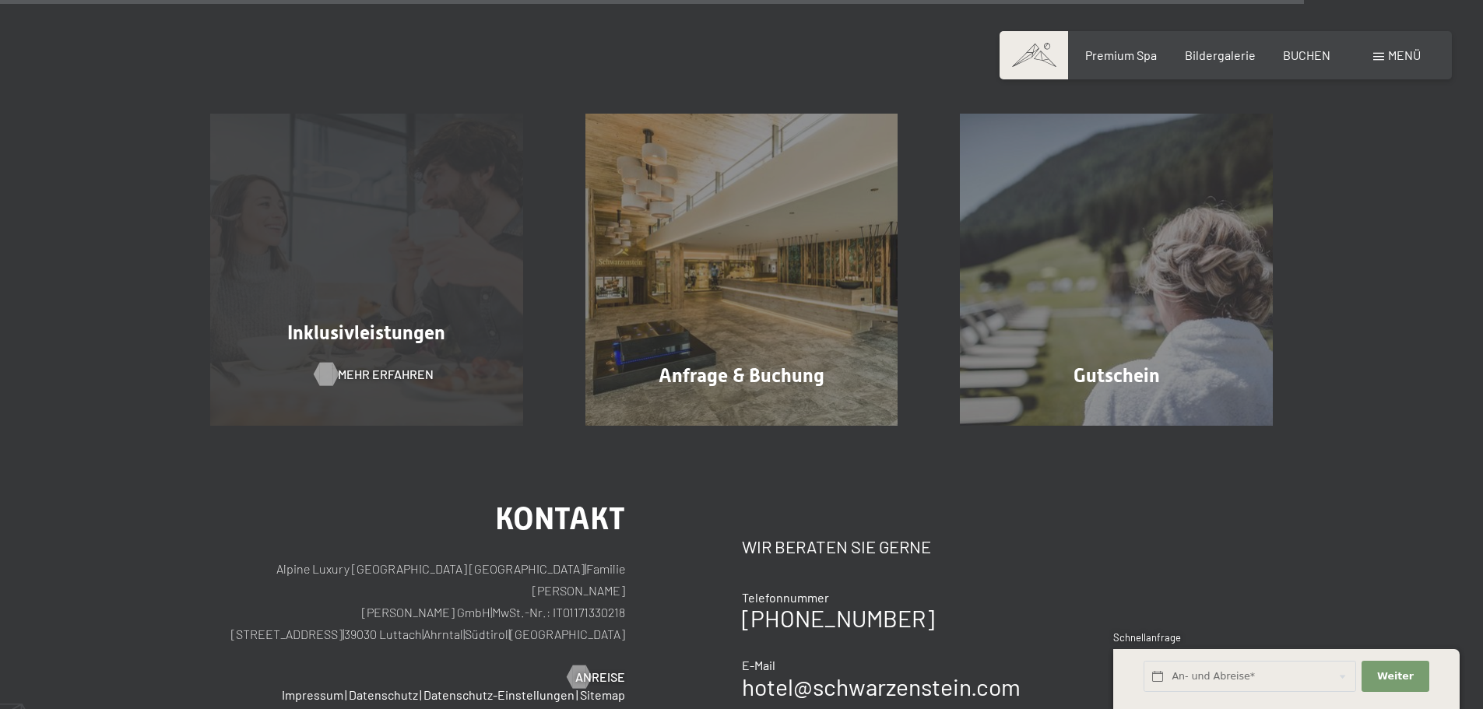
click at [395, 367] on span "Mehr erfahren" at bounding box center [386, 374] width 96 height 17
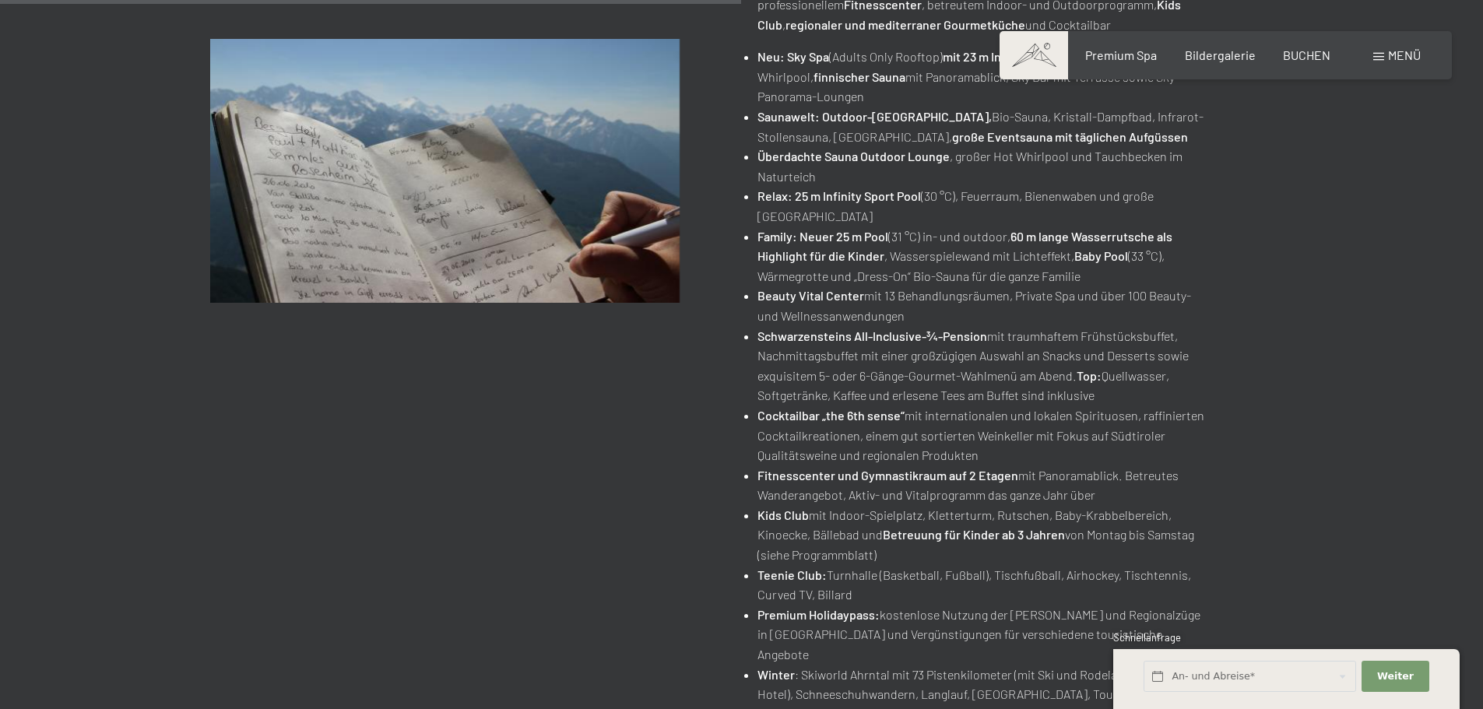
scroll to position [1323, 0]
